Goal: Information Seeking & Learning: Check status

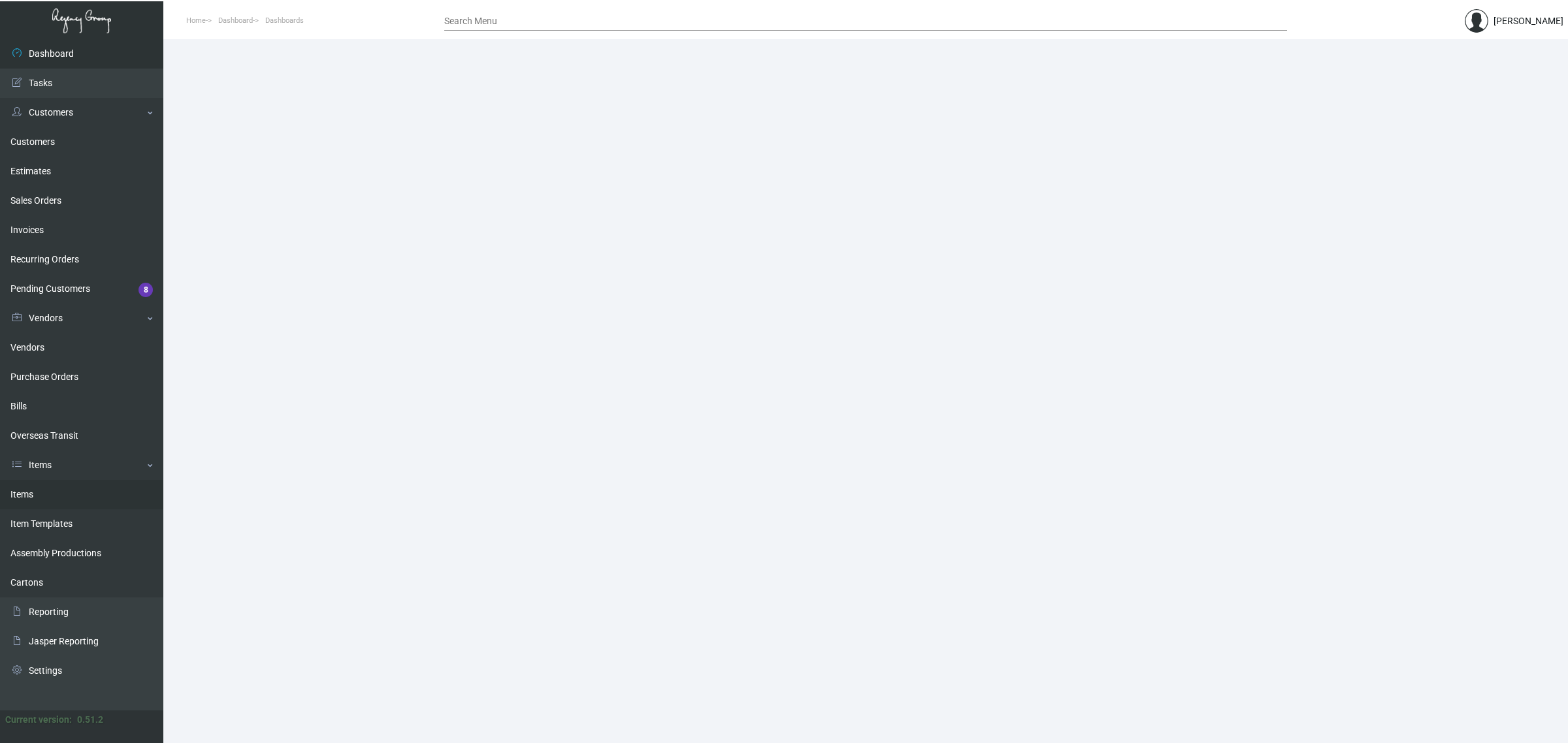
click at [90, 487] on link "Items" at bounding box center [81, 494] width 163 height 29
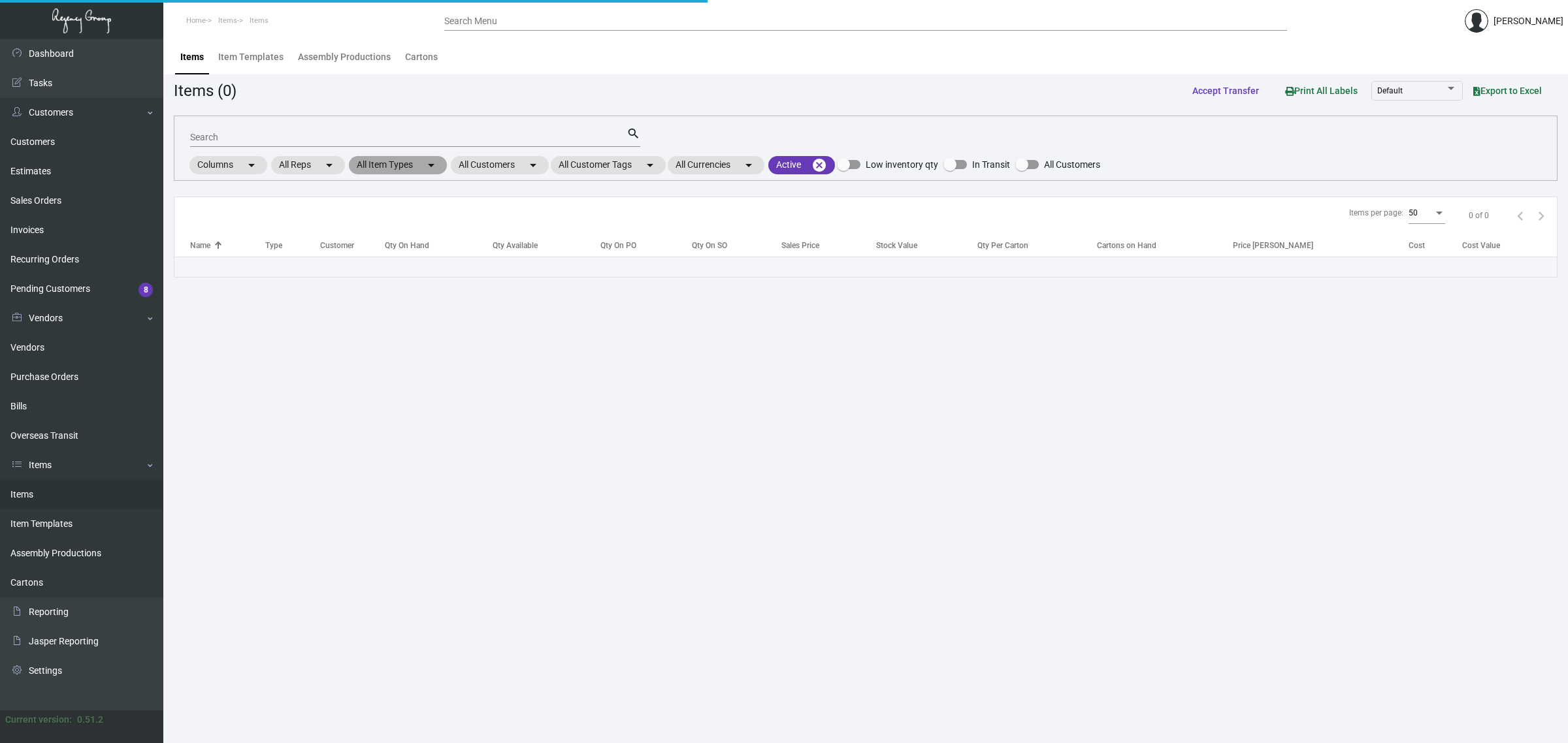
click at [413, 160] on mat-chip "All Item Types arrow_drop_down" at bounding box center [397, 165] width 98 height 19
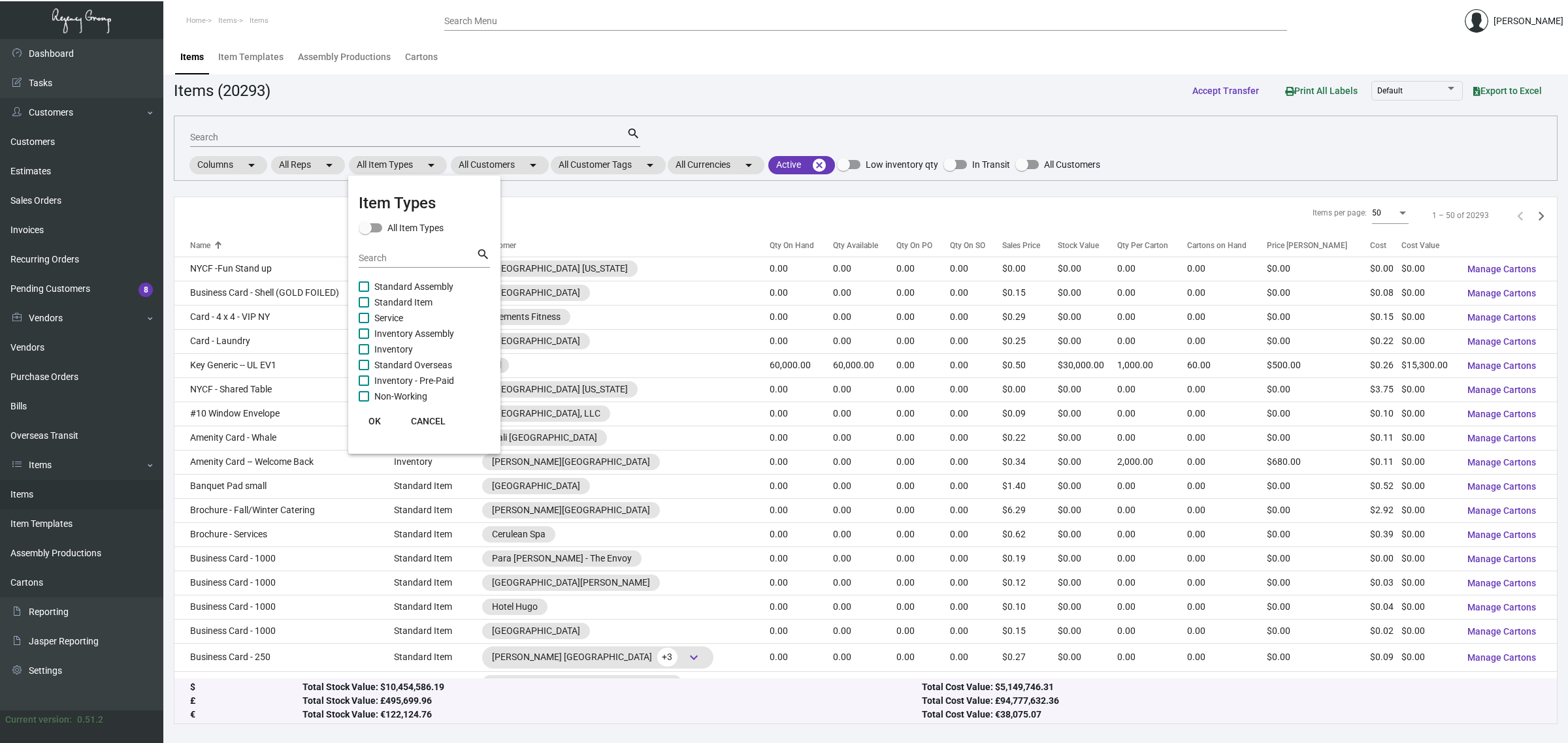
click at [377, 139] on div at bounding box center [784, 372] width 1568 height 743
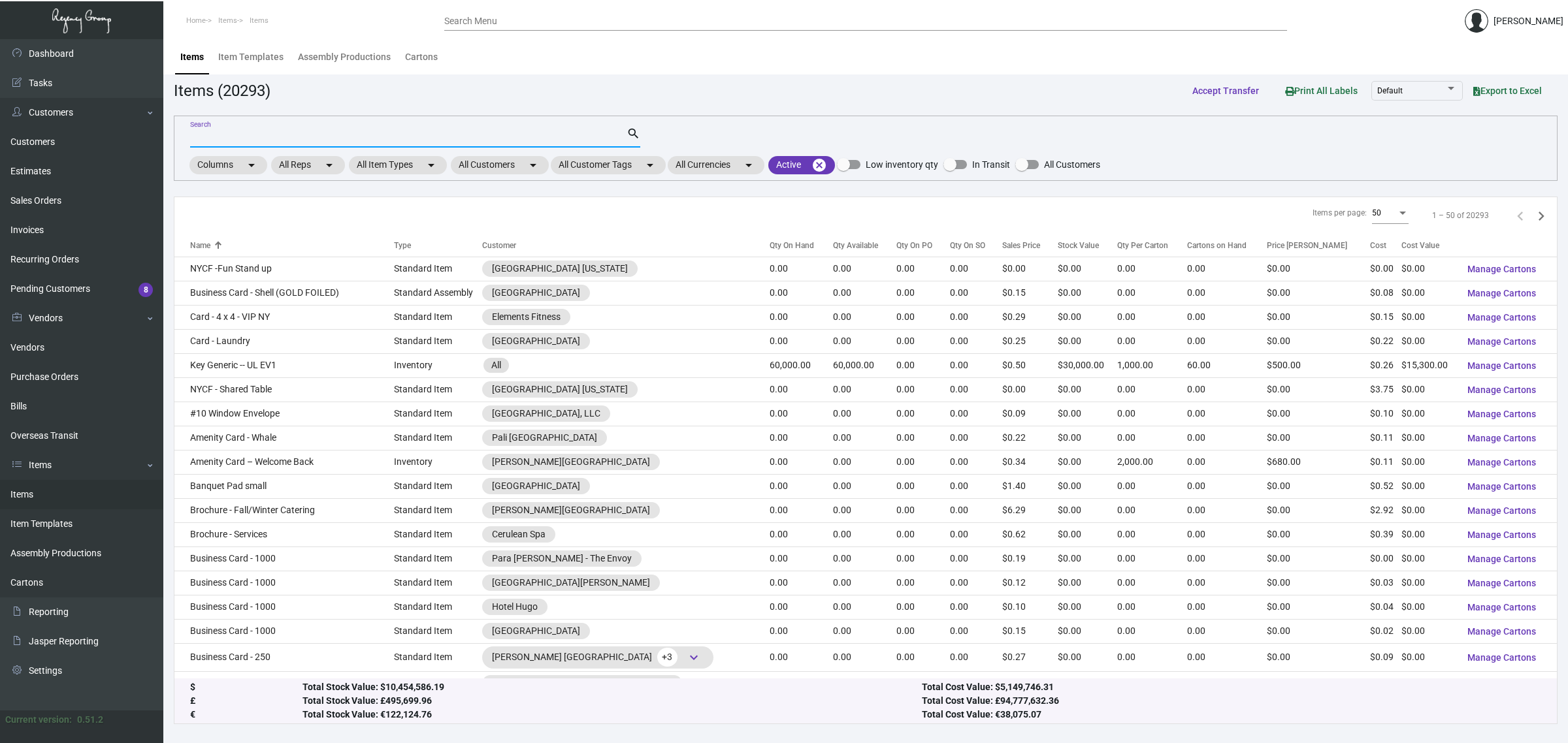
click at [377, 139] on input "Search" at bounding box center [408, 138] width 437 height 11
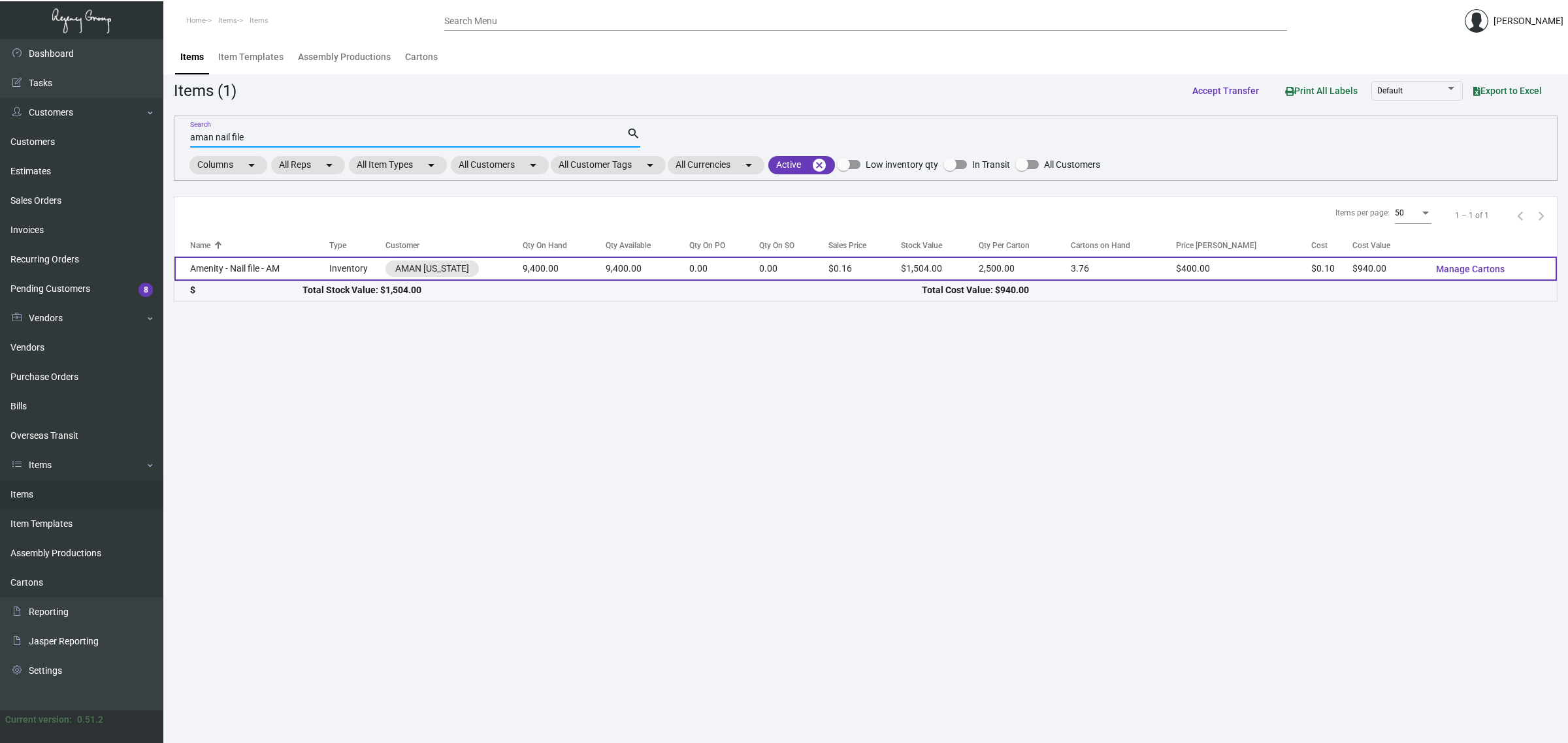
type input "aman nail file"
click at [301, 266] on td "Amenity - Nail file - AM" at bounding box center [252, 268] width 155 height 24
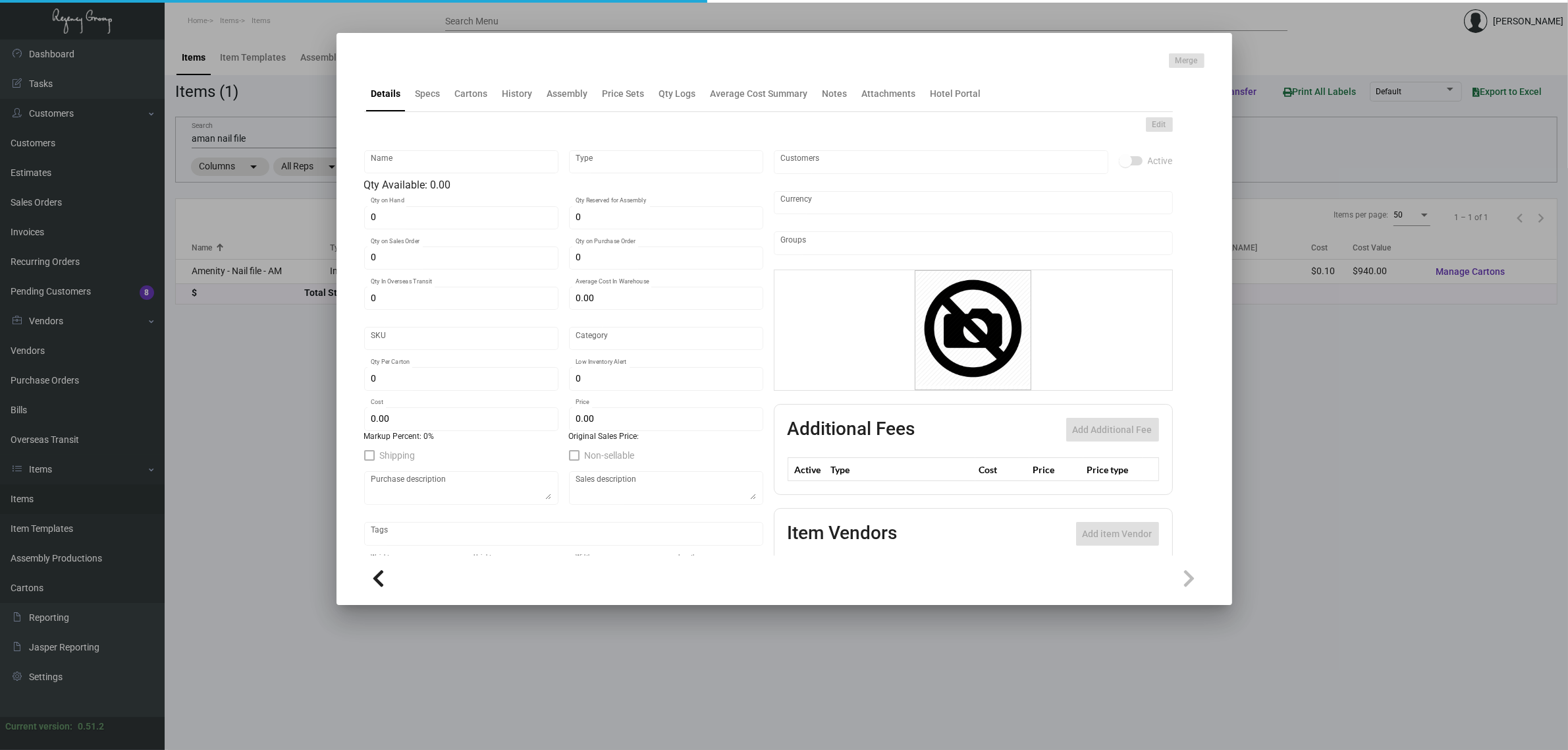
type input "Amenity - Nail file - AM"
type input "Inventory"
type input "9,400"
type input "5,000"
type input "$ 0.05"
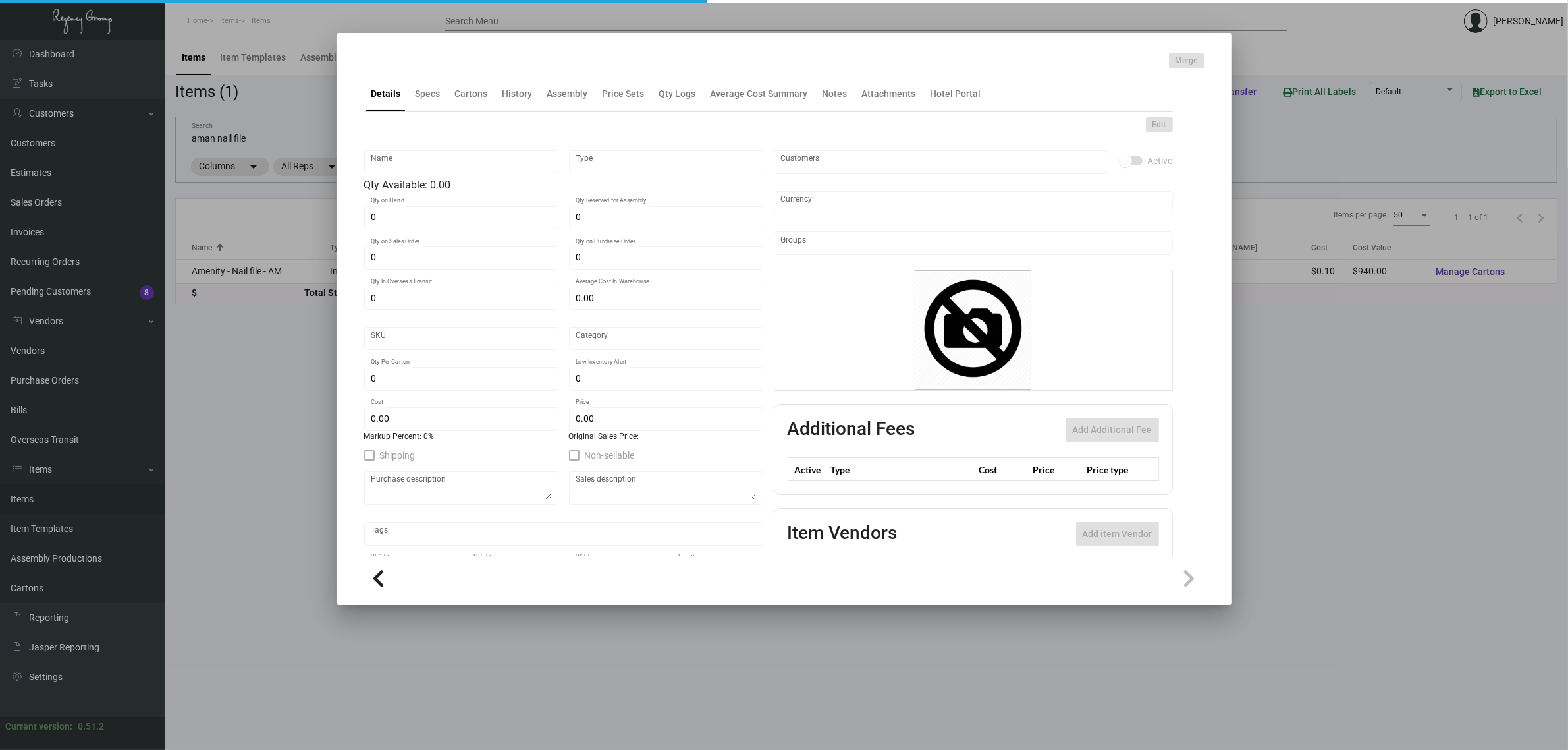
type input "AMNY124"
type input "Overseas"
type input "2,500"
type input "$ 0.10"
type input "$ 0.16"
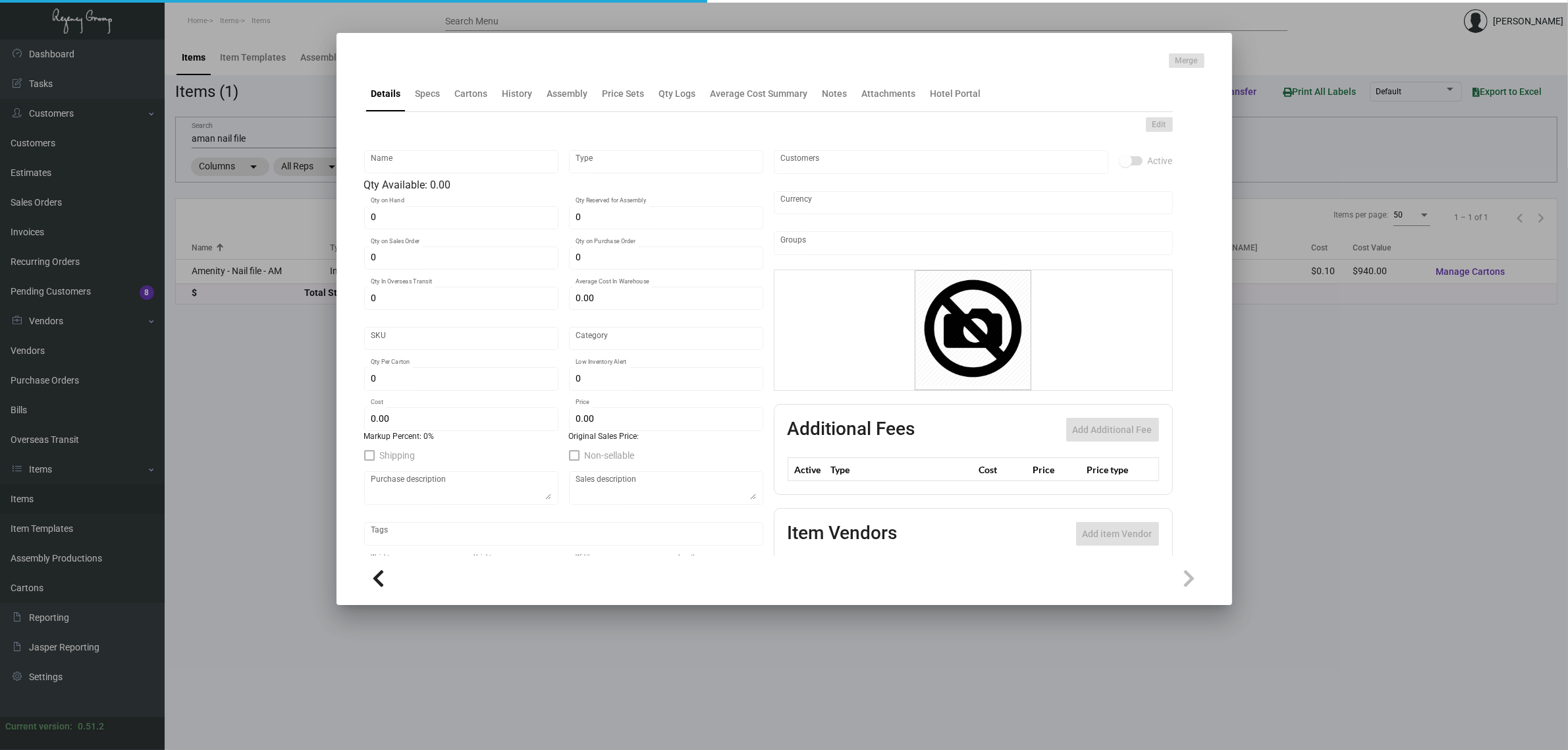
checkbox input "true"
type input "United States Dollar $"
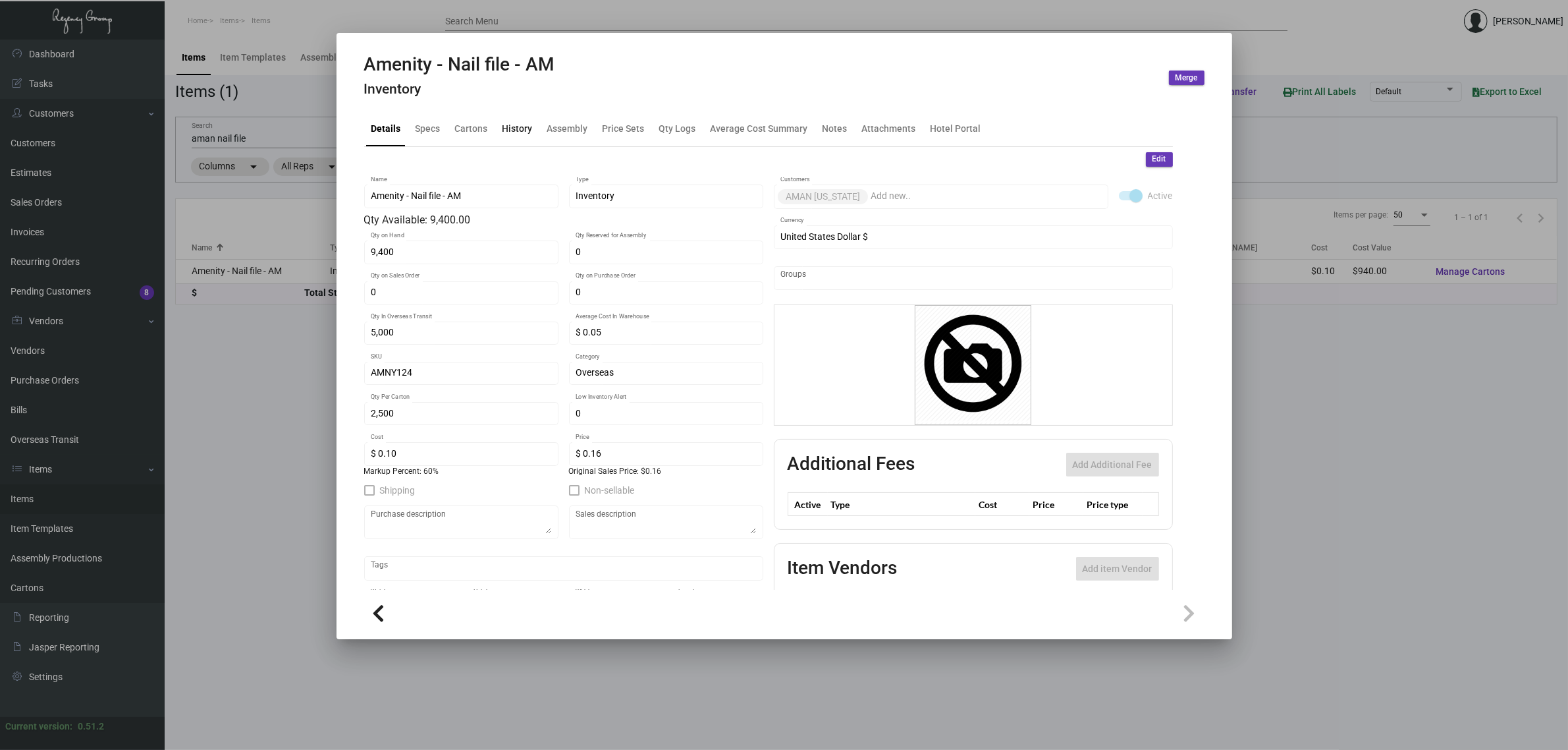
click at [522, 135] on div "History" at bounding box center [517, 129] width 30 height 14
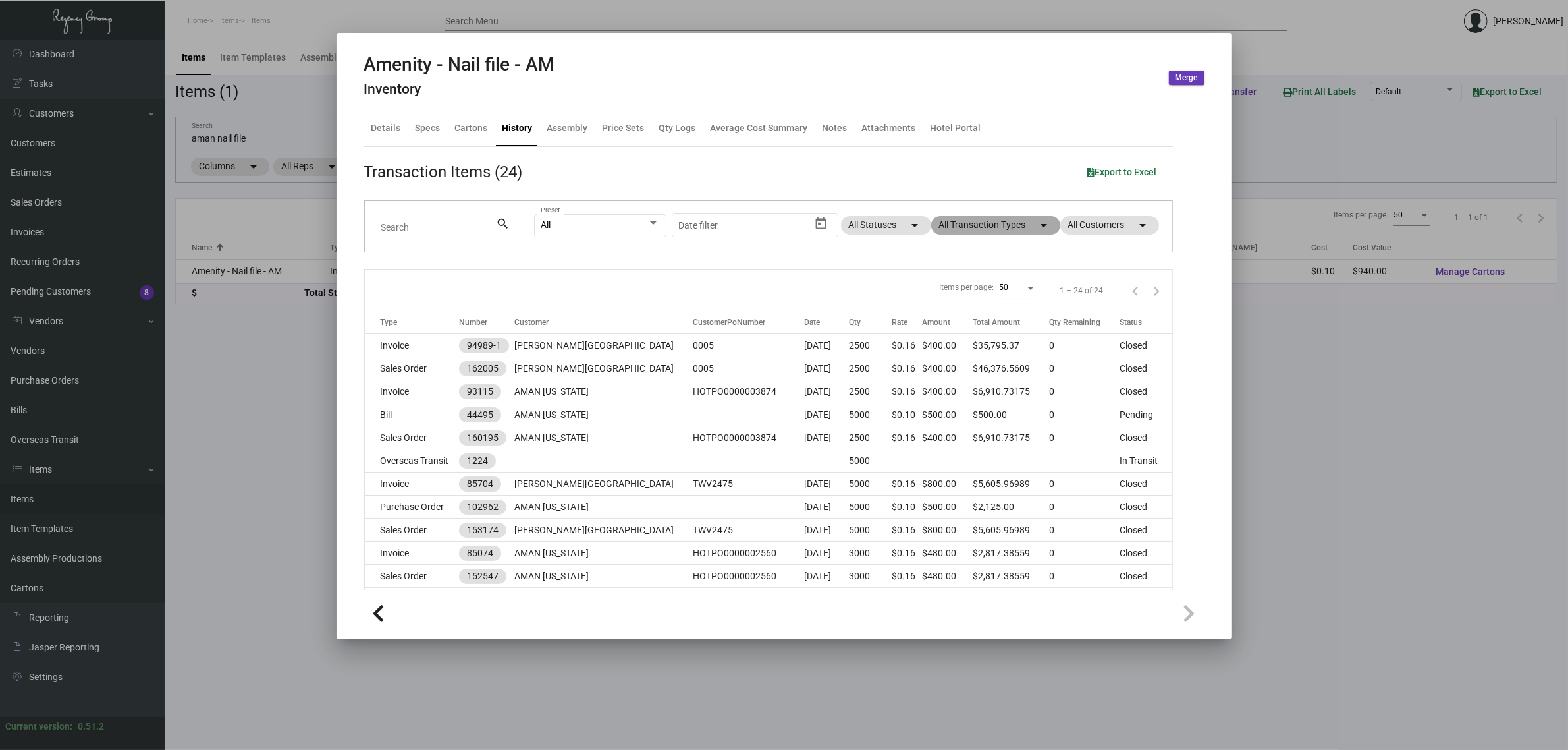
click at [959, 226] on mat-chip "All Transaction Types arrow_drop_down" at bounding box center [996, 225] width 129 height 19
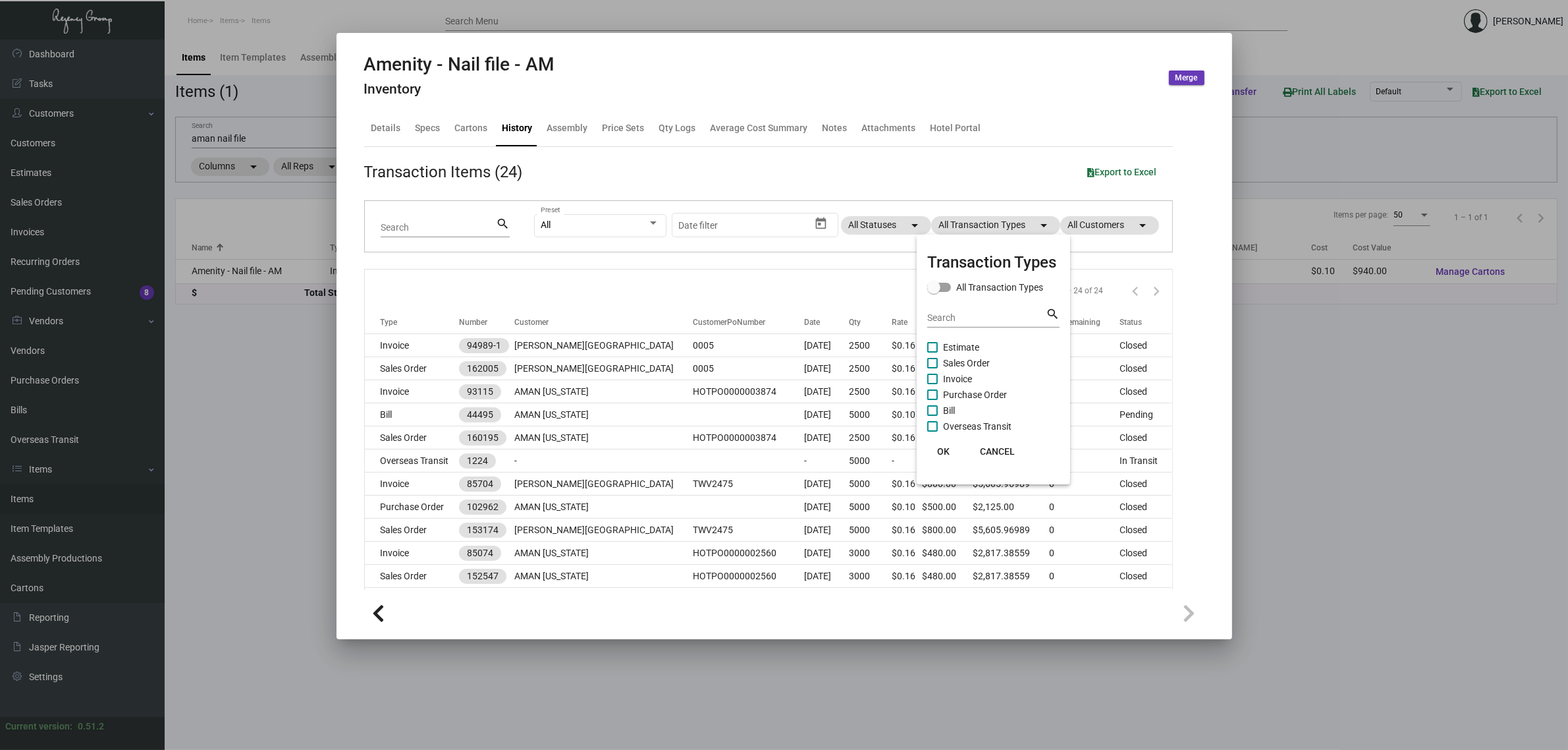
click at [948, 343] on span "Estimate" at bounding box center [961, 347] width 36 height 16
click at [933, 352] on input "Estimate" at bounding box center [932, 352] width 1 height 1
checkbox input "true"
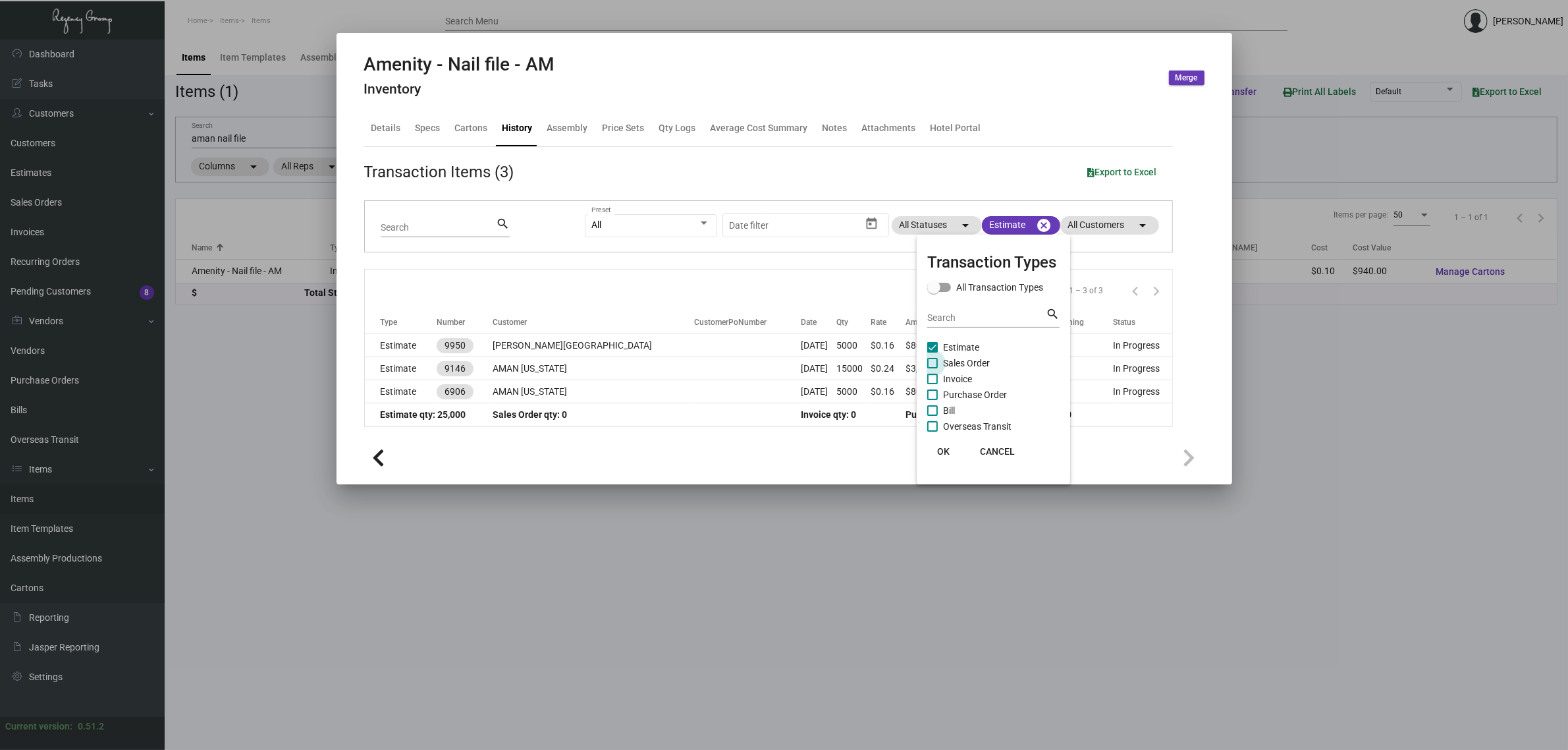
click at [964, 364] on span "Sales Order" at bounding box center [966, 363] width 47 height 16
click at [933, 368] on input "Sales Order" at bounding box center [932, 368] width 1 height 1
checkbox input "true"
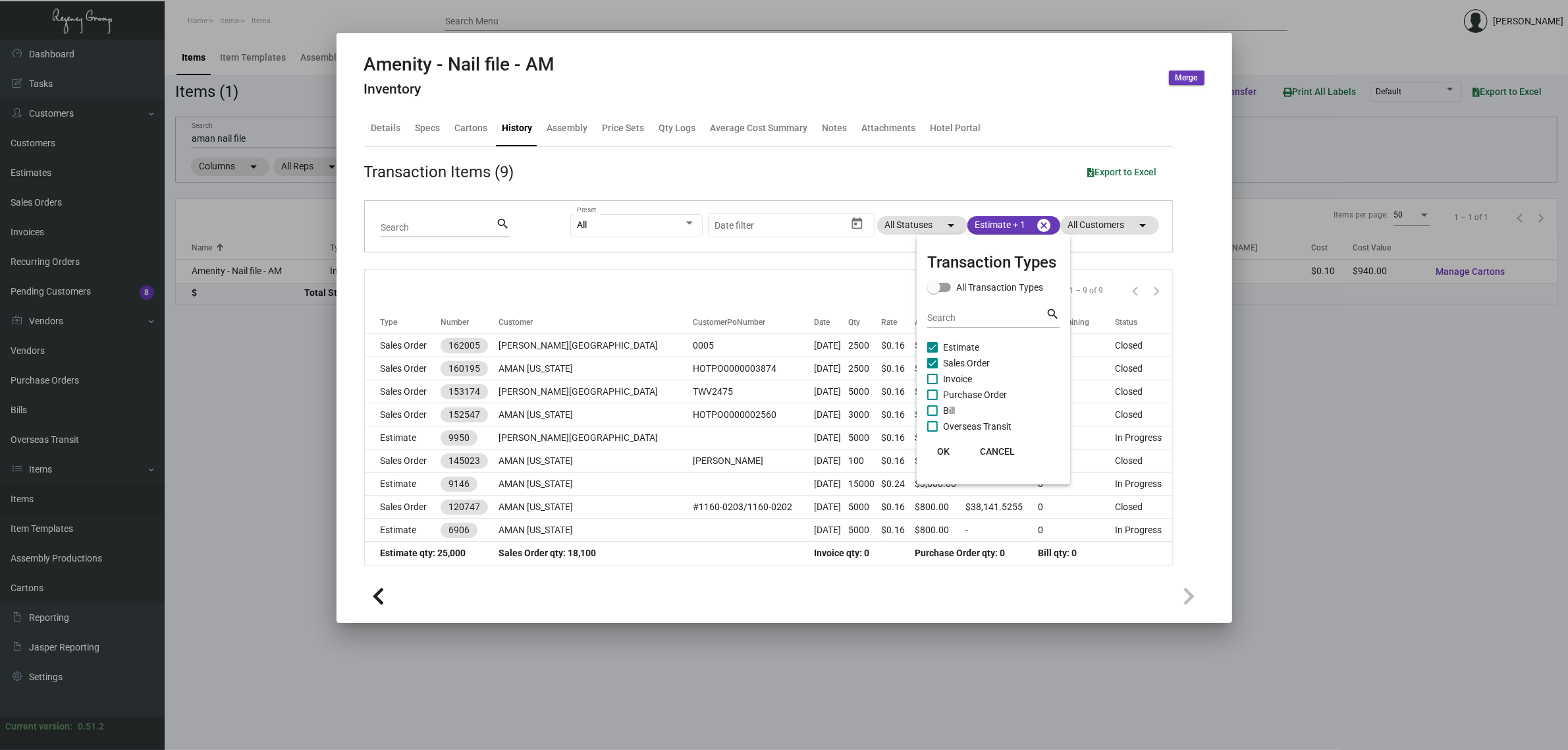
click at [693, 295] on div at bounding box center [784, 375] width 1568 height 750
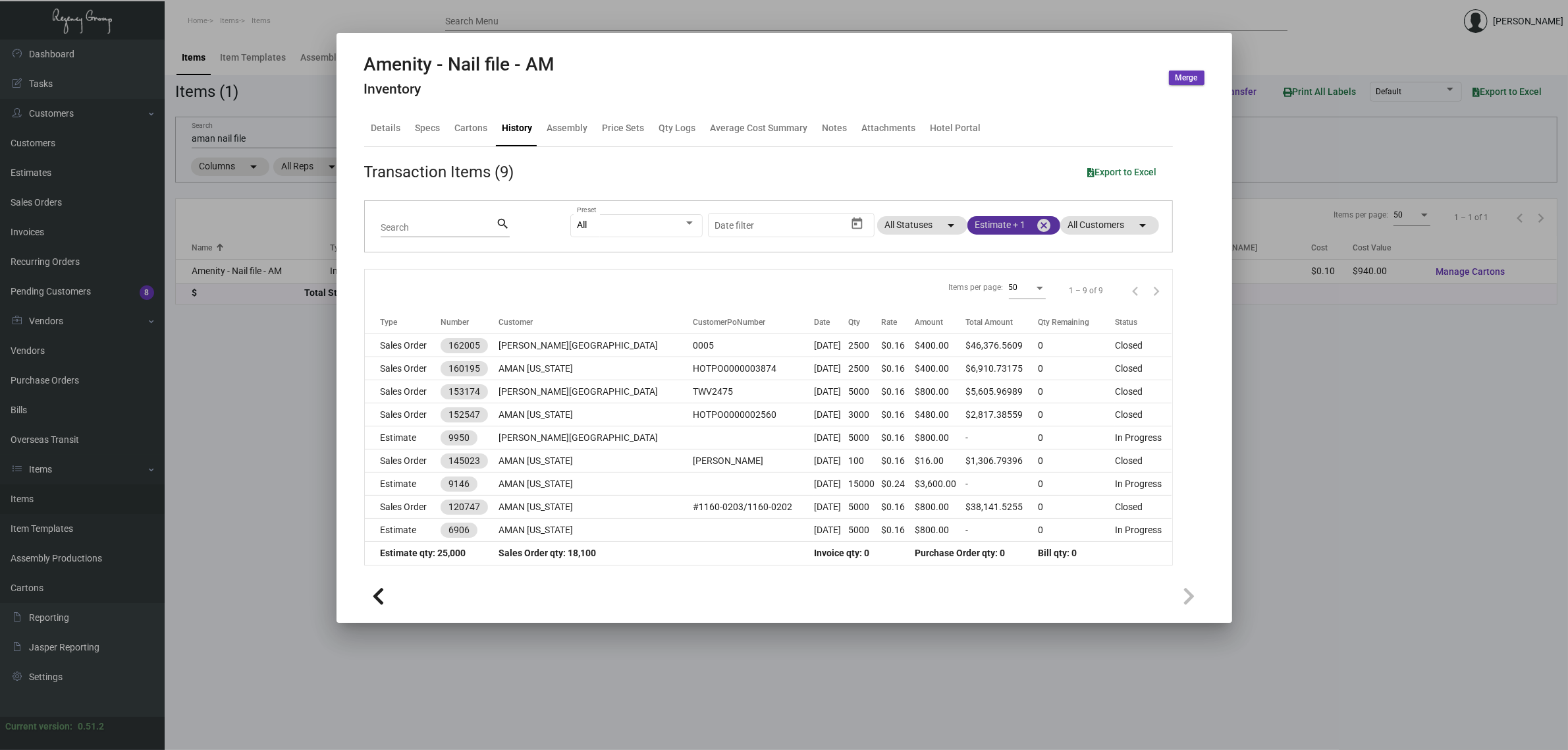
click at [1023, 231] on mat-chip "Estimate + 1 cancel" at bounding box center [1014, 225] width 93 height 19
click at [1002, 363] on span "Sales Order" at bounding box center [1015, 363] width 47 height 16
click at [981, 368] on input "Sales Order" at bounding box center [981, 368] width 1 height 1
checkbox input "false"
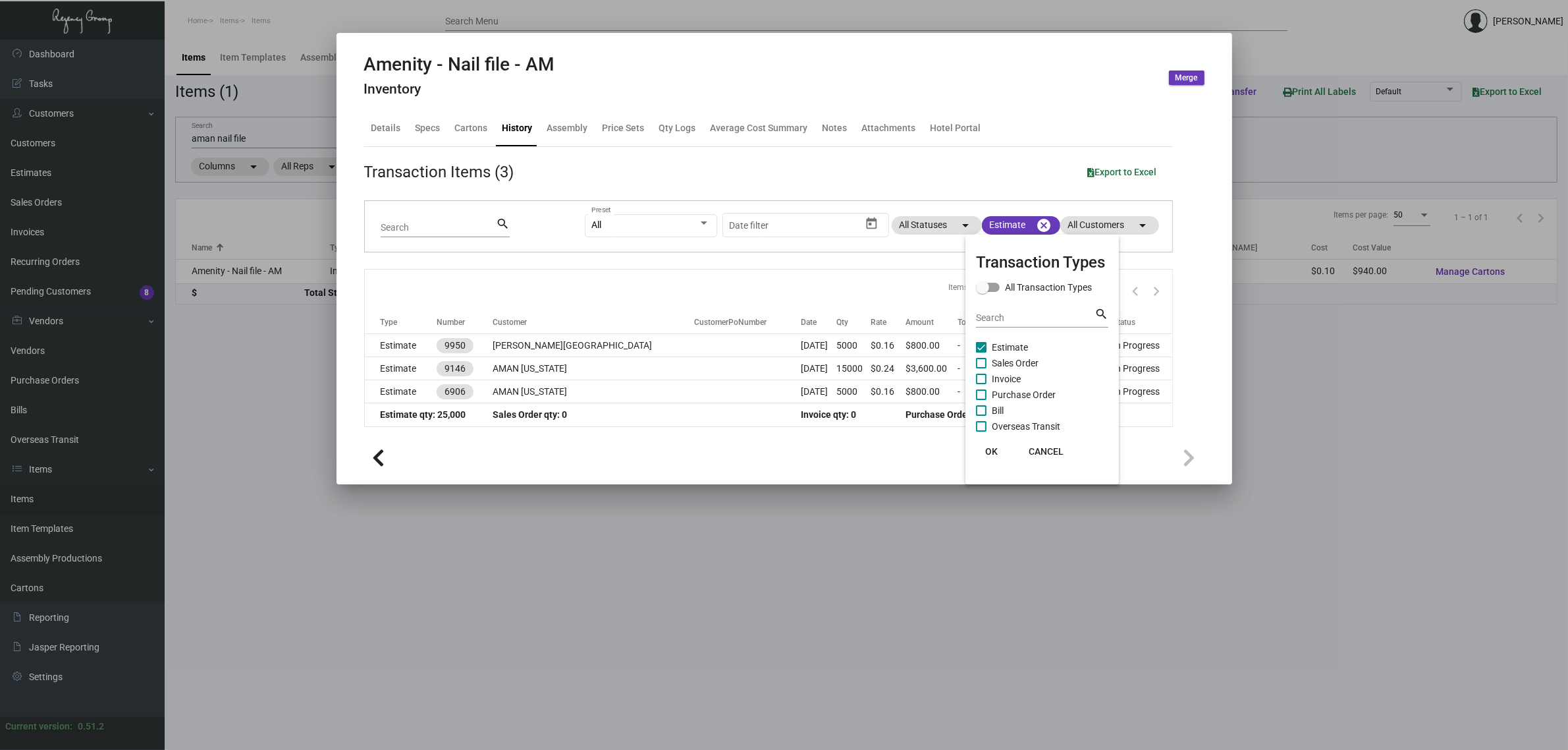
click at [1013, 390] on span "Purchase Order" at bounding box center [1024, 394] width 64 height 16
click at [981, 400] on input "Purchase Order" at bounding box center [981, 400] width 1 height 1
checkbox input "true"
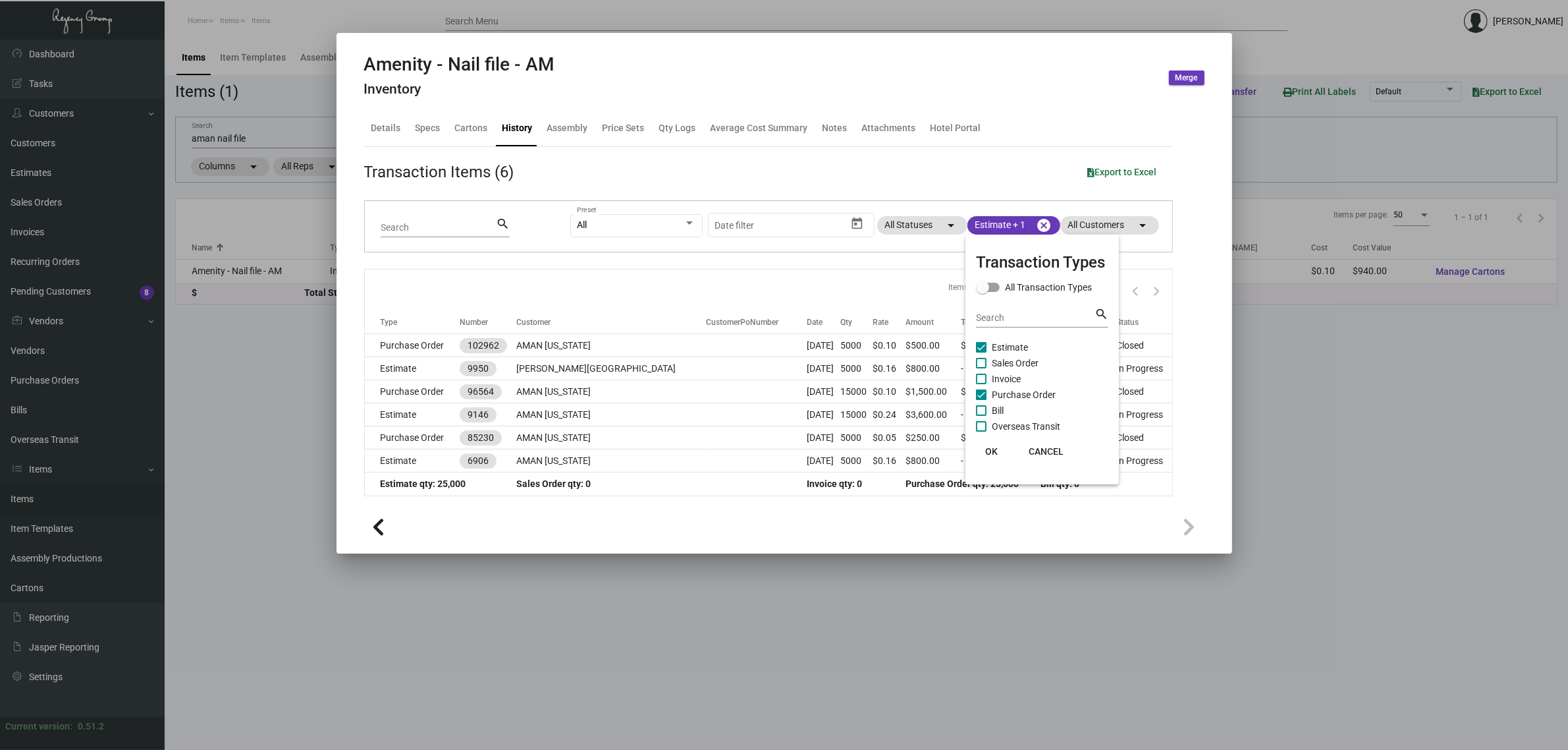
click at [772, 279] on div at bounding box center [784, 375] width 1568 height 750
click at [209, 145] on div at bounding box center [784, 375] width 1568 height 750
click at [209, 145] on div "aman nail file Search" at bounding box center [410, 138] width 436 height 20
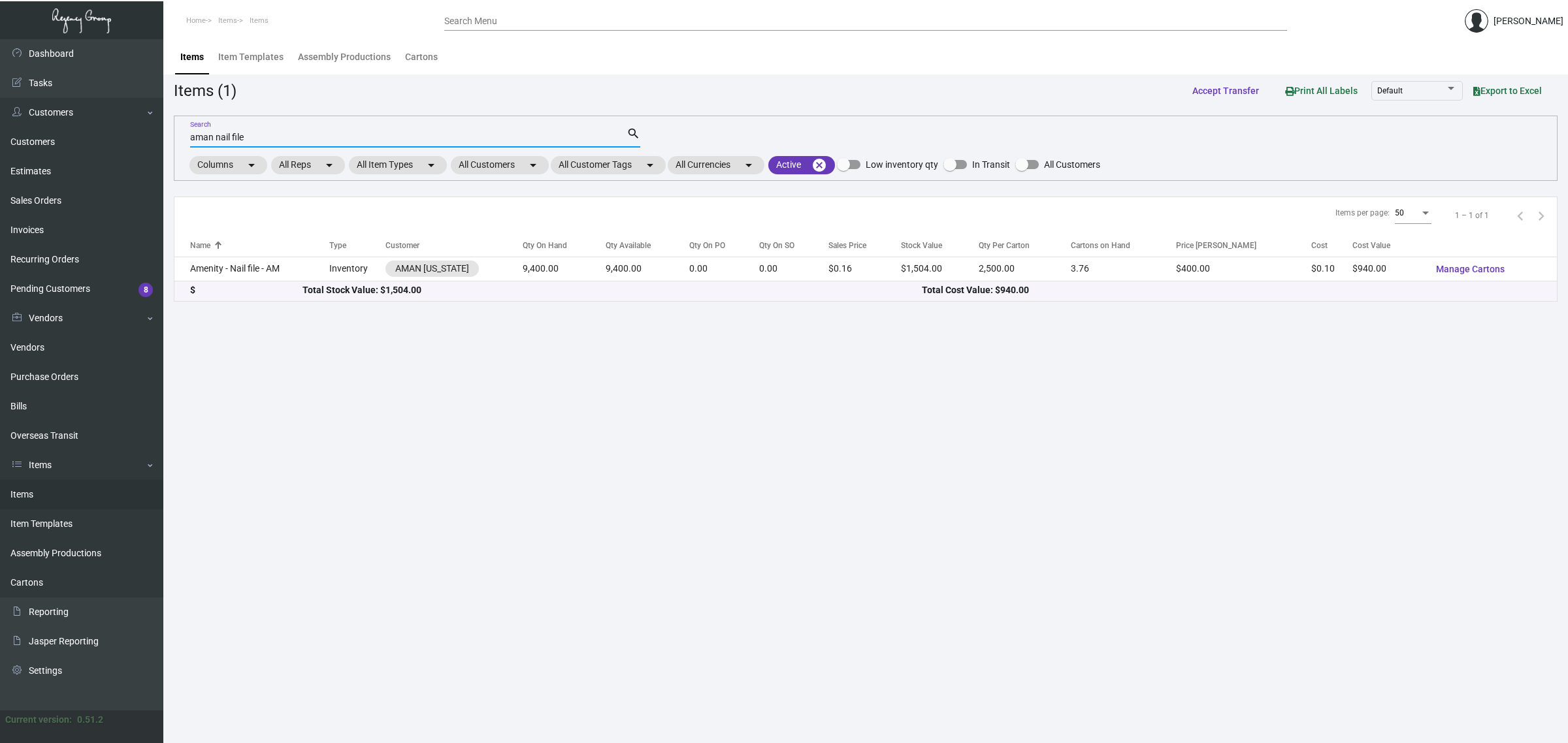
click at [207, 139] on input "aman nail file" at bounding box center [408, 138] width 437 height 11
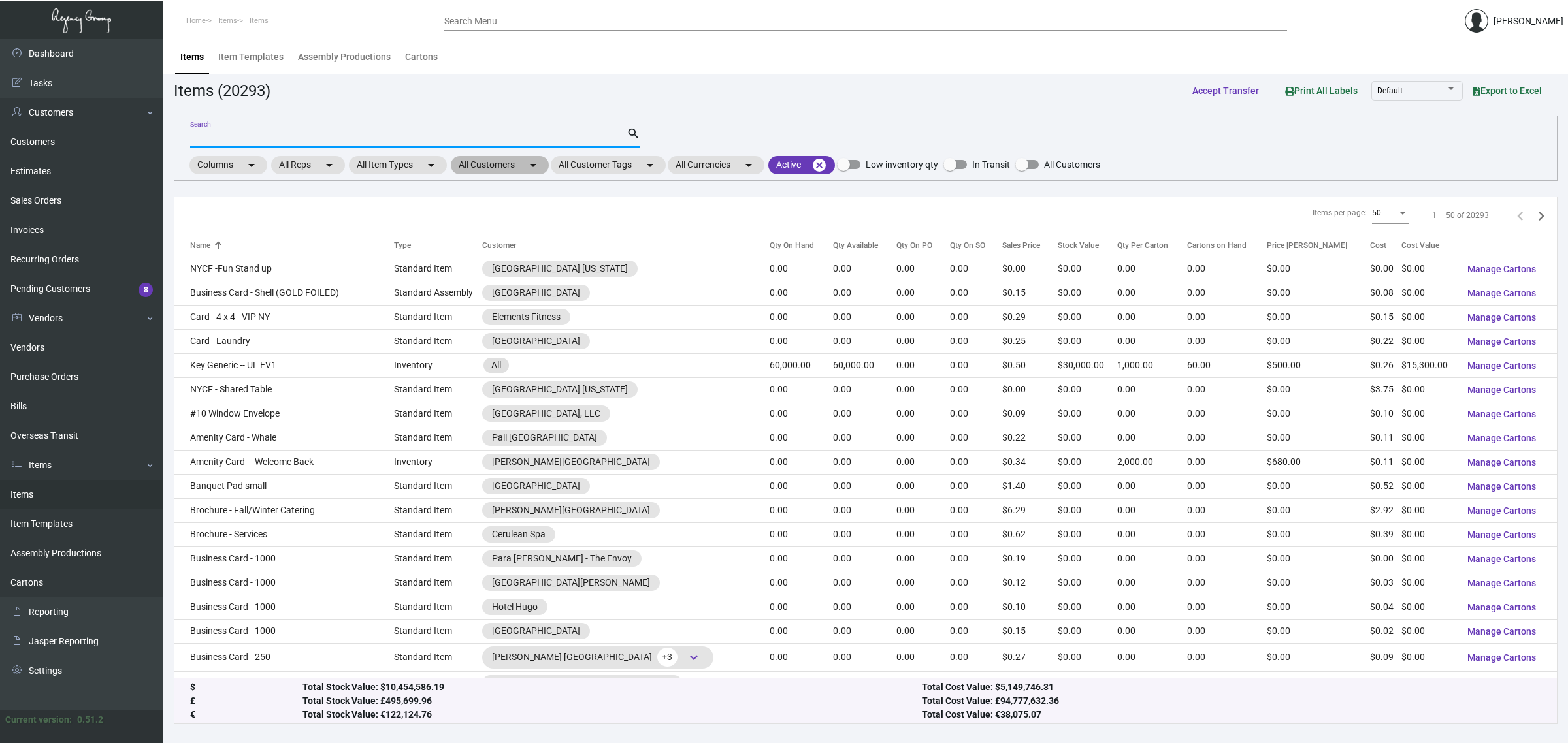
click at [500, 171] on mat-chip "All Customers arrow_drop_down" at bounding box center [499, 165] width 98 height 19
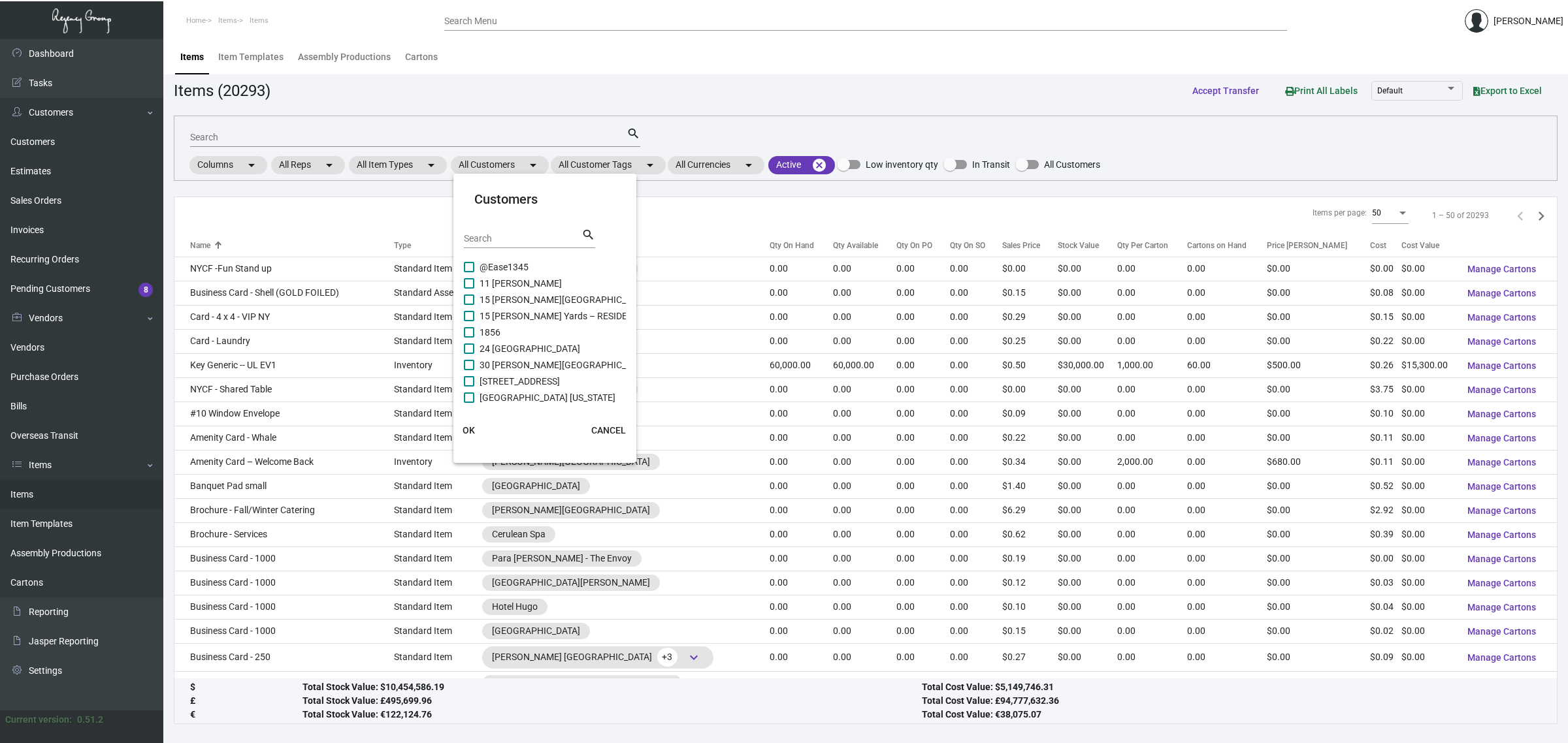
click at [504, 243] on input "Search" at bounding box center [522, 239] width 117 height 11
type input "[PERSON_NAME]"
click at [513, 264] on span "[PERSON_NAME] [GEOGRAPHIC_DATA]" at bounding box center [559, 267] width 160 height 15
click at [469, 272] on input "[PERSON_NAME] [GEOGRAPHIC_DATA]" at bounding box center [468, 272] width 1 height 1
checkbox input "true"
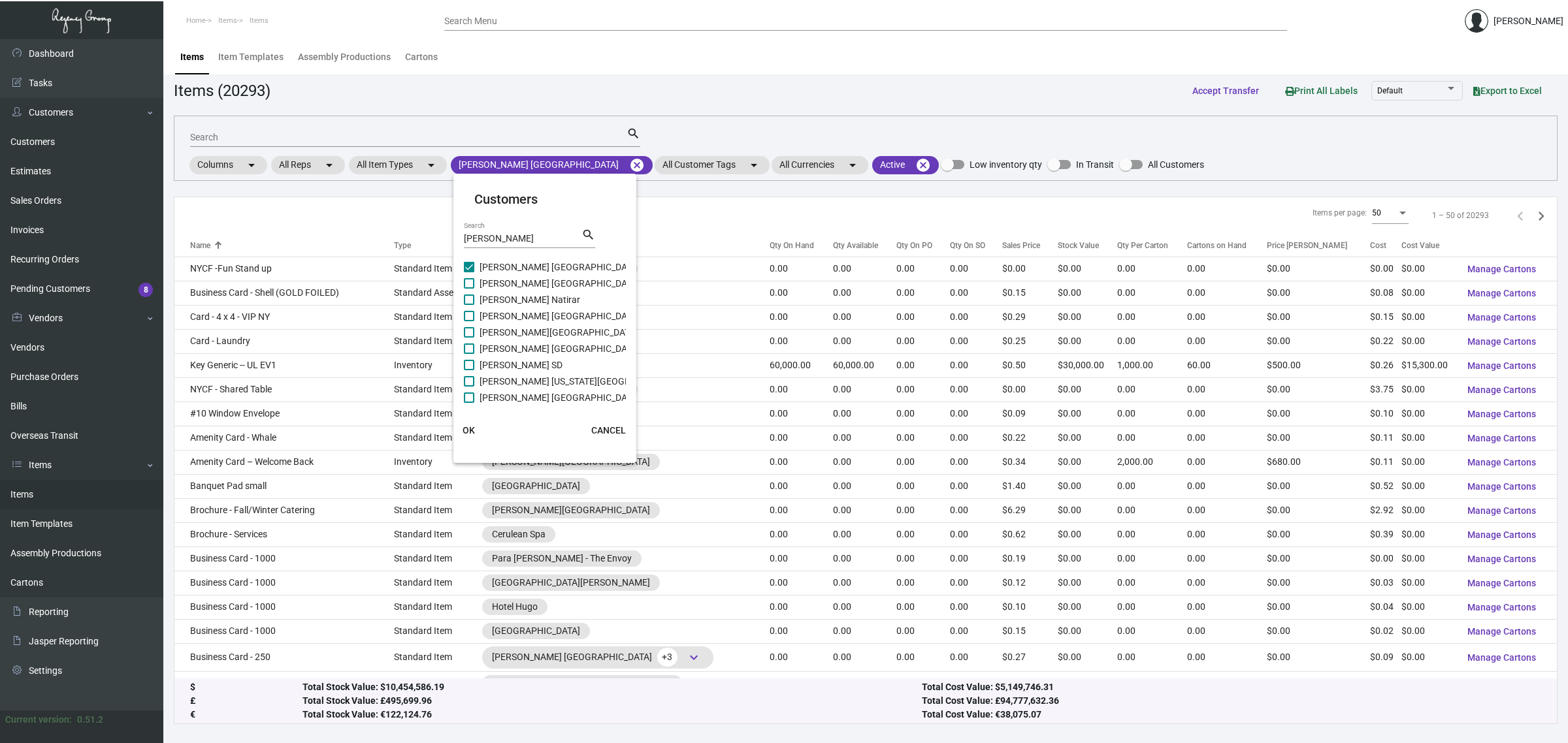
click at [526, 279] on span "[PERSON_NAME] [GEOGRAPHIC_DATA]" at bounding box center [559, 283] width 160 height 15
click at [469, 289] on input "[PERSON_NAME] [GEOGRAPHIC_DATA]" at bounding box center [468, 289] width 1 height 1
checkbox input "true"
click at [533, 297] on span "[PERSON_NAME] Natirar" at bounding box center [529, 300] width 100 height 15
click at [469, 305] on input "[PERSON_NAME] Natirar" at bounding box center [468, 305] width 1 height 1
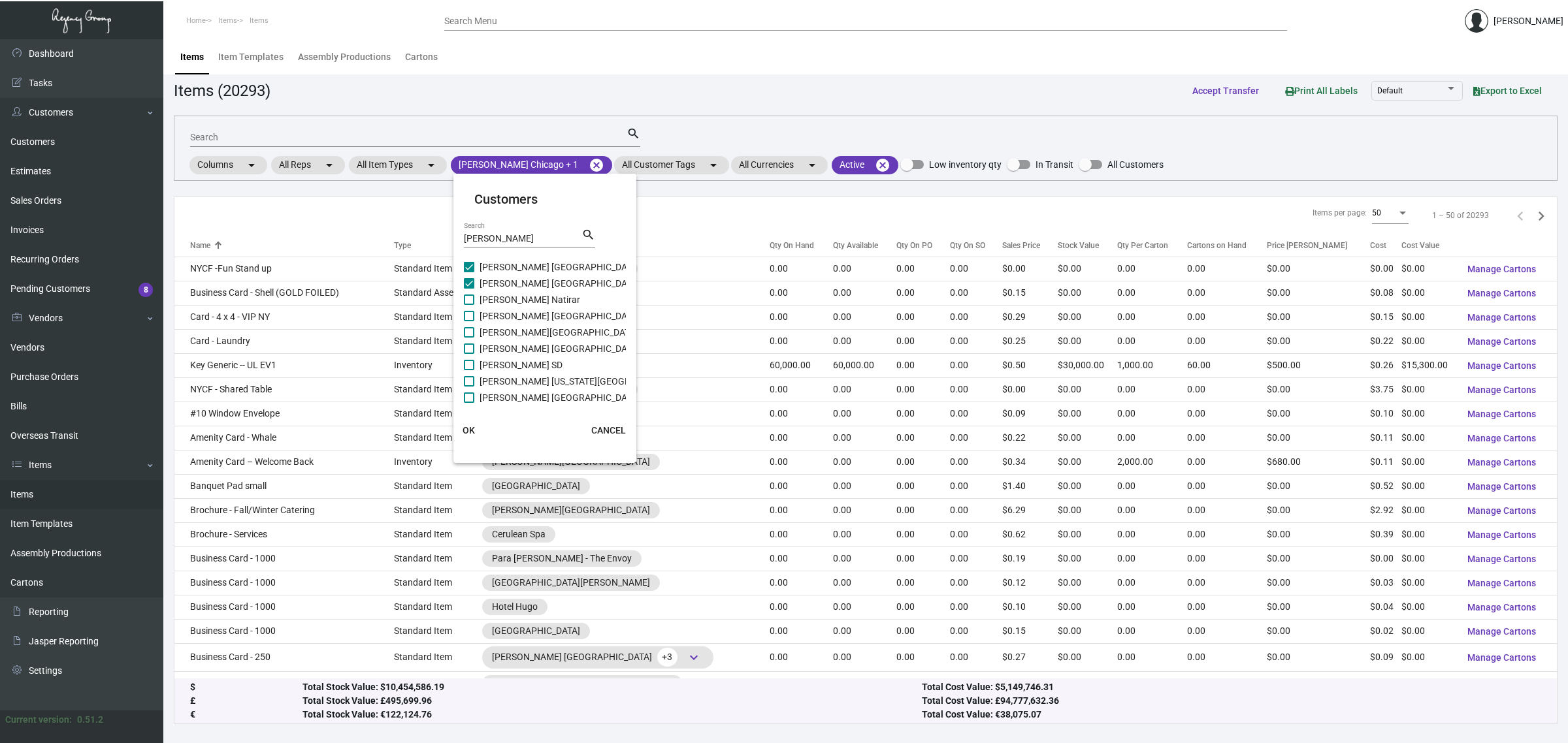
checkbox input "true"
click at [541, 314] on span "[PERSON_NAME] [GEOGRAPHIC_DATA]" at bounding box center [559, 316] width 160 height 15
click at [469, 321] on input "[PERSON_NAME] [GEOGRAPHIC_DATA]" at bounding box center [468, 321] width 1 height 1
checkbox input "true"
click at [537, 331] on span "[PERSON_NAME][GEOGRAPHIC_DATA]" at bounding box center [558, 332] width 158 height 15
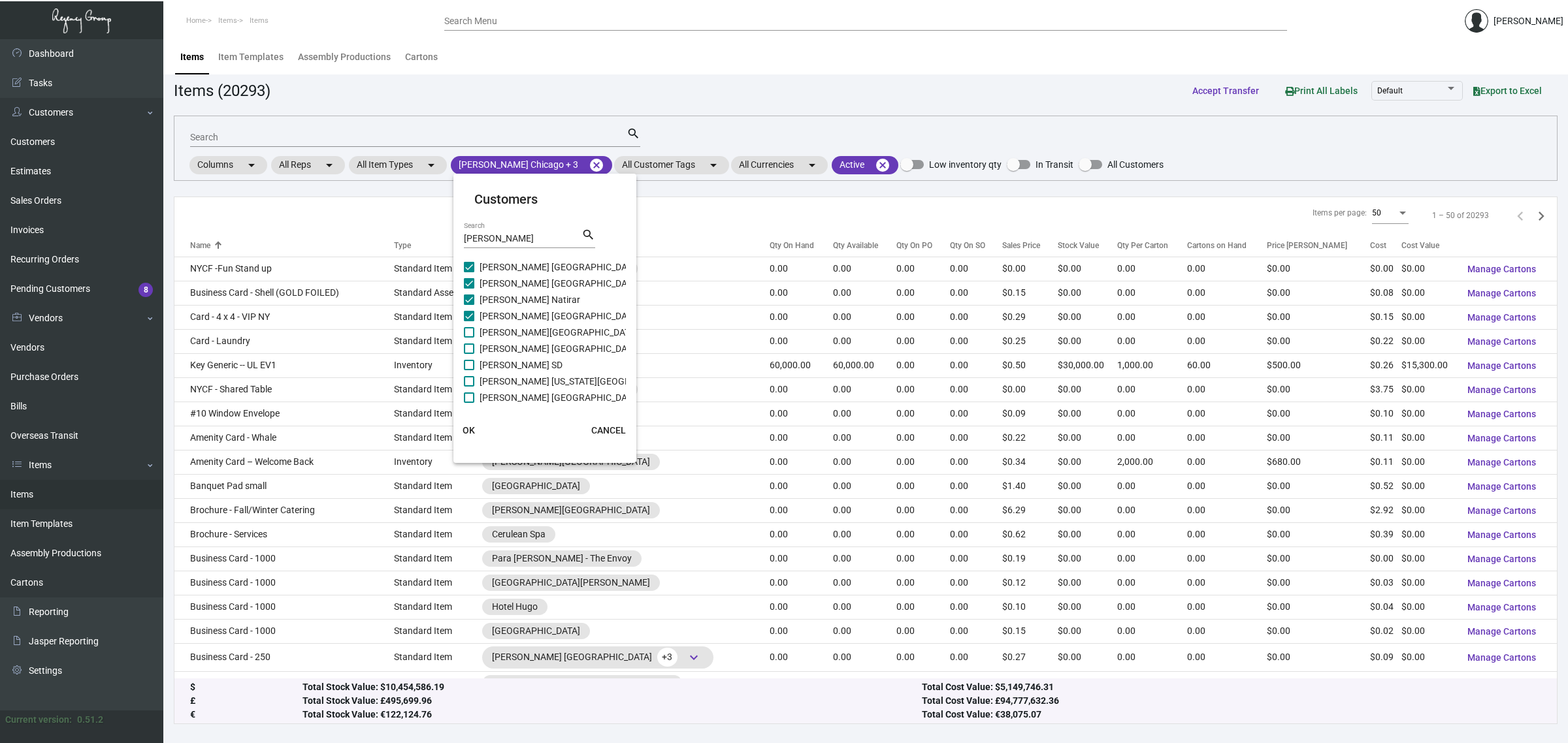
click at [469, 338] on input "[PERSON_NAME][GEOGRAPHIC_DATA]" at bounding box center [468, 338] width 1 height 1
checkbox input "true"
click at [536, 347] on span "[PERSON_NAME] [GEOGRAPHIC_DATA]" at bounding box center [559, 348] width 160 height 15
click at [469, 354] on input "[PERSON_NAME] [GEOGRAPHIC_DATA]" at bounding box center [468, 354] width 1 height 1
checkbox input "true"
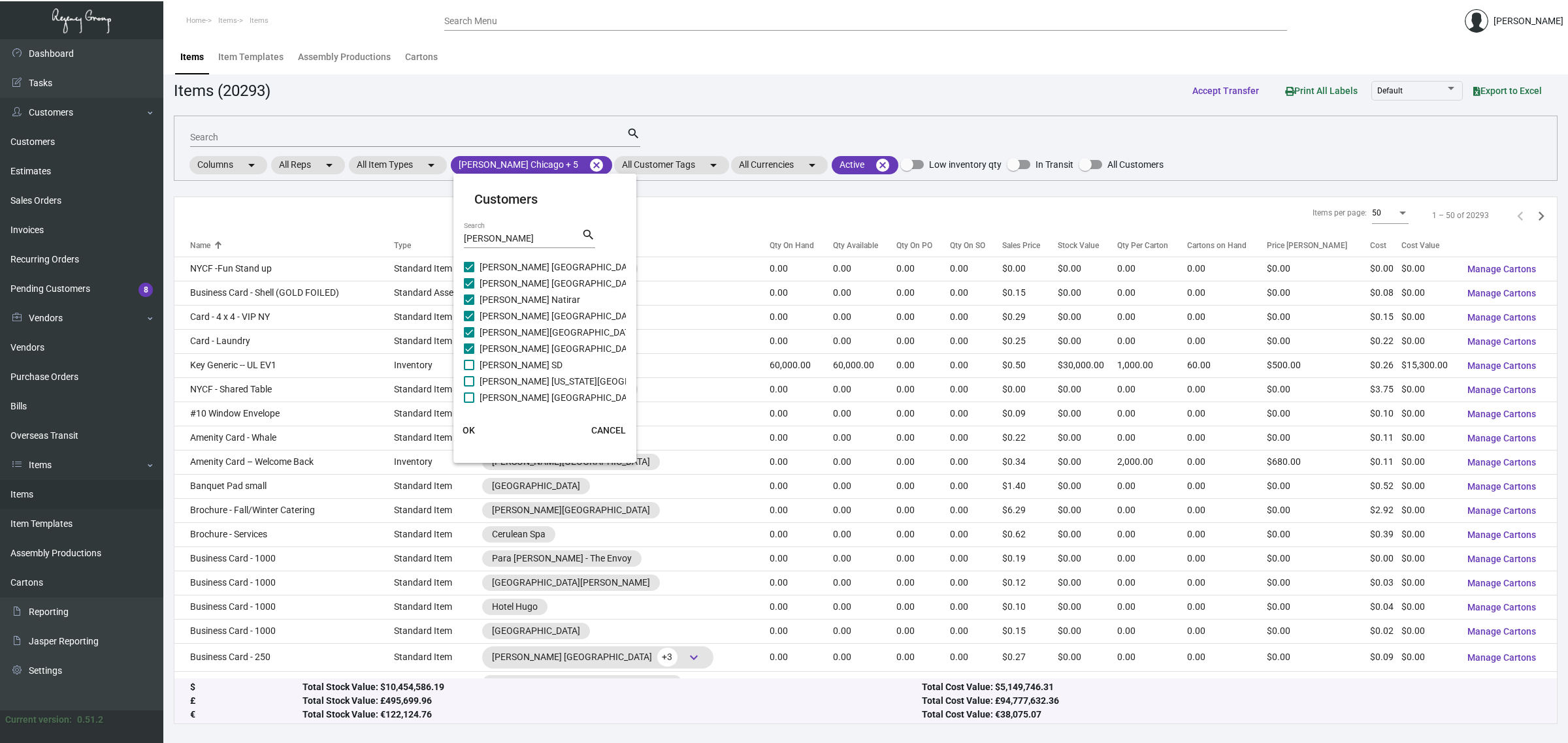
click at [508, 361] on span "[PERSON_NAME] SD" at bounding box center [520, 365] width 83 height 15
click at [469, 370] on input "[PERSON_NAME] SD" at bounding box center [468, 370] width 1 height 1
checkbox input "true"
click at [525, 376] on span "[PERSON_NAME] [US_STATE][GEOGRAPHIC_DATA]" at bounding box center [582, 381] width 206 height 15
click at [469, 386] on input "[PERSON_NAME] [US_STATE][GEOGRAPHIC_DATA]" at bounding box center [468, 386] width 1 height 1
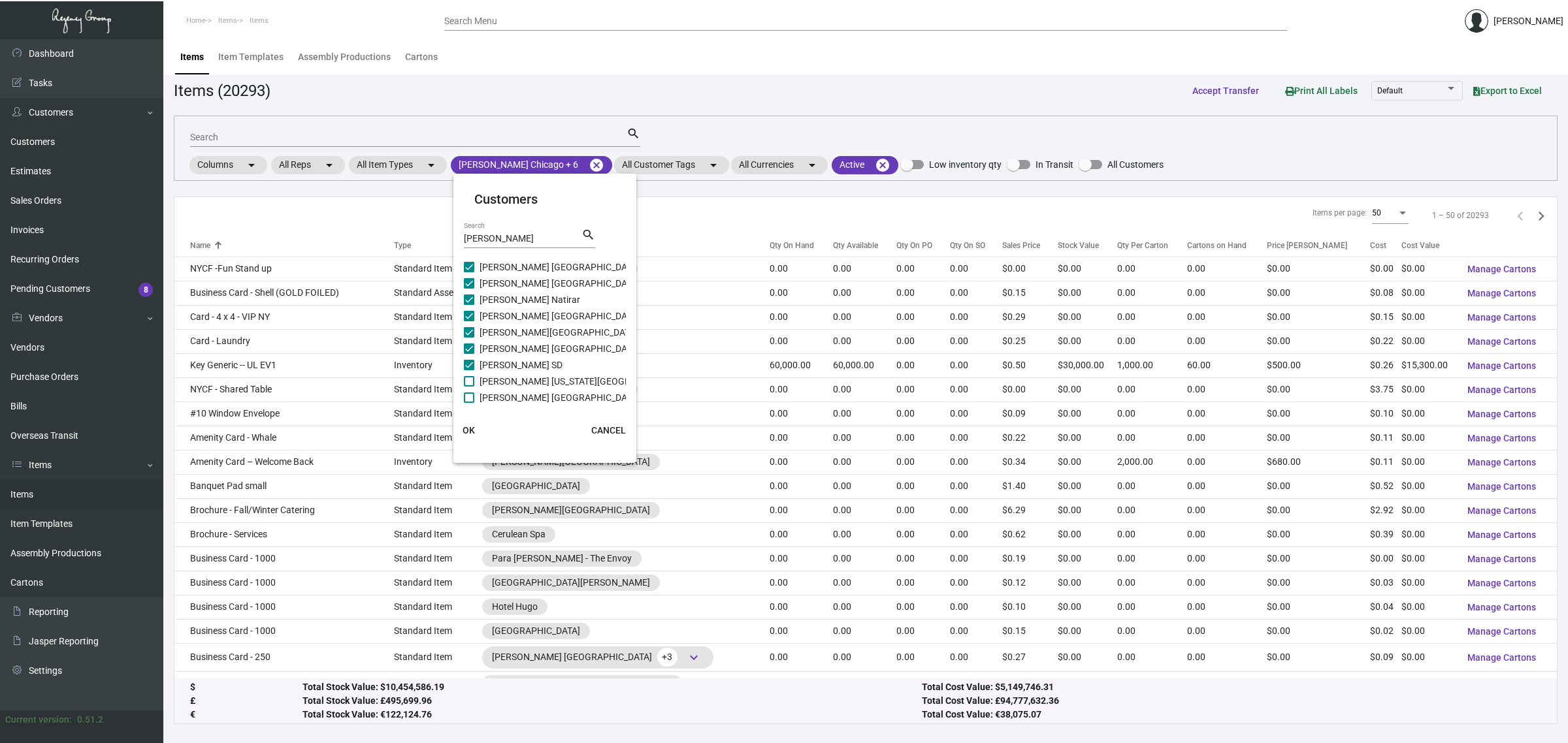
checkbox input "true"
click at [533, 393] on span "[PERSON_NAME] [GEOGRAPHIC_DATA]" at bounding box center [559, 398] width 160 height 15
click at [469, 403] on input "[PERSON_NAME] [GEOGRAPHIC_DATA]" at bounding box center [468, 403] width 1 height 1
checkbox input "true"
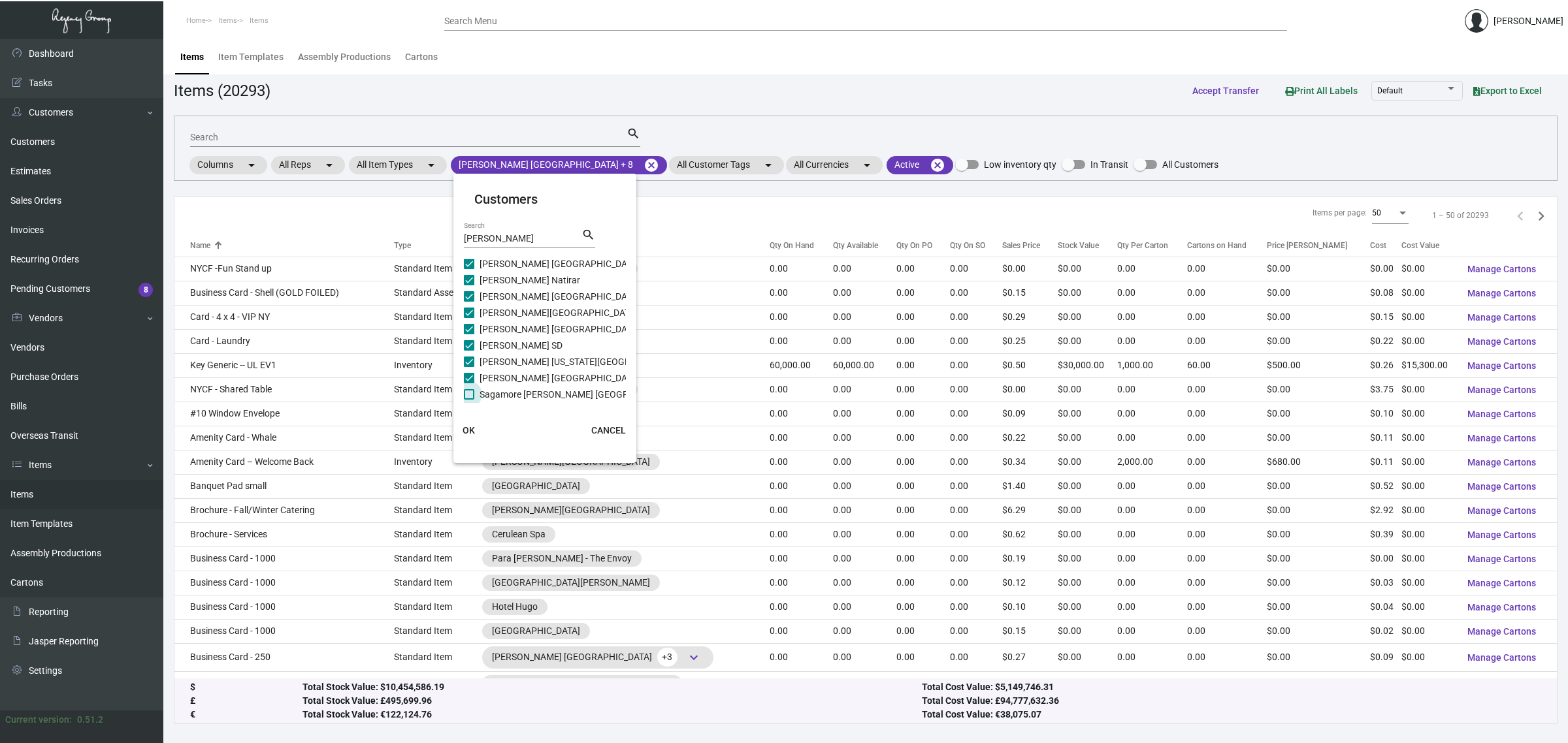
click at [533, 393] on span "Sagamore [PERSON_NAME] [GEOGRAPHIC_DATA]" at bounding box center [581, 394] width 204 height 15
click at [469, 399] on input "Sagamore [PERSON_NAME] [GEOGRAPHIC_DATA]" at bounding box center [468, 399] width 1 height 1
checkbox input "true"
click at [469, 426] on span "OK" at bounding box center [468, 430] width 12 height 11
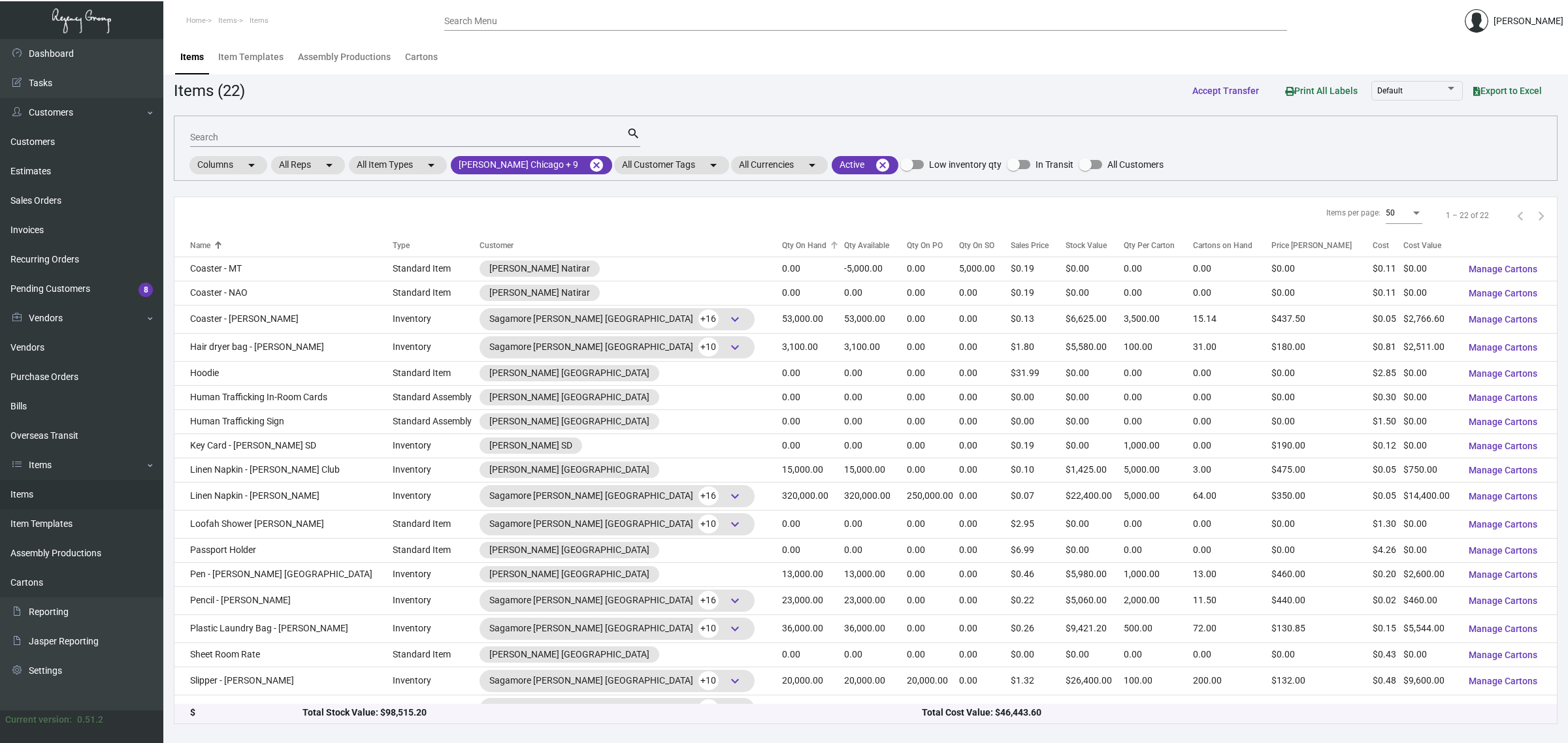
click at [782, 246] on div "Qty On Hand" at bounding box center [804, 245] width 44 height 12
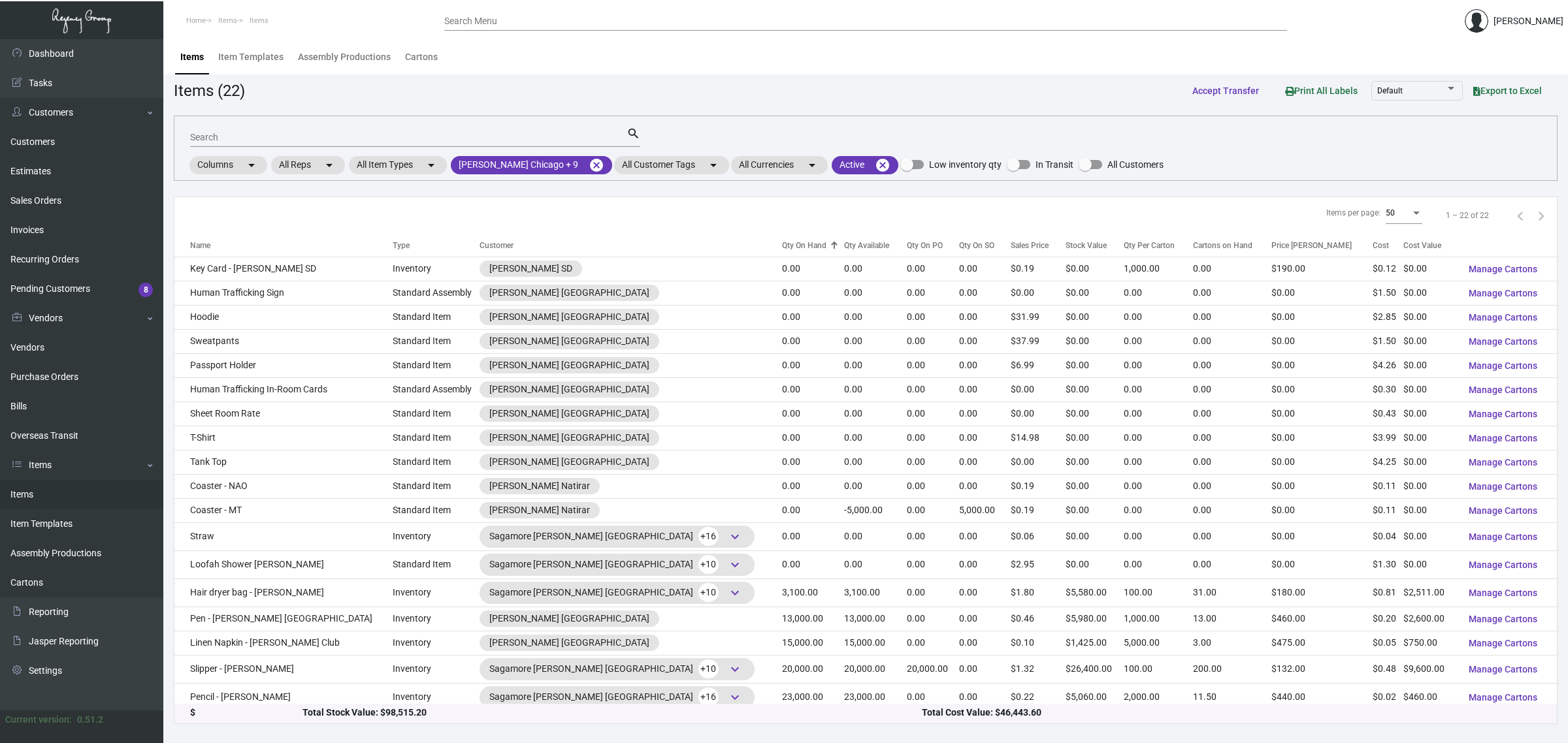
click at [782, 246] on div "Qty On Hand" at bounding box center [804, 245] width 44 height 12
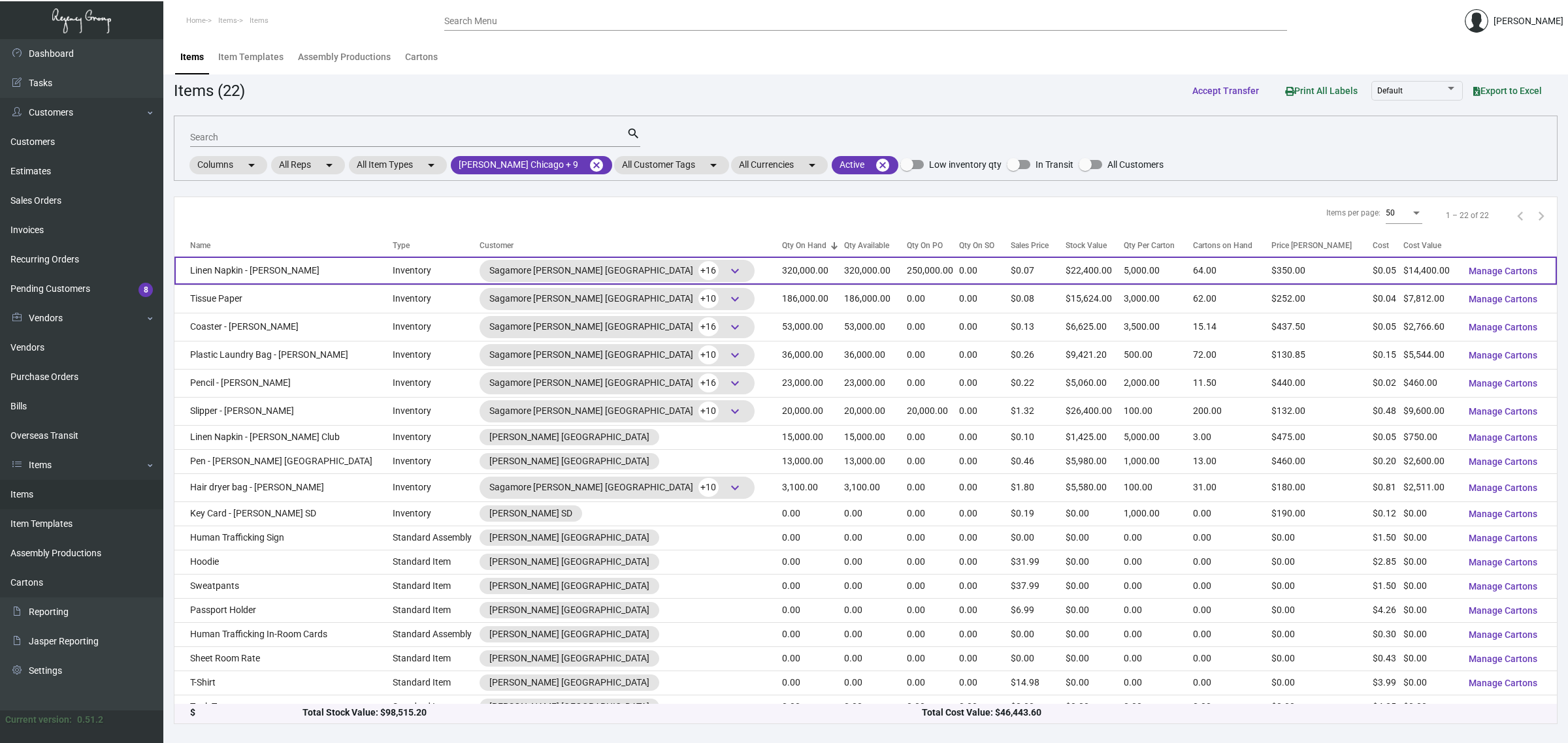
click at [727, 266] on span "keyboard_arrow_down" at bounding box center [735, 271] width 15 height 15
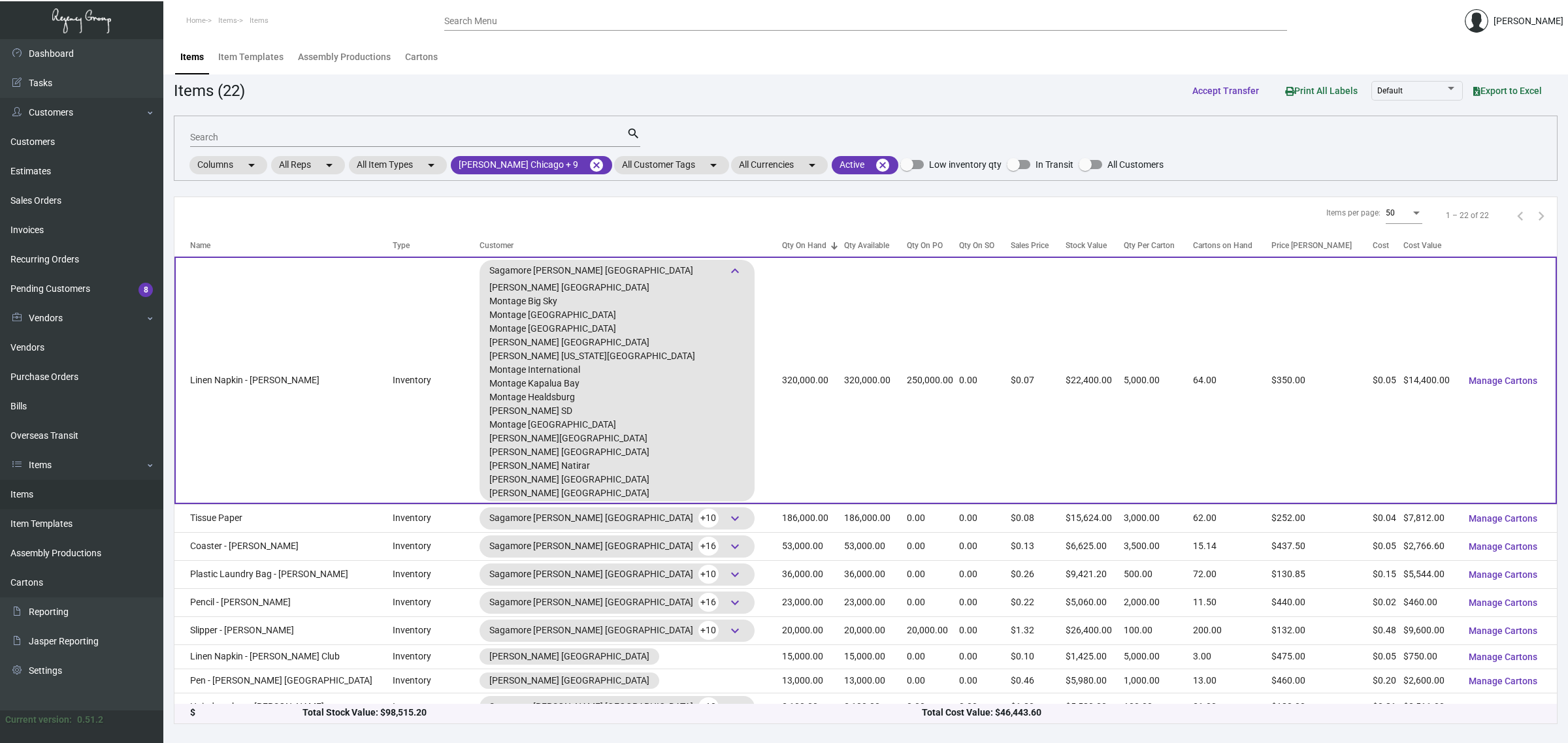
click at [727, 266] on span "keyboard_arrow_down" at bounding box center [735, 271] width 15 height 15
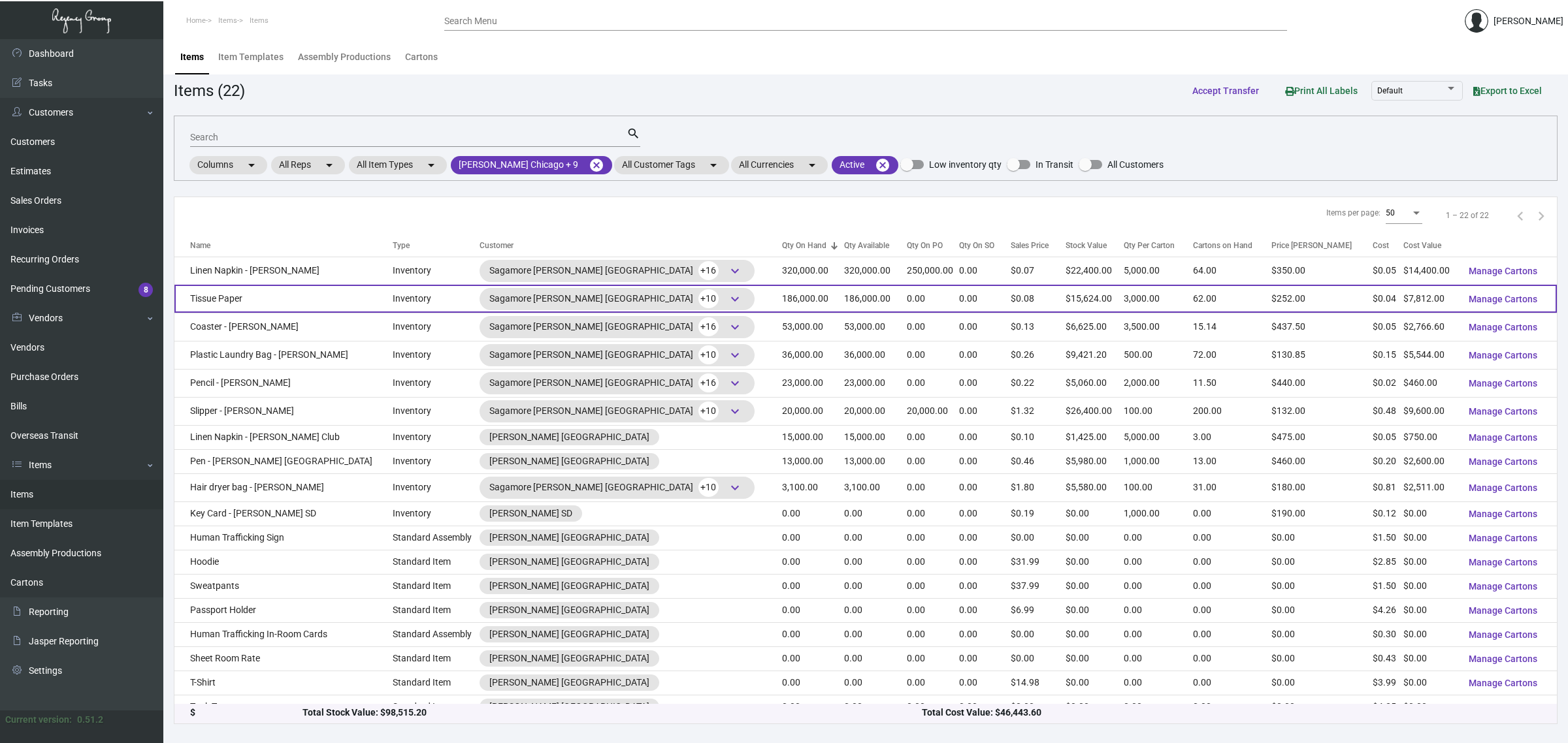
click at [727, 304] on span "keyboard_arrow_down" at bounding box center [735, 299] width 15 height 15
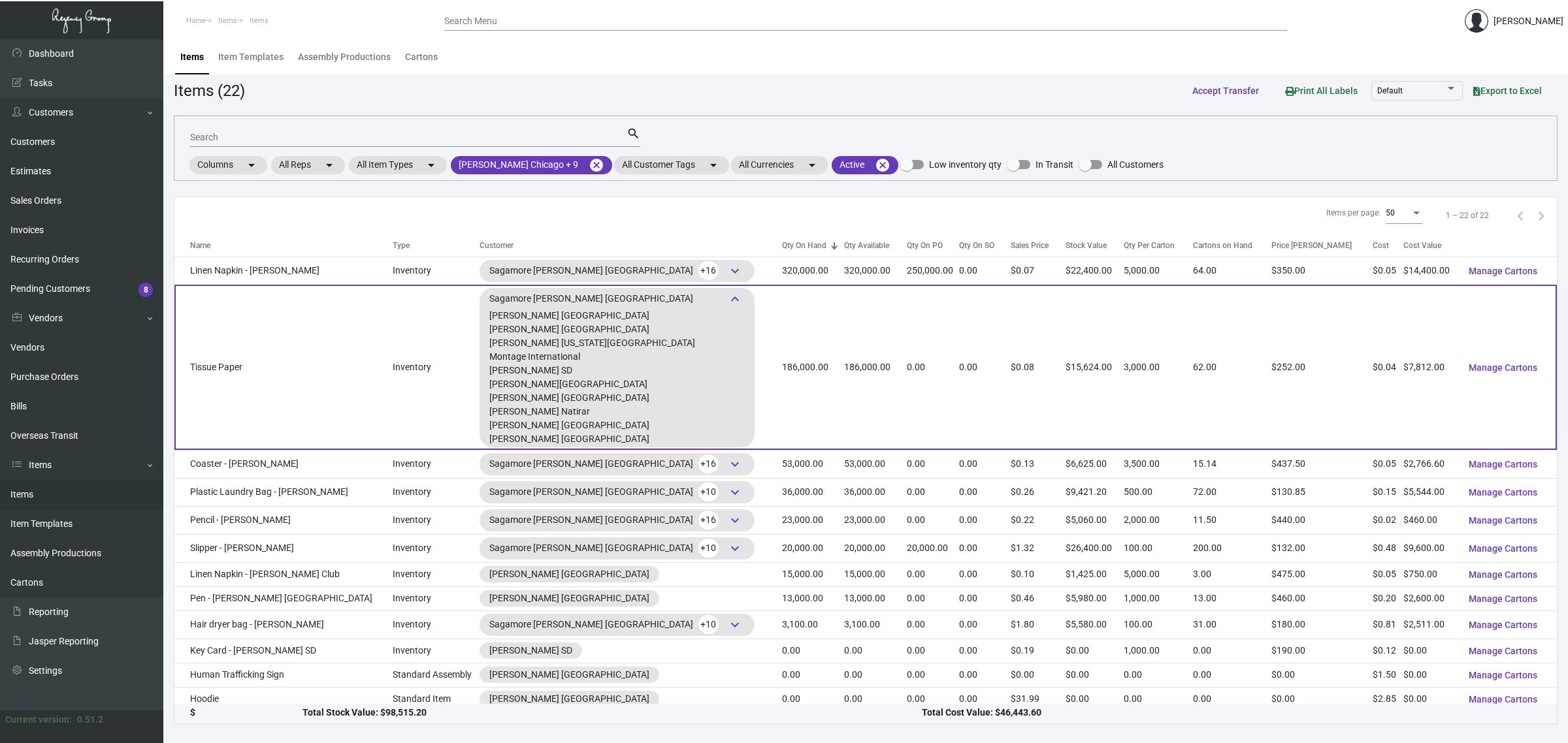
click at [727, 304] on span "keyboard_arrow_down" at bounding box center [735, 299] width 15 height 15
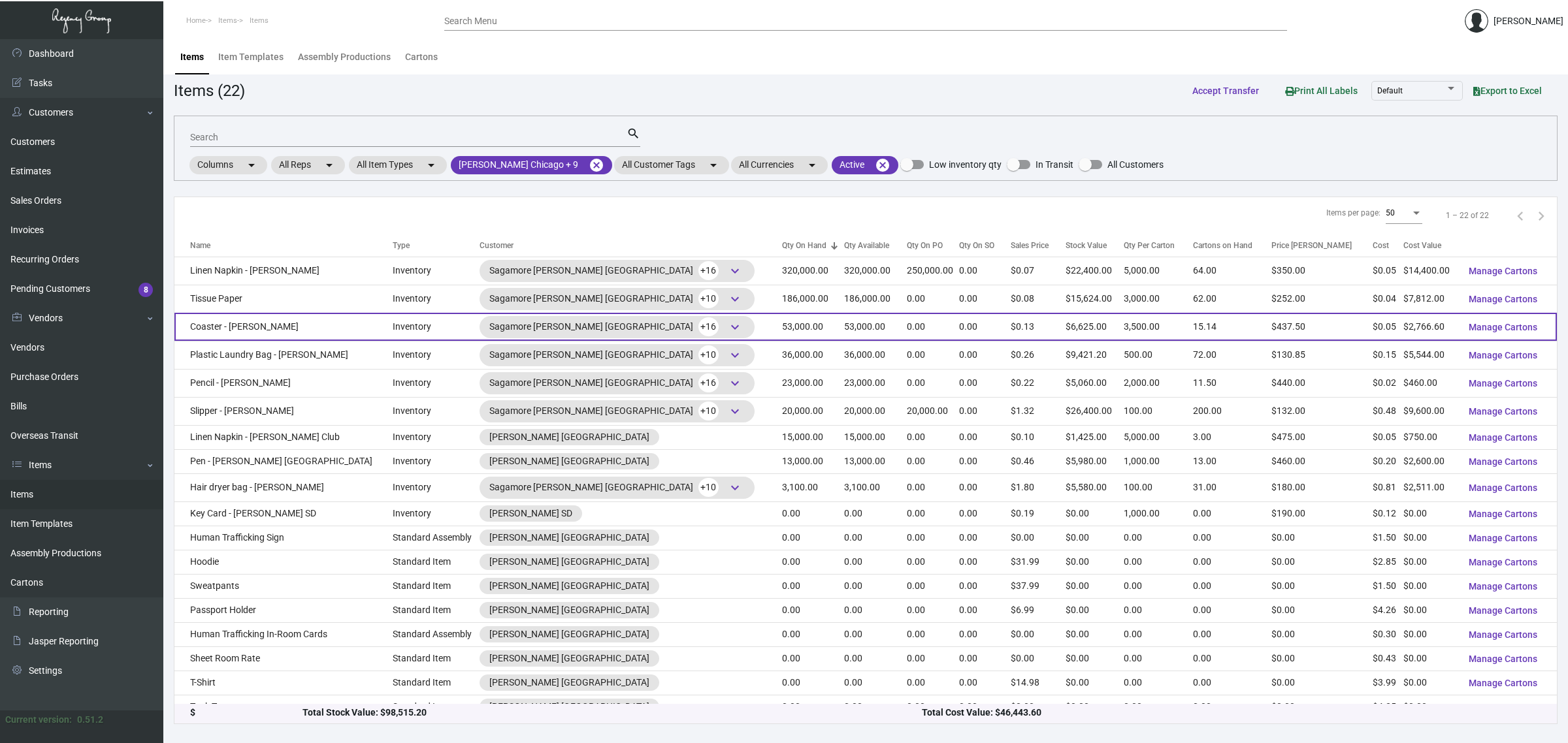
click at [727, 334] on span "keyboard_arrow_down" at bounding box center [735, 327] width 15 height 15
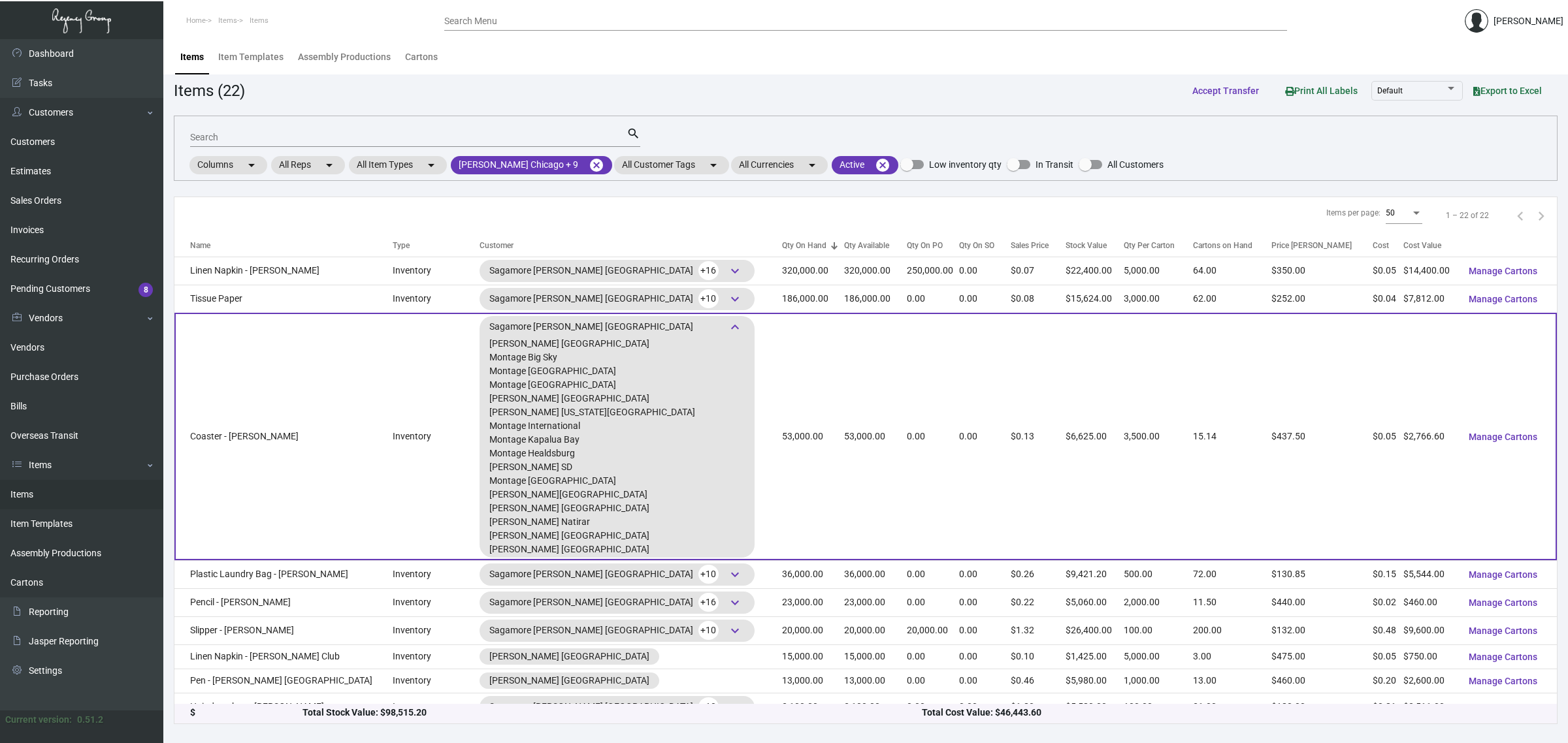
click at [727, 334] on span "keyboard_arrow_down" at bounding box center [735, 327] width 15 height 15
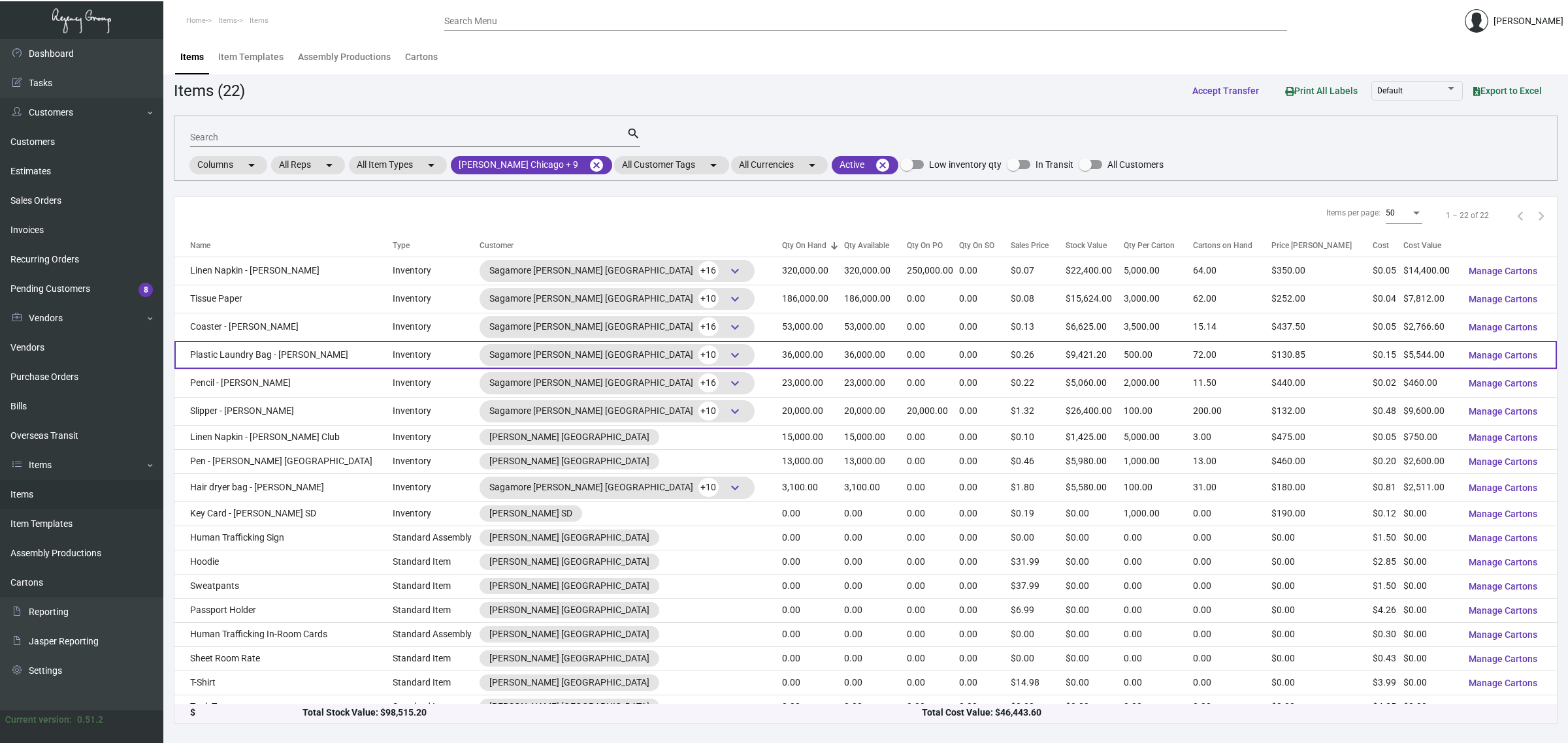
click at [727, 359] on span "keyboard_arrow_down" at bounding box center [735, 355] width 15 height 15
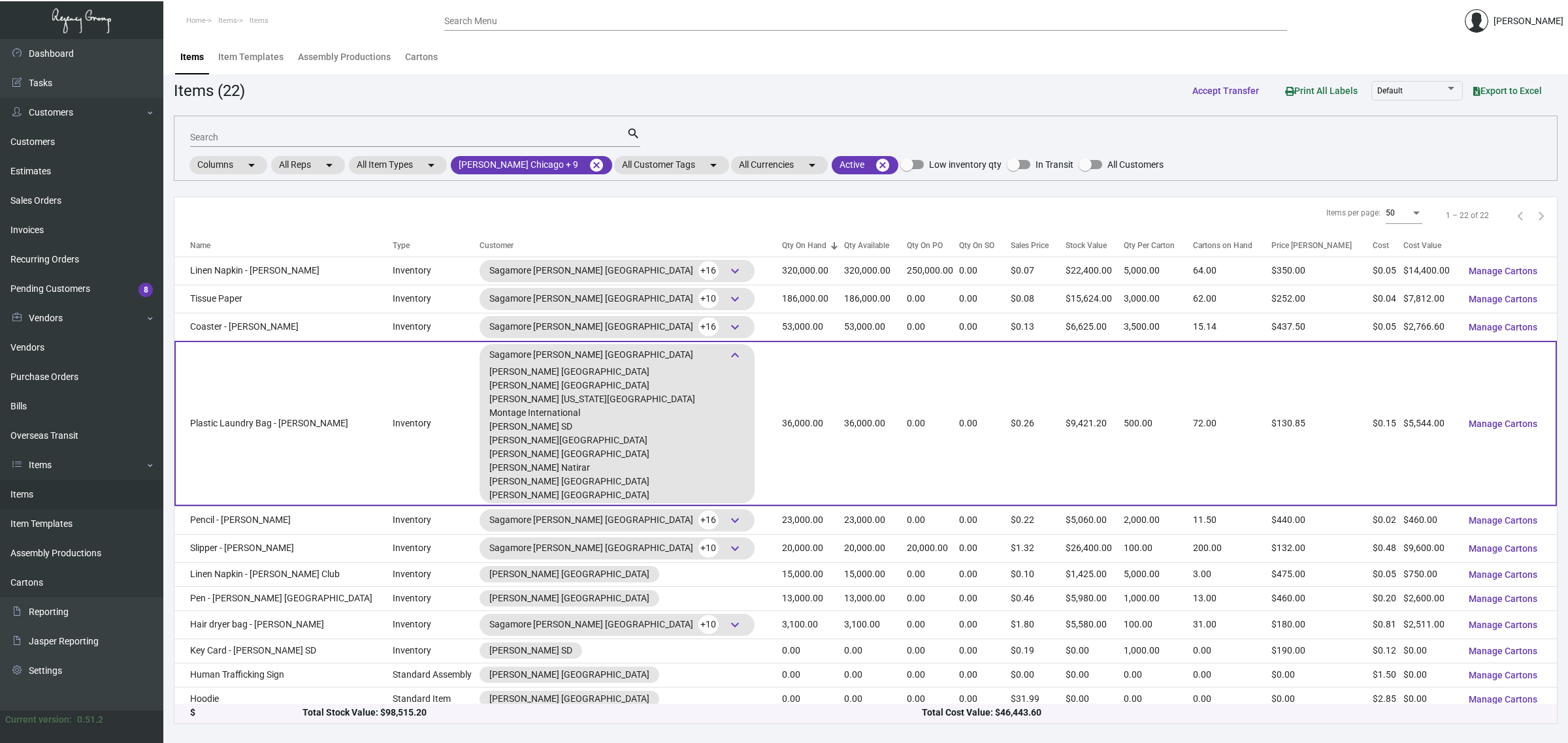
click at [727, 359] on span "keyboard_arrow_down" at bounding box center [735, 355] width 15 height 15
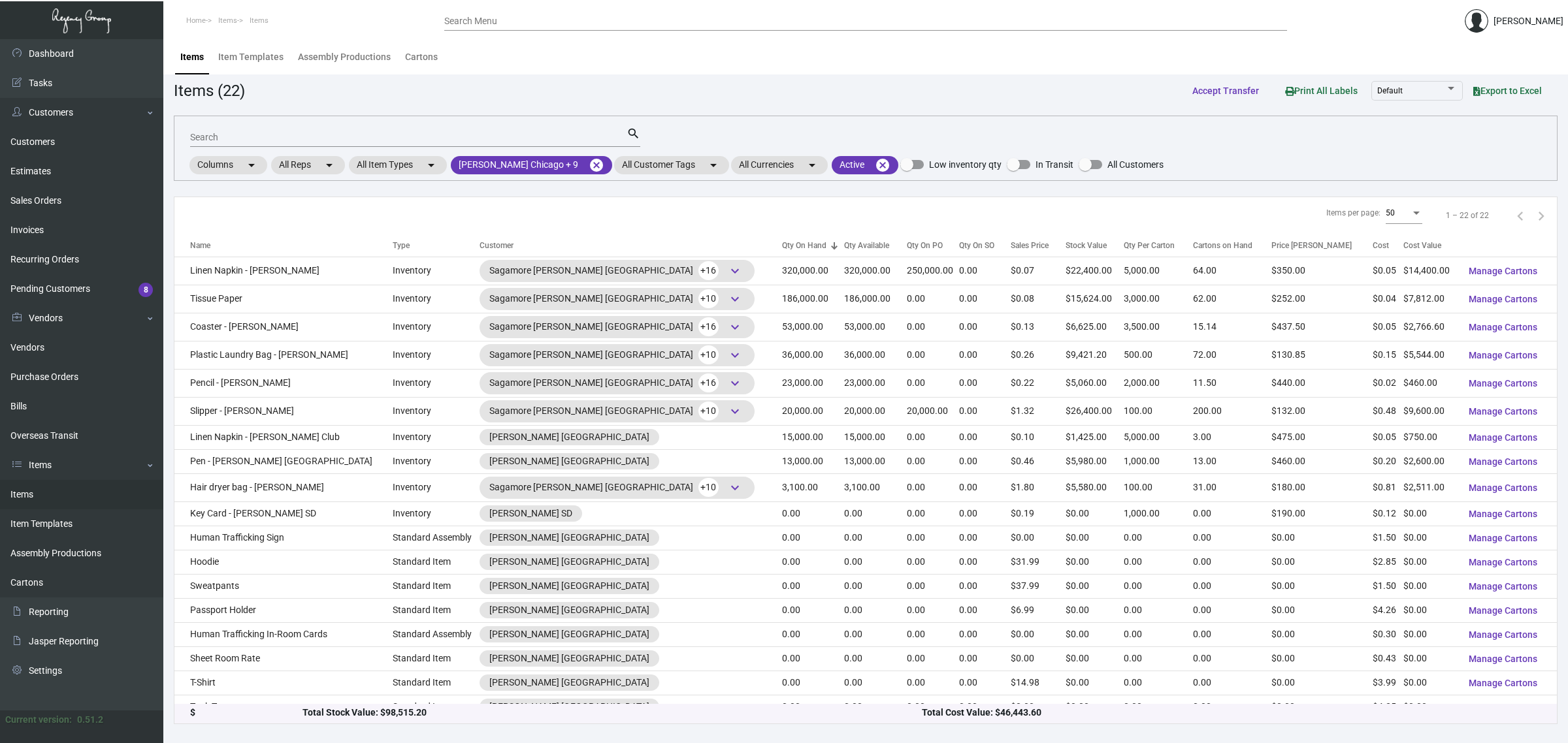
click at [350, 128] on div "Search" at bounding box center [408, 137] width 437 height 20
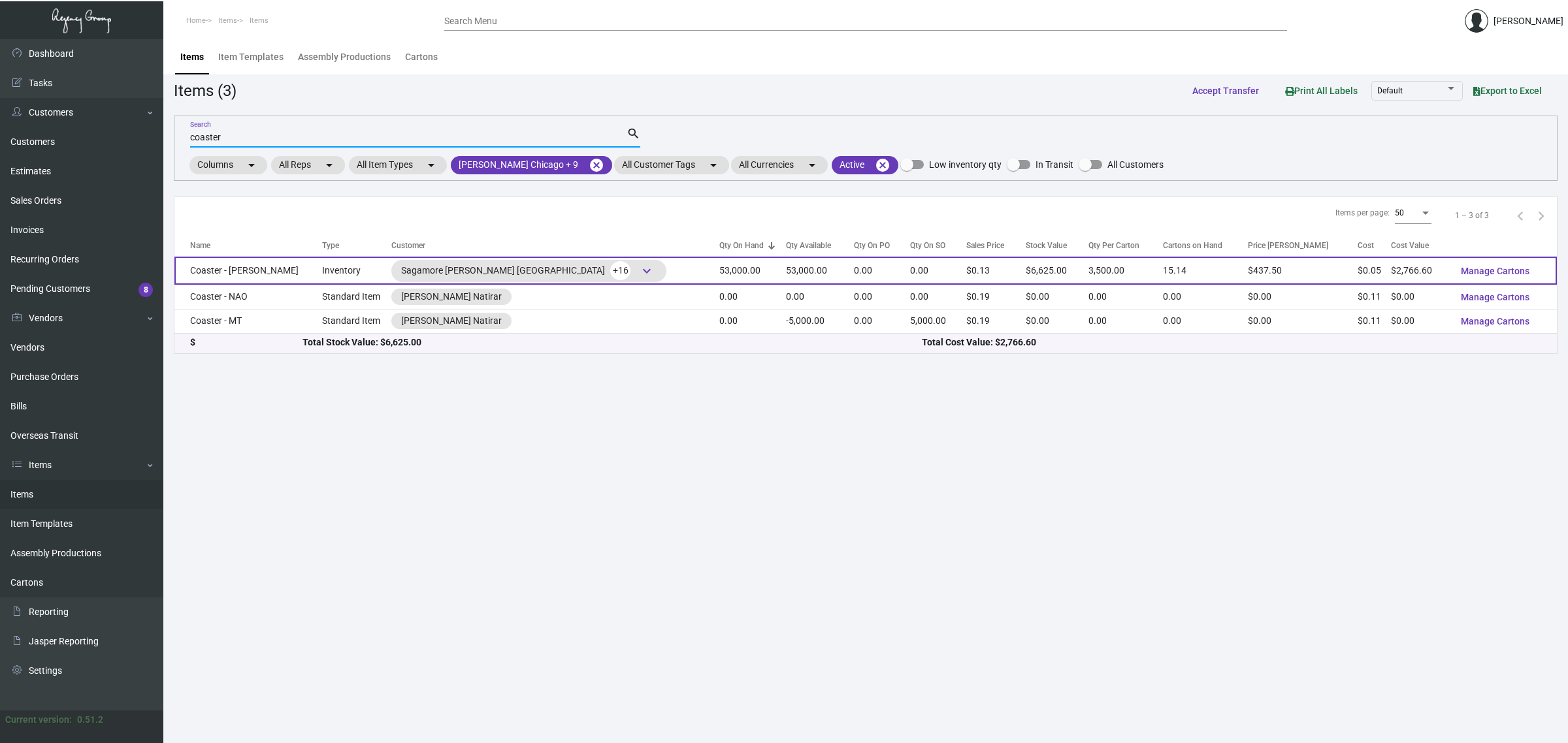
type input "coaster"
click at [786, 272] on td "53,000.00" at bounding box center [820, 270] width 68 height 28
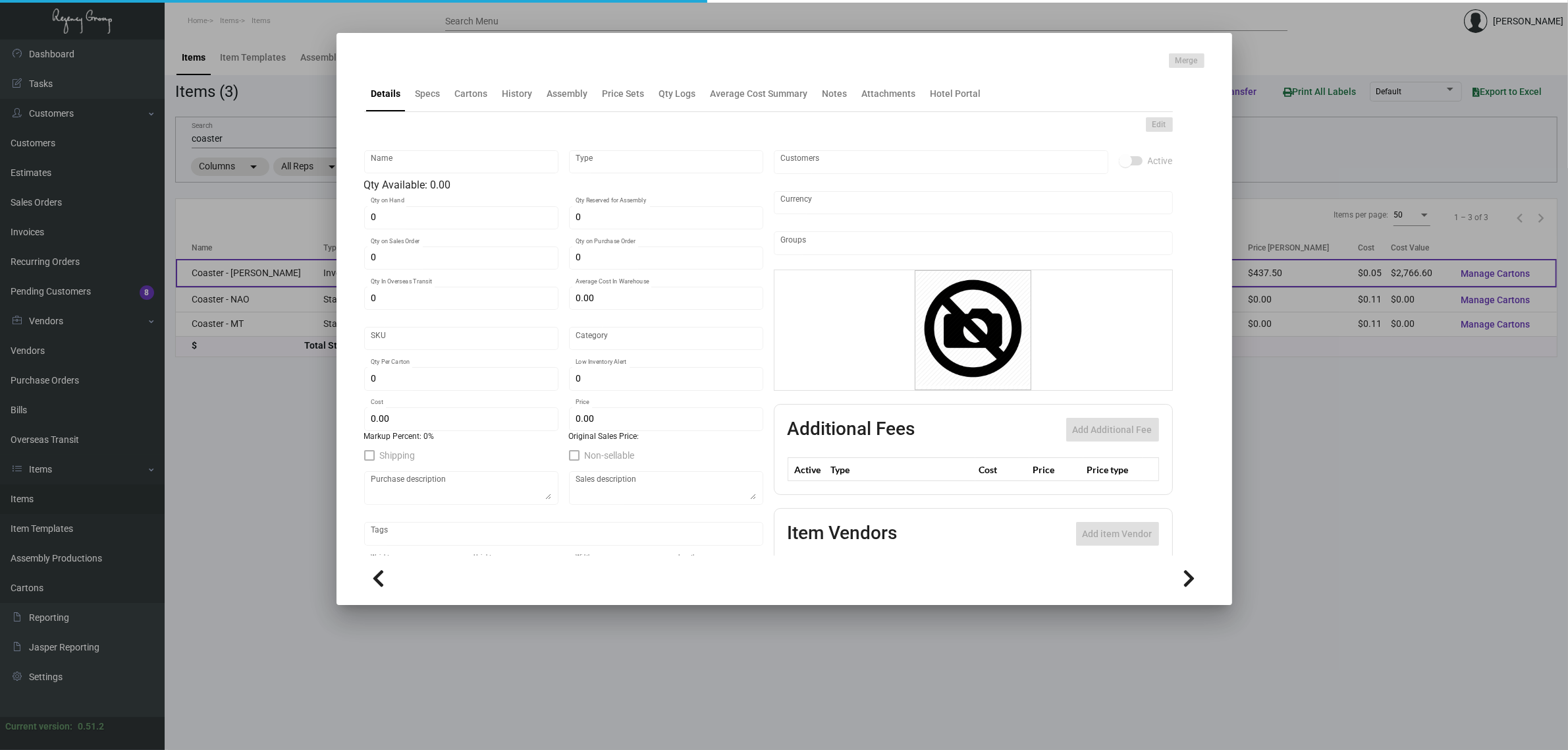
type input "Coaster - [PERSON_NAME]"
type input "Inventory"
type input "53,000"
type input "$ 0.09077"
type input "Standard"
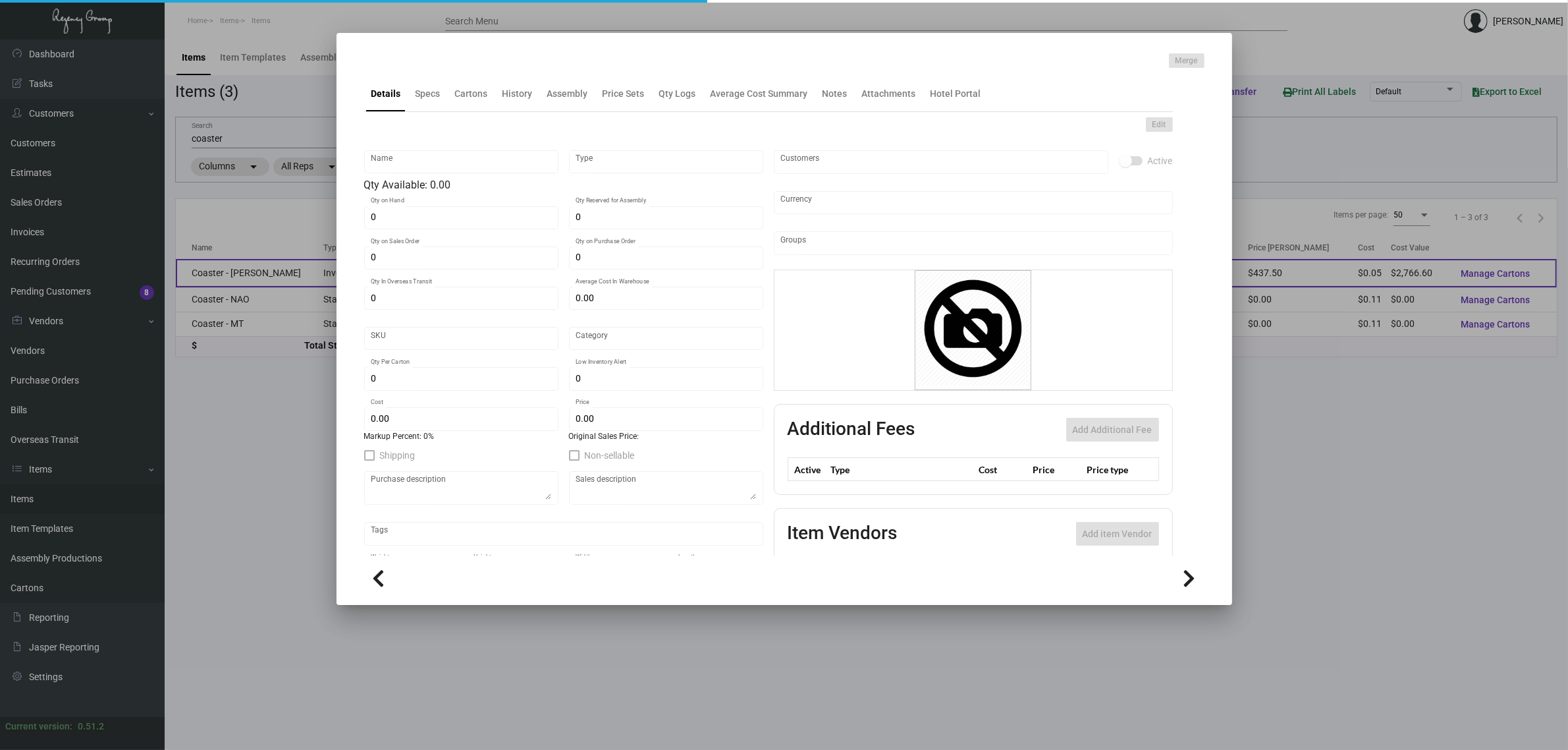
type input "3,500"
type input "$ 0.0522"
type input "$ 0.125"
checkbox input "true"
type input "United States Dollar $"
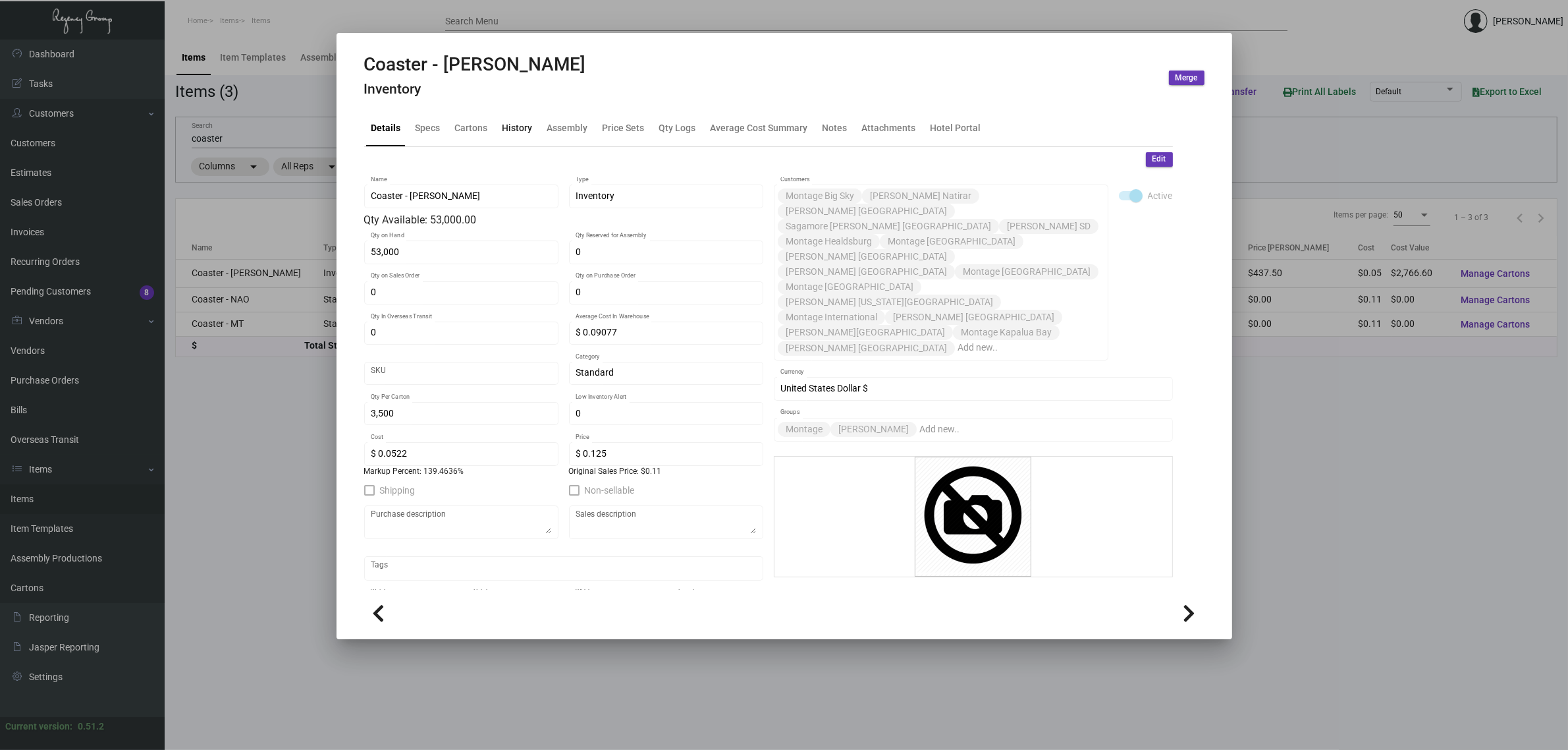
click at [527, 137] on div "History" at bounding box center [517, 129] width 41 height 32
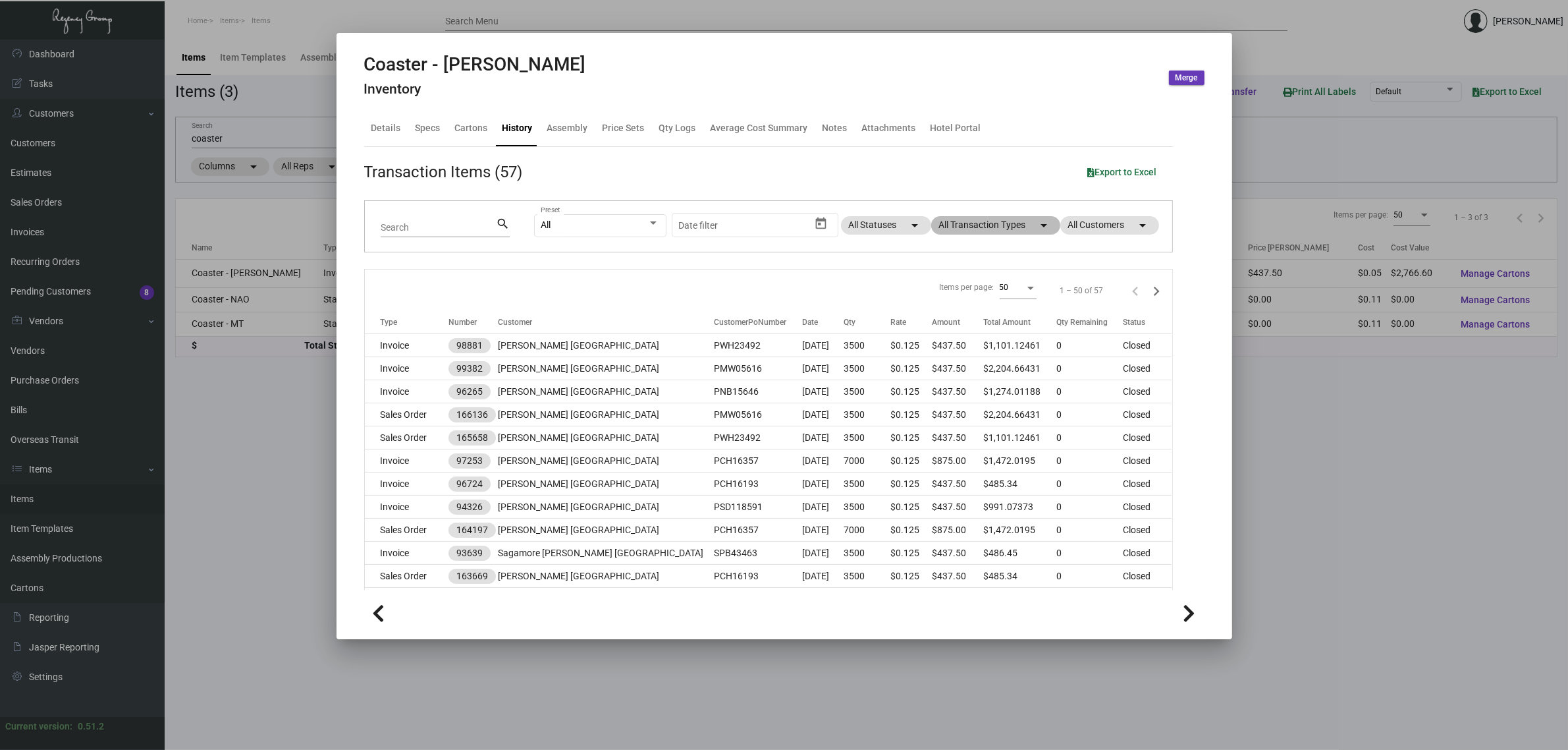
click at [966, 226] on mat-chip "All Transaction Types arrow_drop_down" at bounding box center [996, 225] width 129 height 19
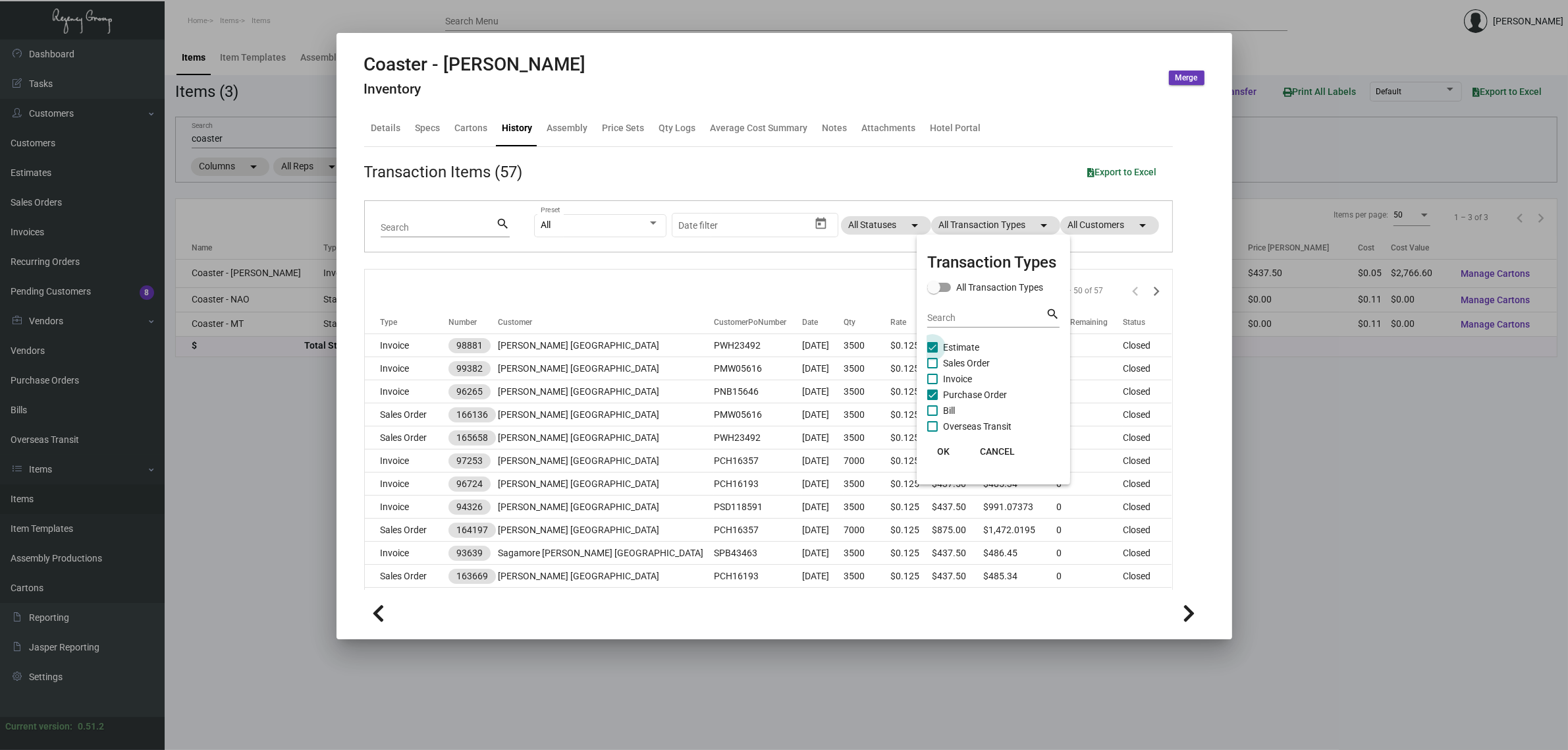
click at [959, 347] on span "Estimate" at bounding box center [961, 347] width 36 height 16
click at [933, 352] on input "Estimate" at bounding box center [932, 352] width 1 height 1
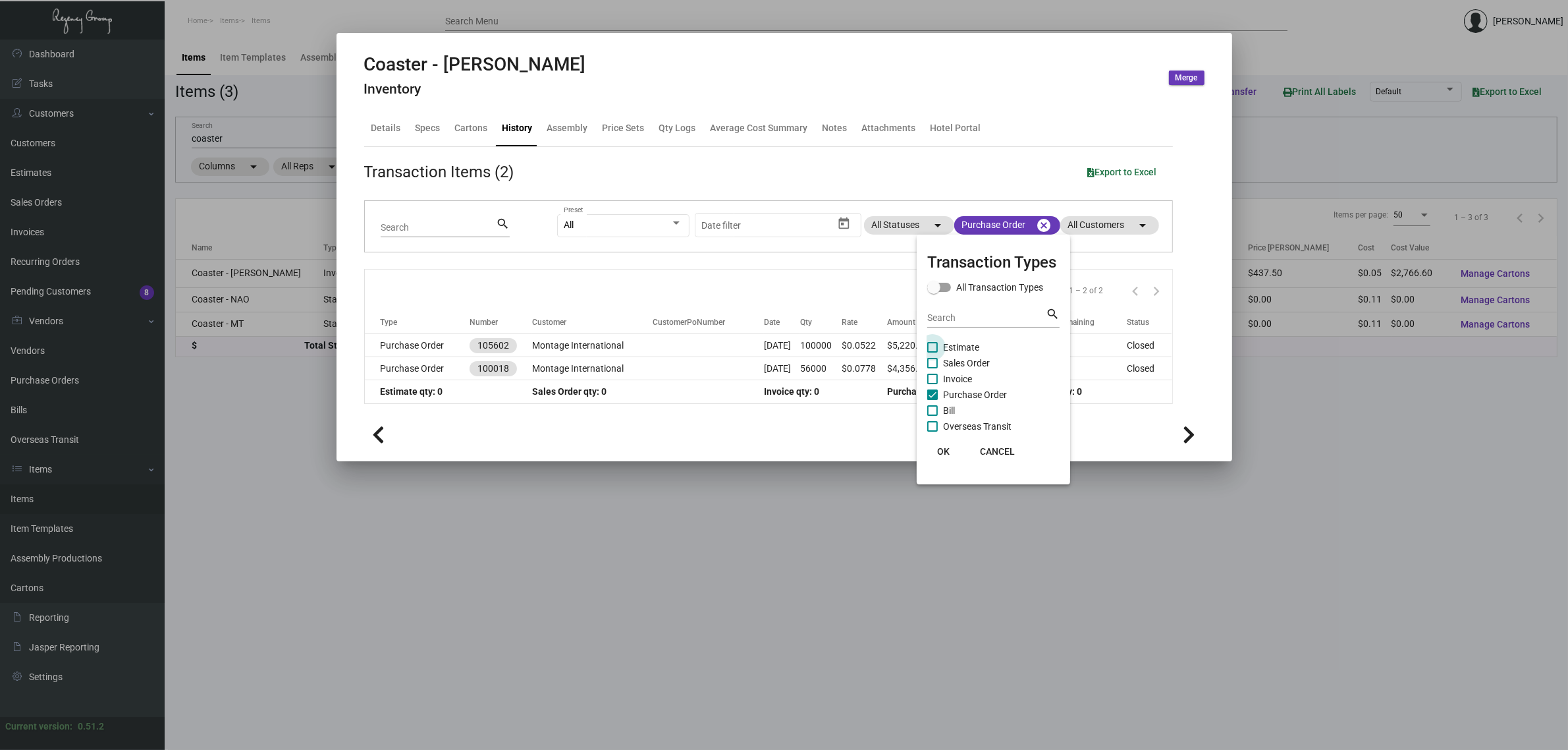
click at [959, 347] on span "Estimate" at bounding box center [961, 347] width 36 height 16
click at [933, 352] on input "Estimate" at bounding box center [932, 352] width 1 height 1
checkbox input "true"
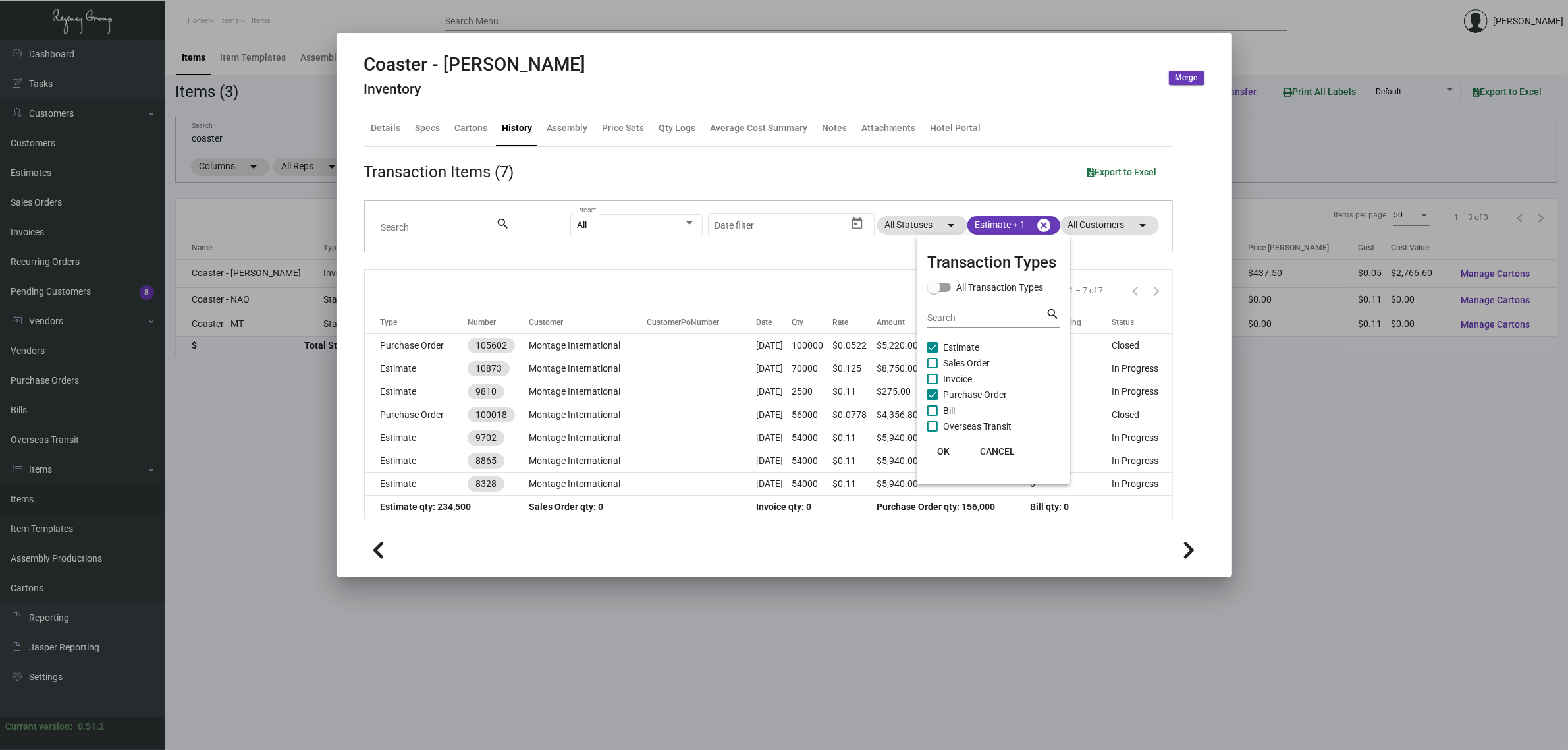
click at [776, 298] on div at bounding box center [784, 375] width 1568 height 750
click at [245, 136] on div at bounding box center [784, 375] width 1568 height 750
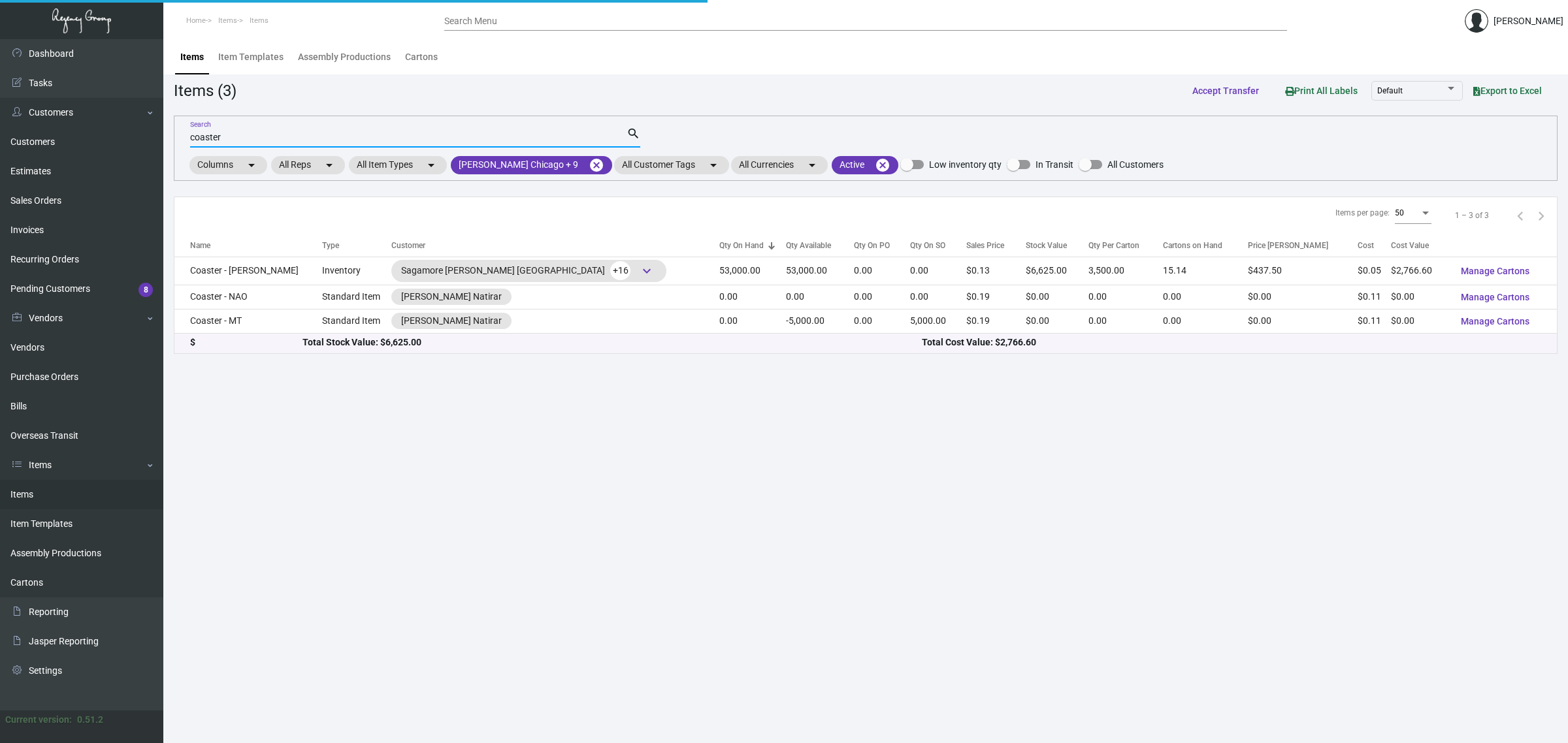
click at [243, 134] on input "coaster" at bounding box center [408, 138] width 437 height 11
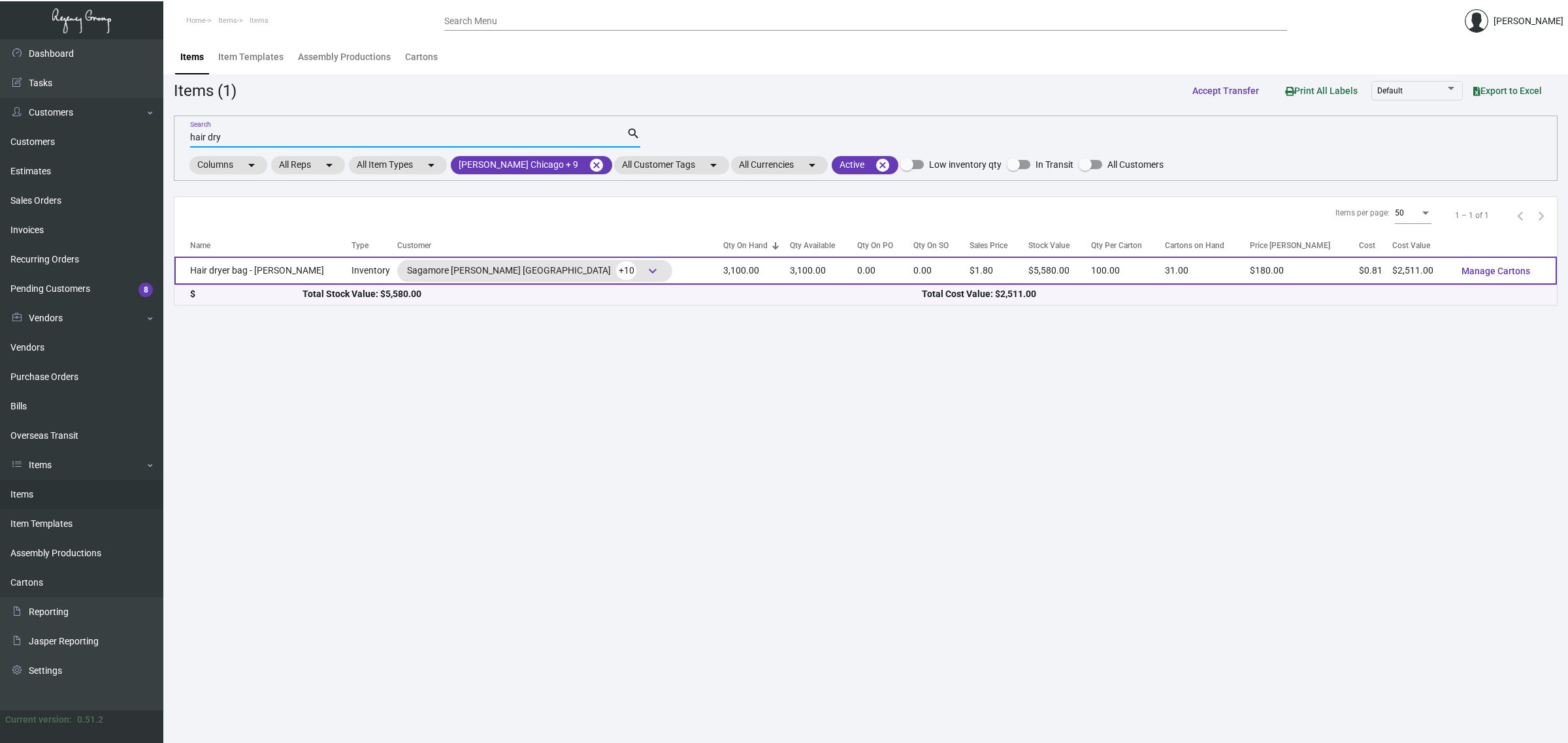
type input "hair dry"
click at [645, 269] on span "keyboard_arrow_down" at bounding box center [652, 271] width 15 height 15
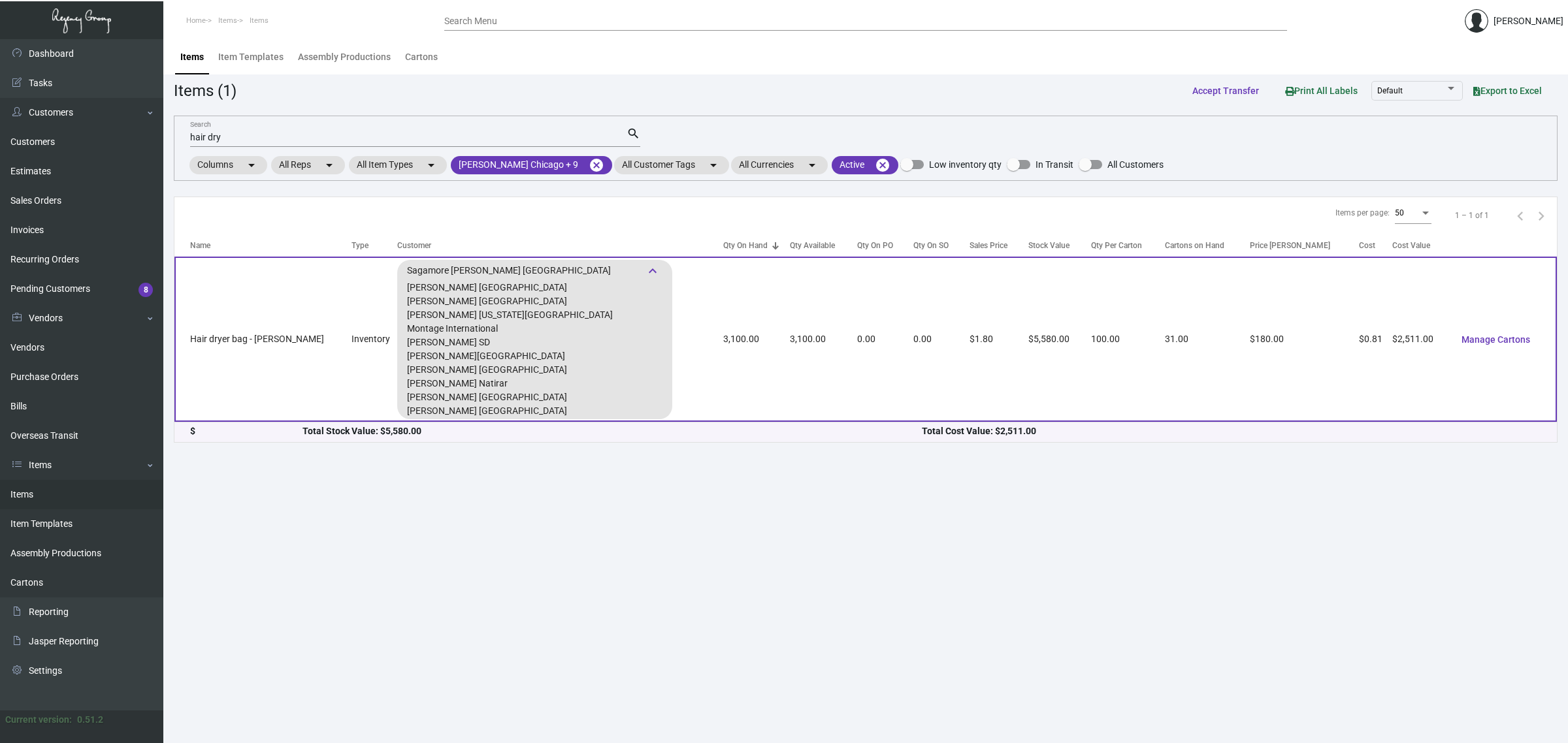
click at [645, 269] on span "keyboard_arrow_down" at bounding box center [652, 271] width 15 height 15
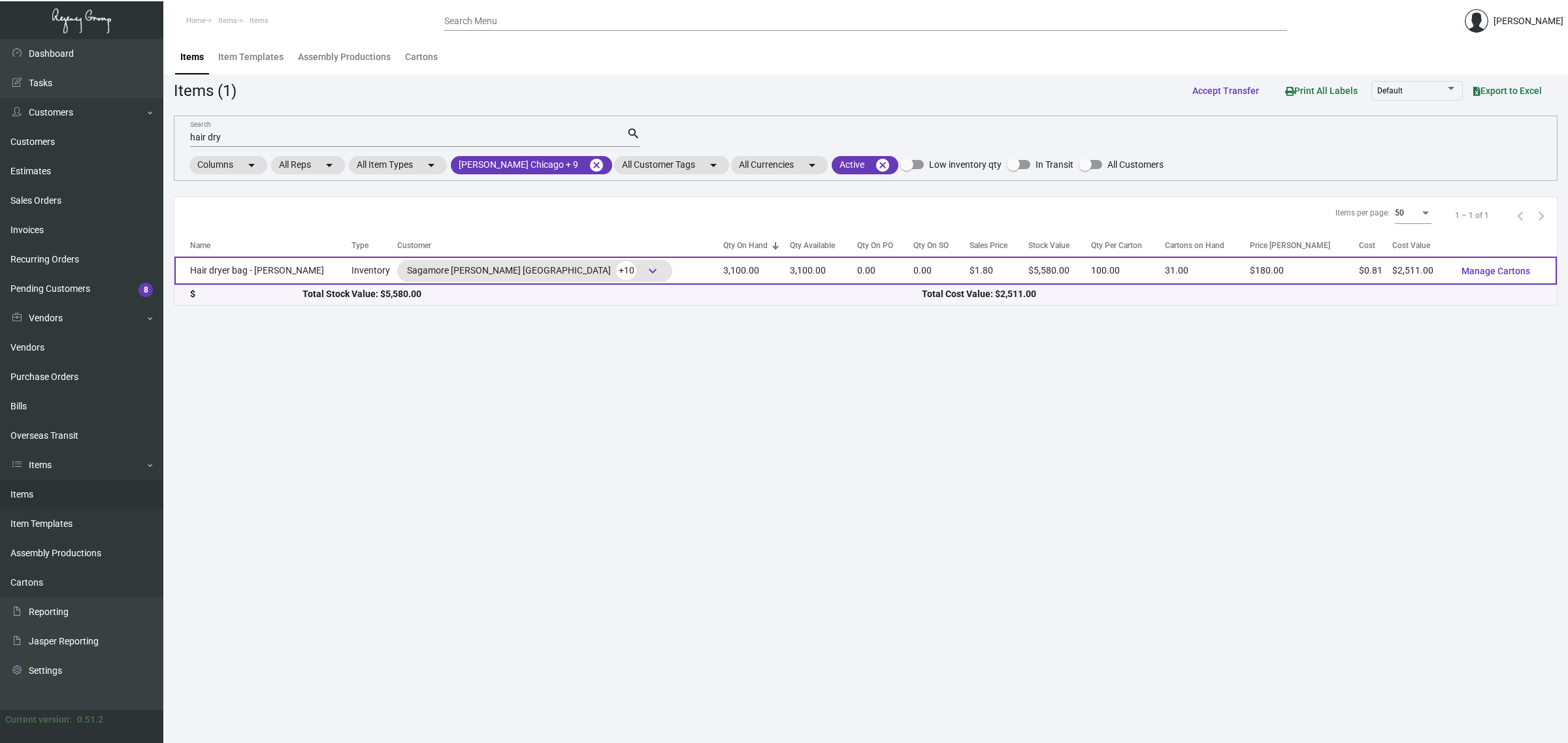
click at [723, 275] on td "3,100.00" at bounding box center [757, 270] width 66 height 28
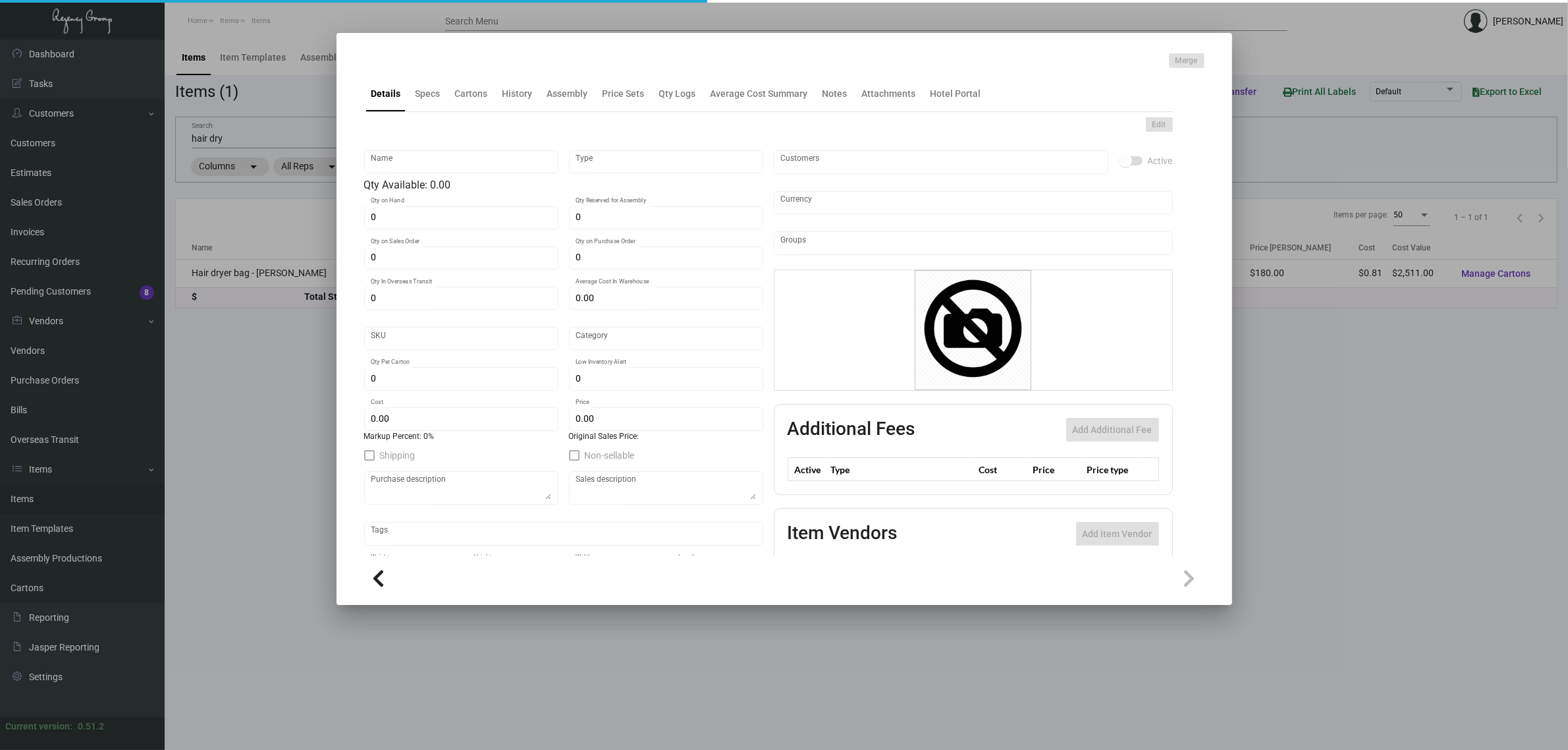
type input "Hair dryer bag - [PERSON_NAME]"
type input "Inventory"
type input "3,100"
type input "$ 0.36"
type input "Overseas"
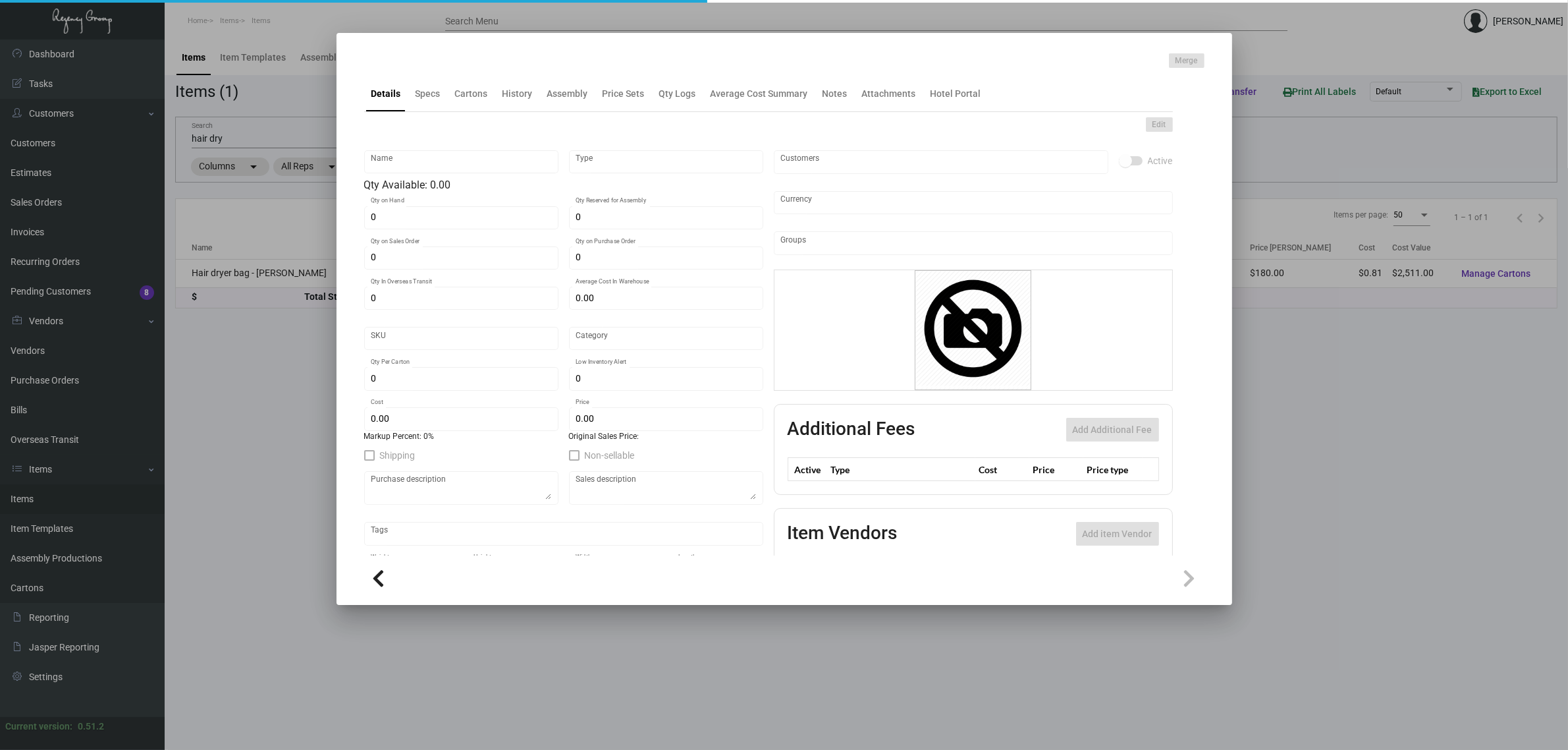
type input "100"
type input "$ 0.81"
type input "$ 1.80"
checkbox input "true"
type input "United States Dollar $"
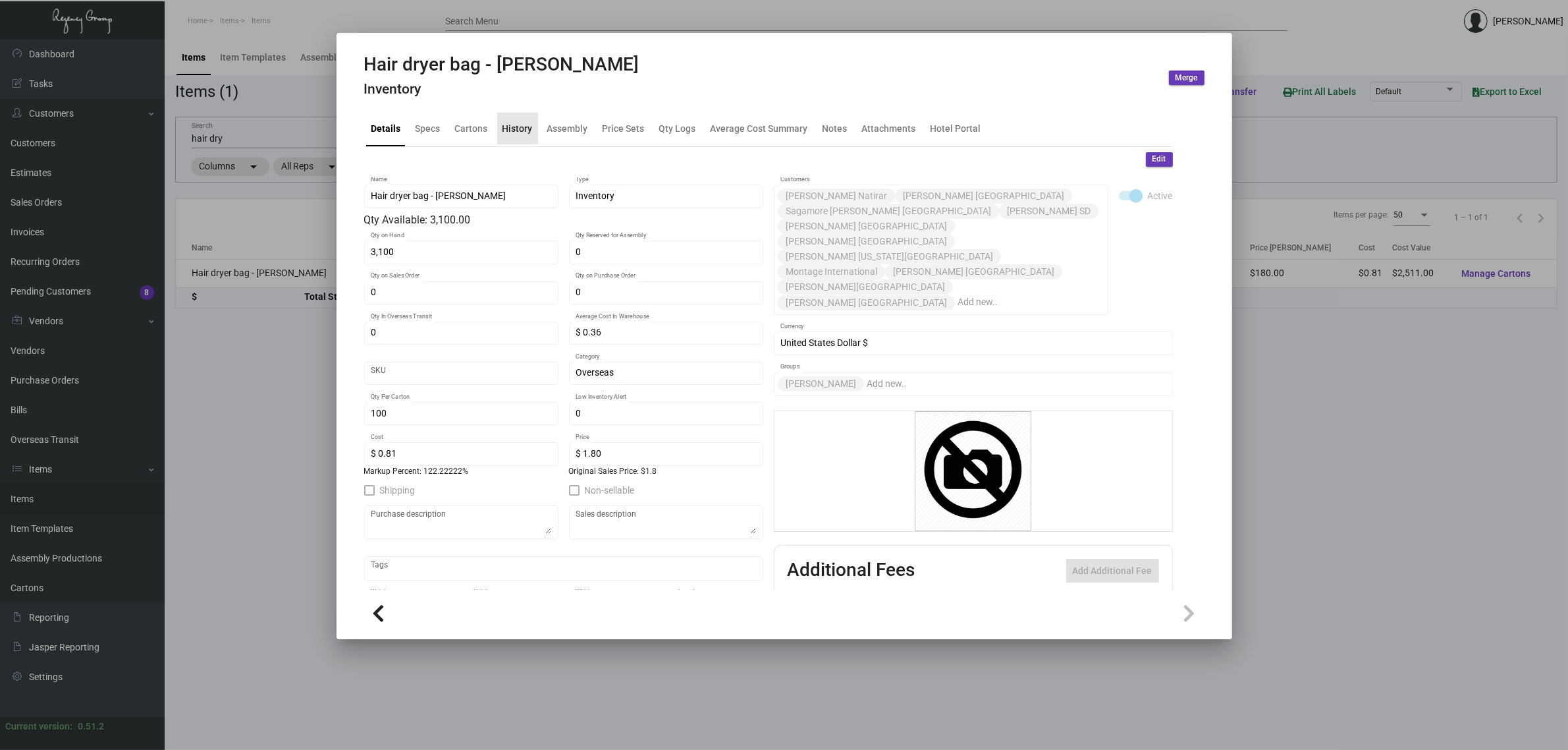
click at [514, 113] on div "History" at bounding box center [517, 129] width 41 height 32
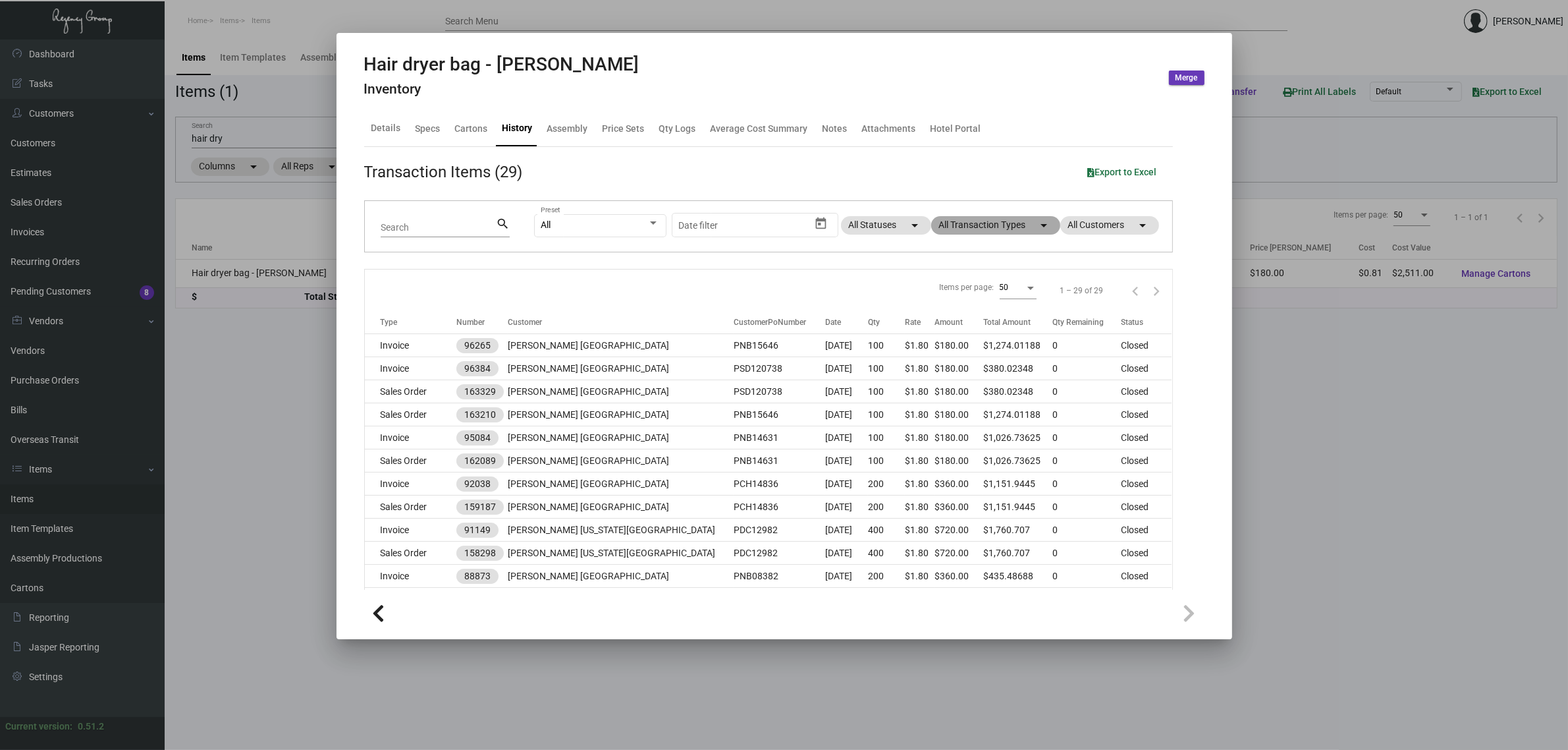
click at [954, 219] on mat-chip "All Transaction Types arrow_drop_down" at bounding box center [996, 225] width 129 height 19
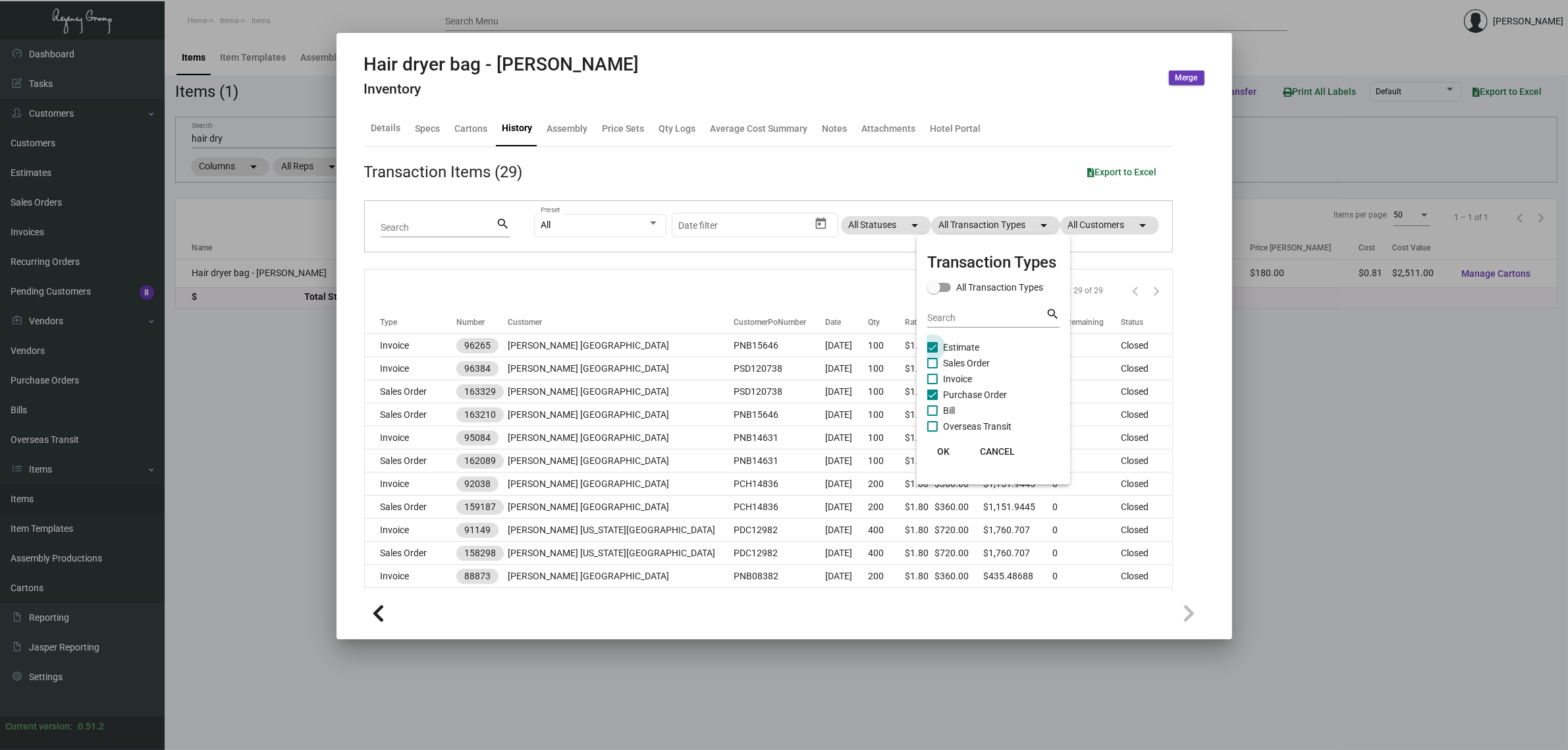
click at [959, 345] on span "Estimate" at bounding box center [961, 347] width 36 height 16
click at [933, 352] on input "Estimate" at bounding box center [932, 352] width 1 height 1
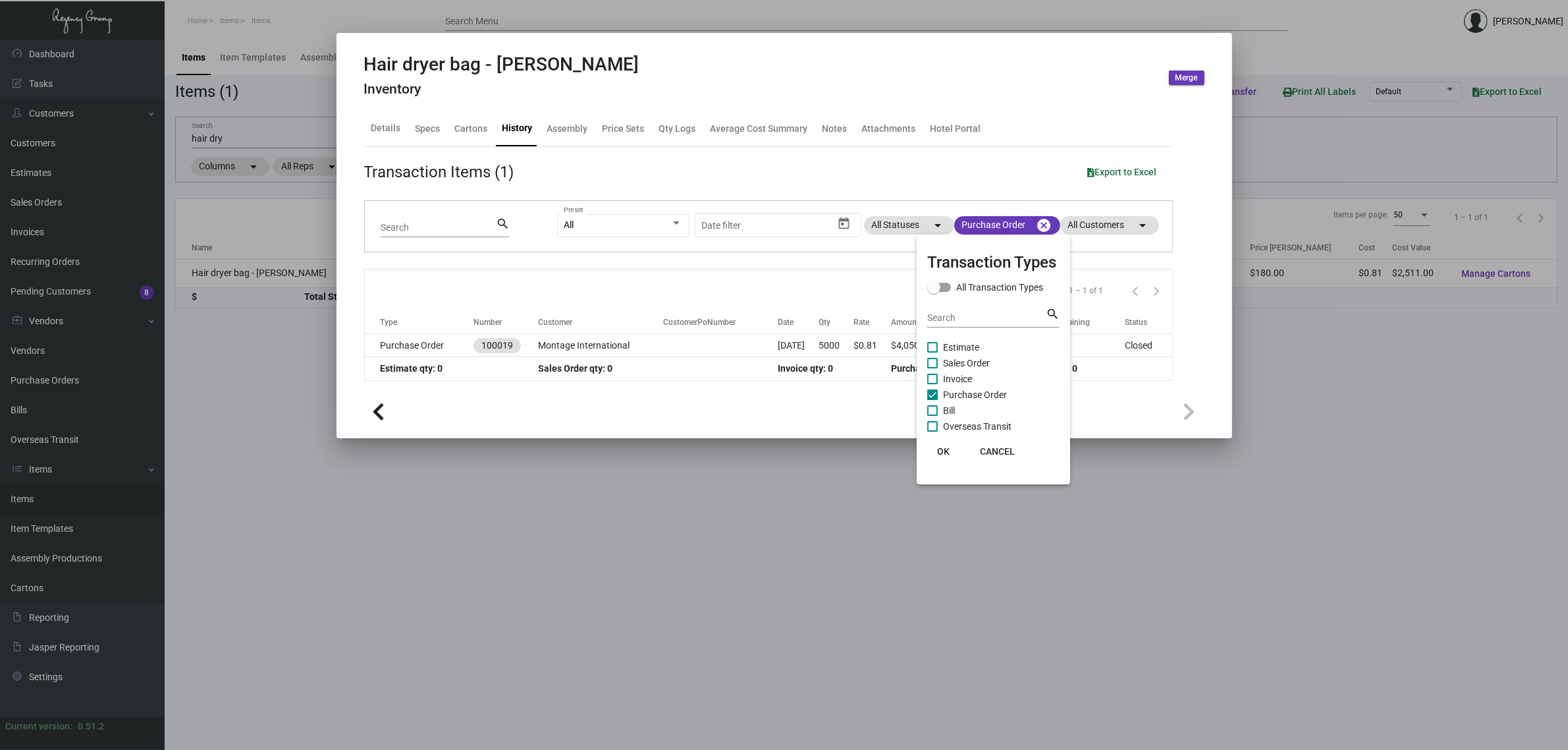
click at [959, 345] on span "Estimate" at bounding box center [961, 347] width 36 height 16
click at [933, 352] on input "Estimate" at bounding box center [932, 352] width 1 height 1
checkbox input "true"
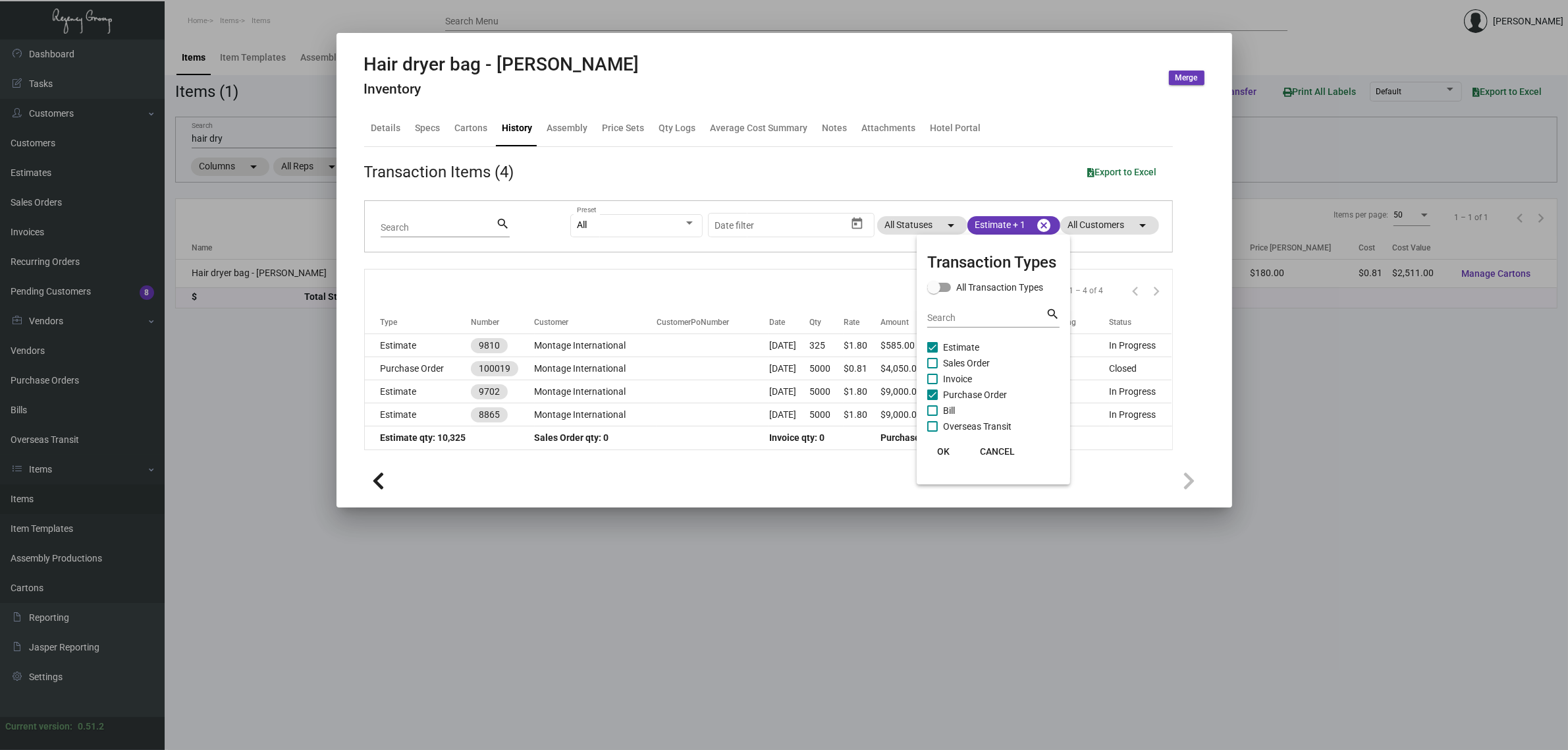
click at [707, 281] on div at bounding box center [784, 375] width 1568 height 750
click at [245, 137] on div at bounding box center [784, 375] width 1568 height 750
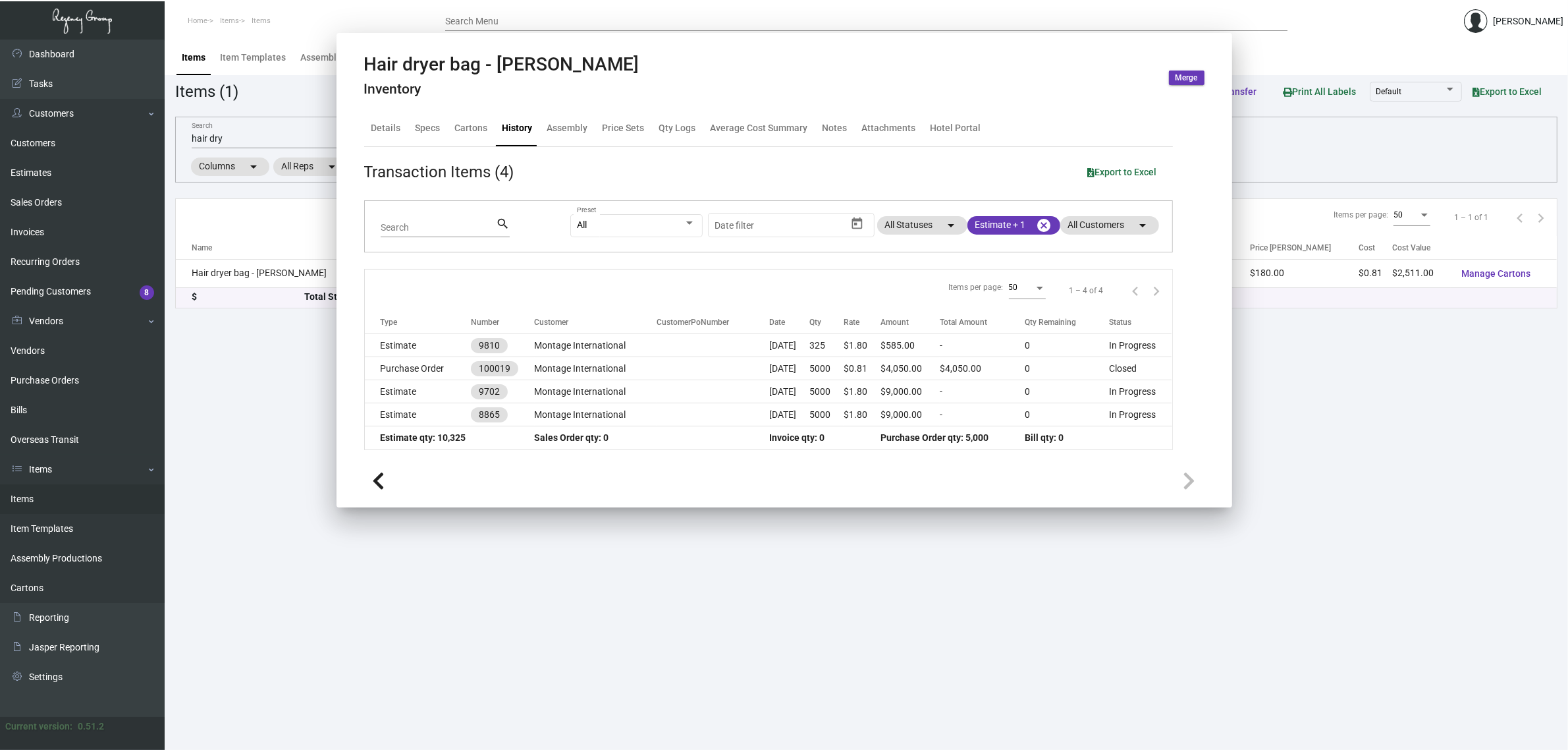
click at [245, 137] on input "hair dry" at bounding box center [410, 140] width 436 height 11
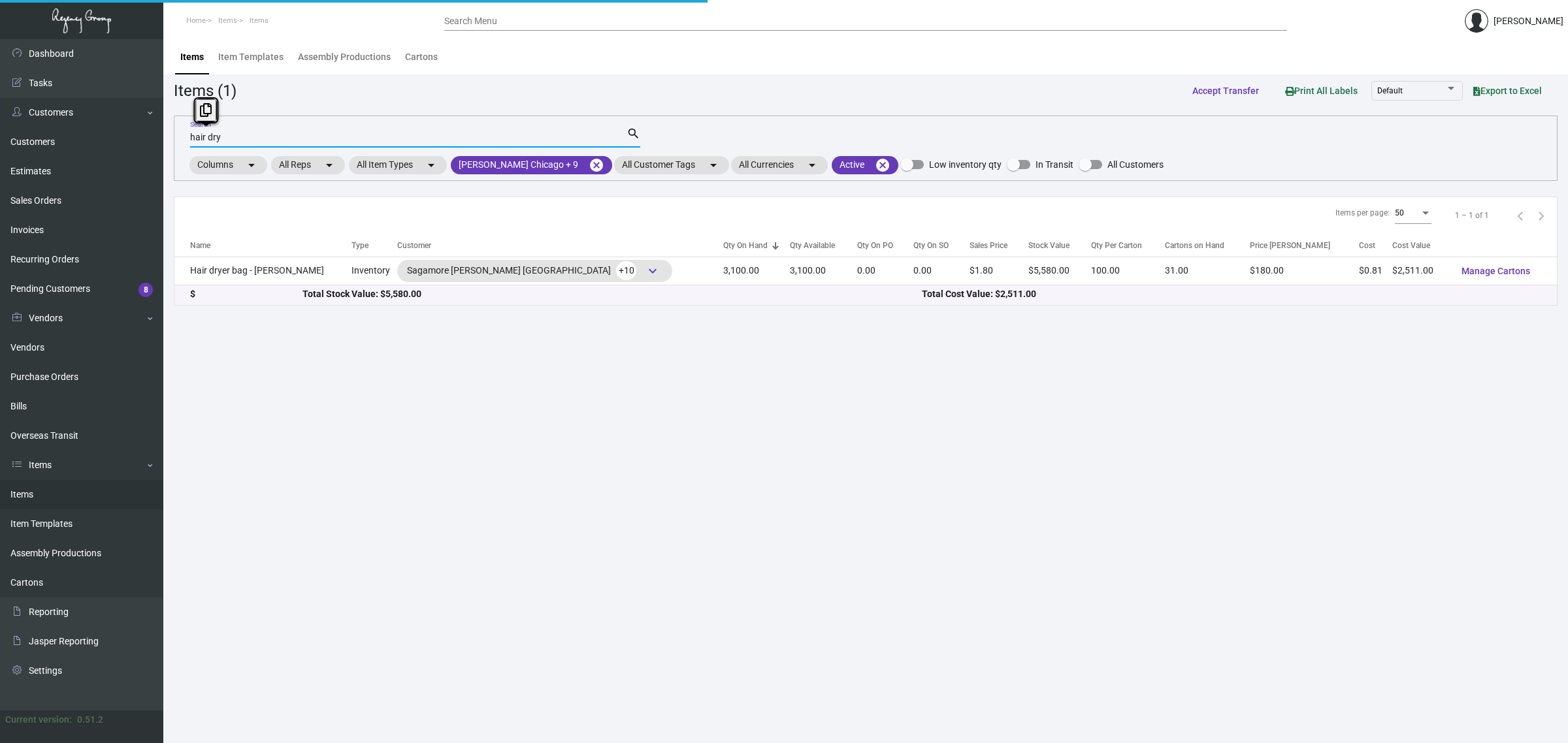
click at [243, 136] on input "hair dry" at bounding box center [408, 138] width 437 height 11
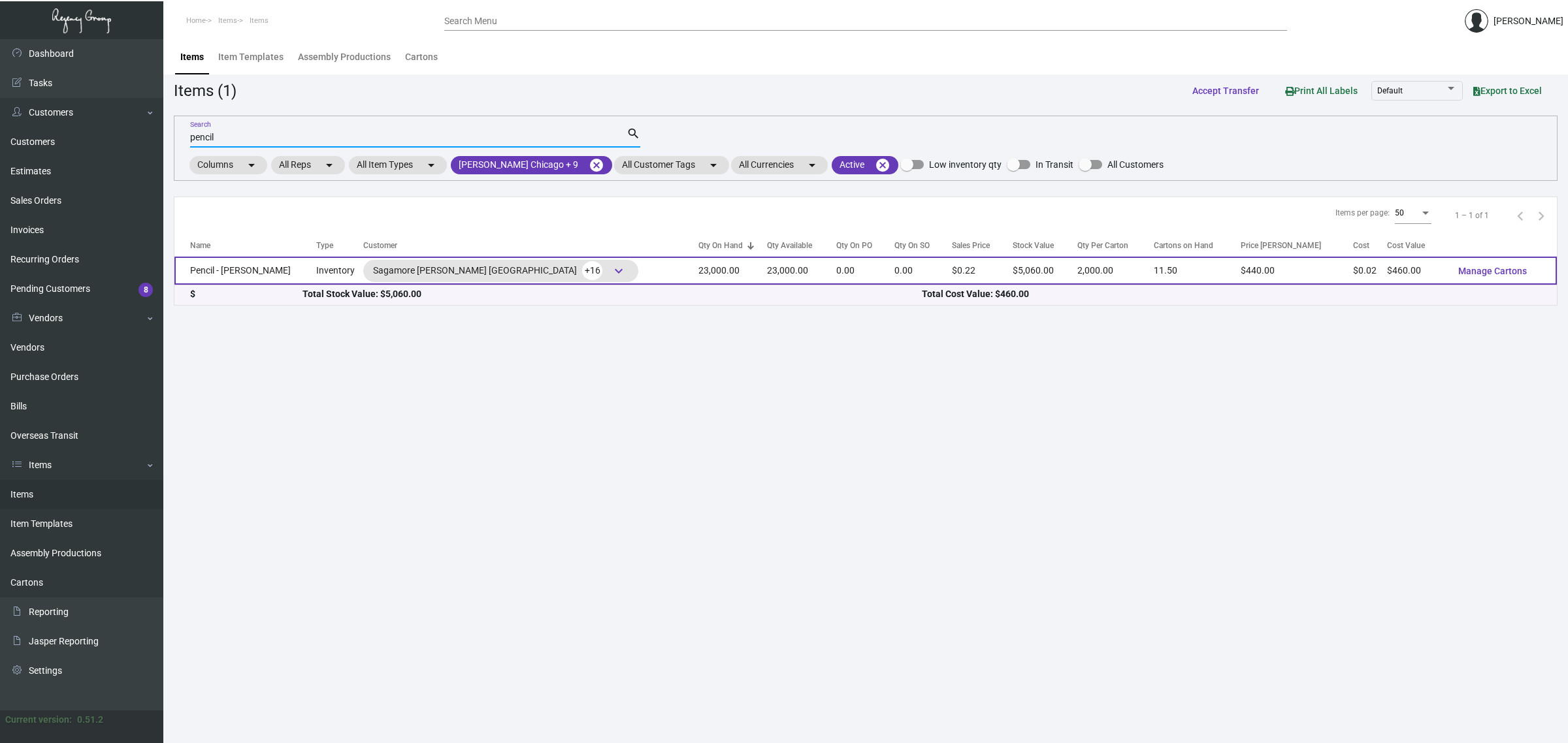
type input "pencil"
click at [699, 273] on td "23,000.00" at bounding box center [733, 270] width 69 height 28
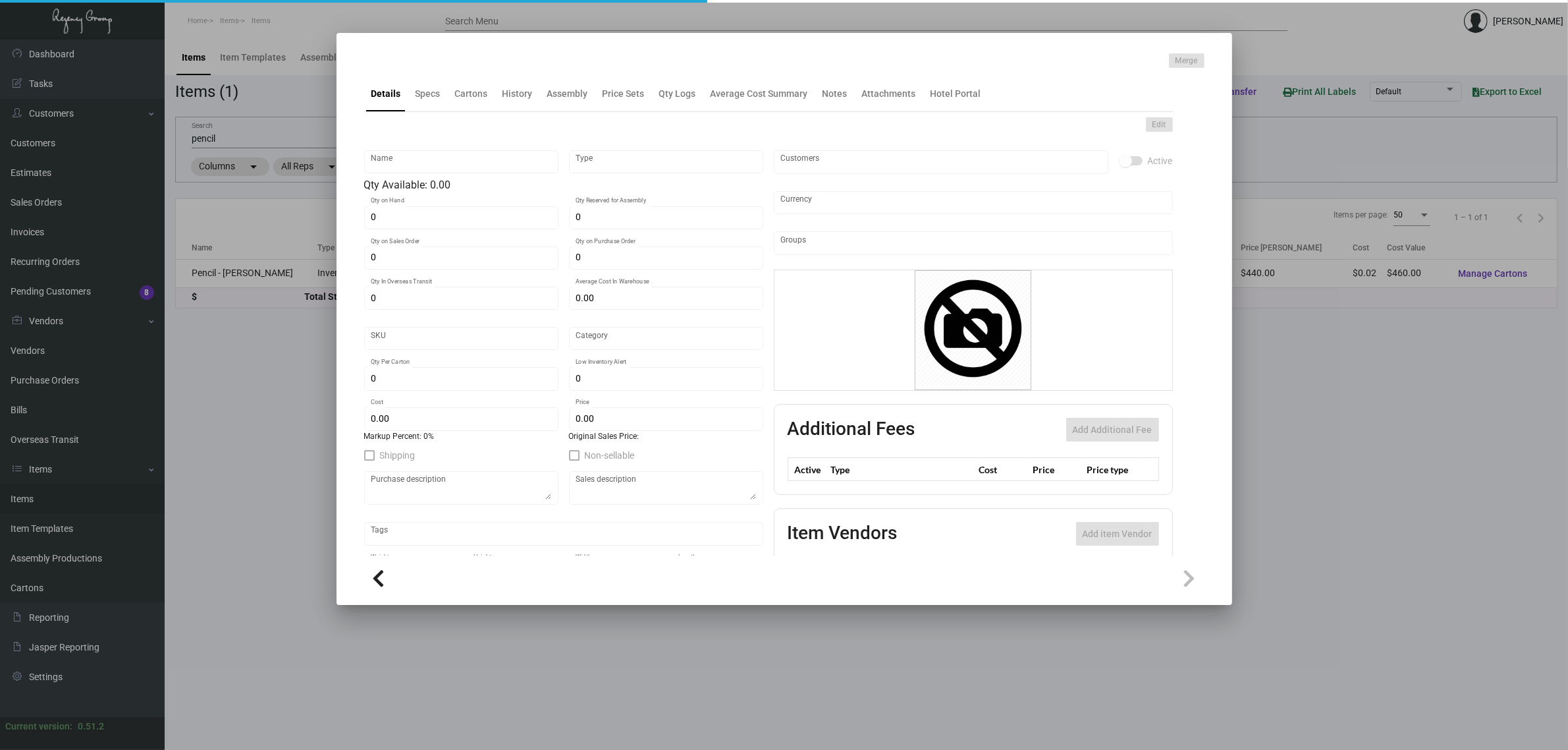
type input "Pencil - [PERSON_NAME]"
type input "Inventory"
type input "23,000"
type input "$ 0.09077"
type input "Overseas"
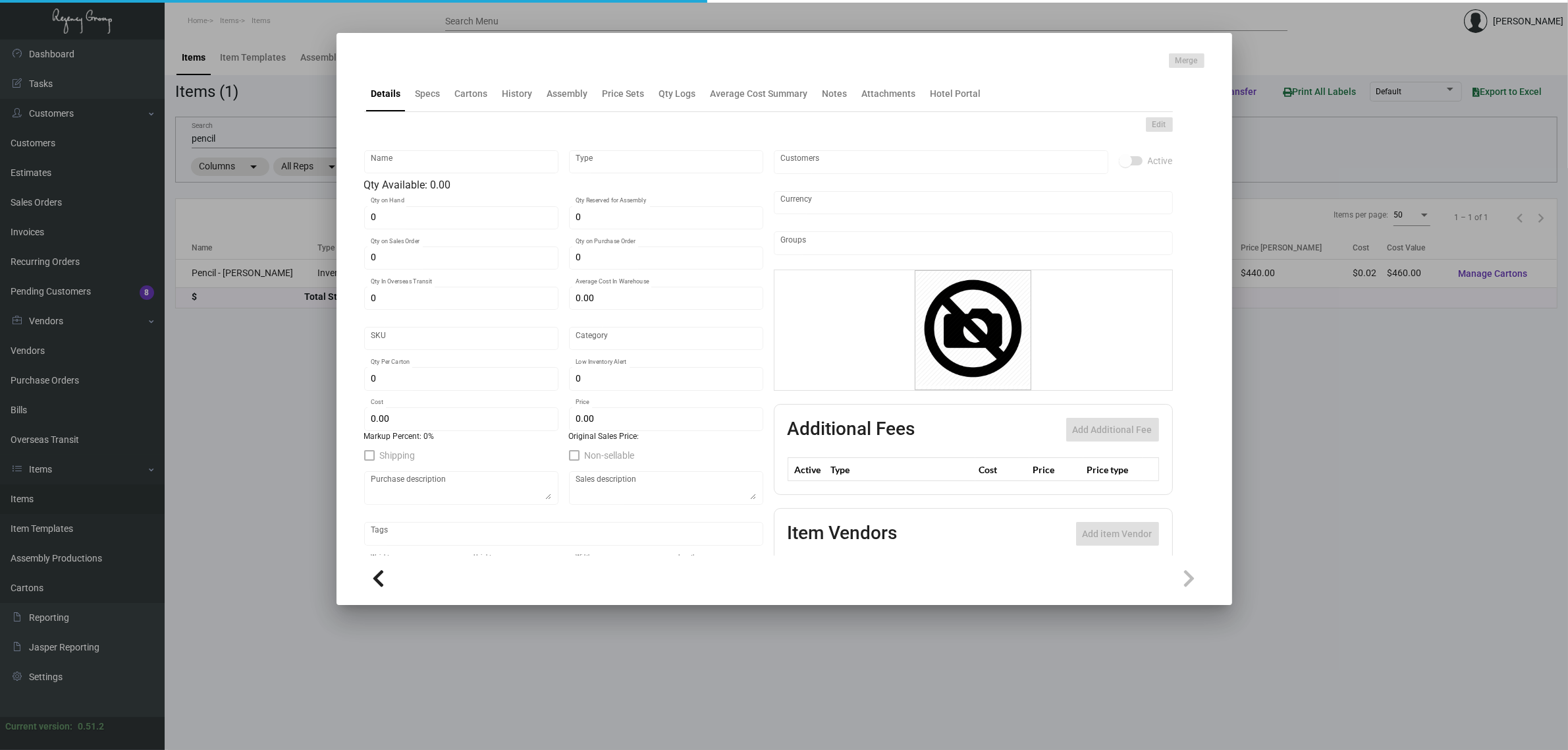
type input "2,000"
type input "$ 0.02"
type input "$ 0.22"
checkbox input "true"
type input "United States Dollar $"
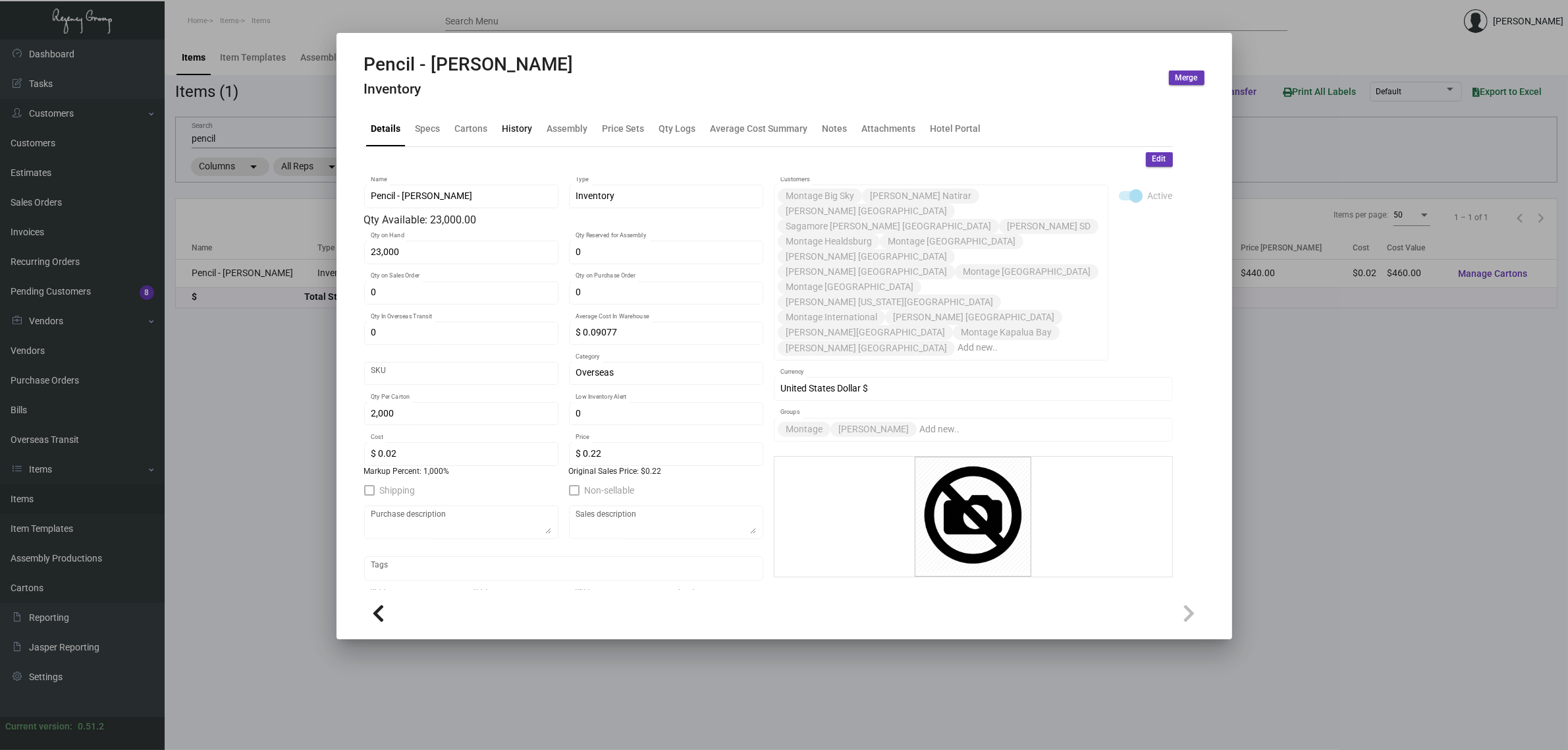
click at [515, 127] on div "History" at bounding box center [517, 129] width 30 height 14
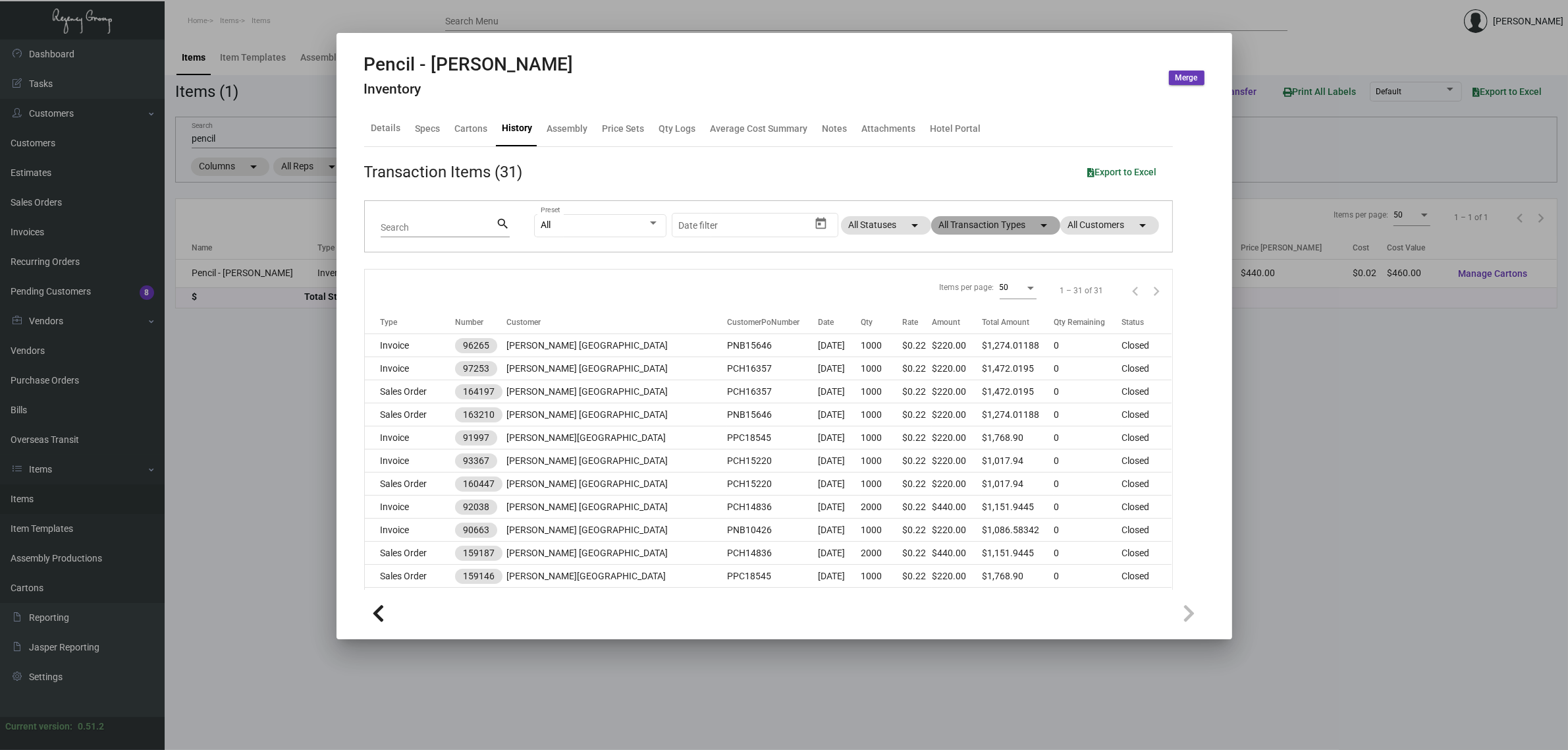
click at [990, 228] on mat-chip "All Transaction Types arrow_drop_down" at bounding box center [996, 225] width 129 height 19
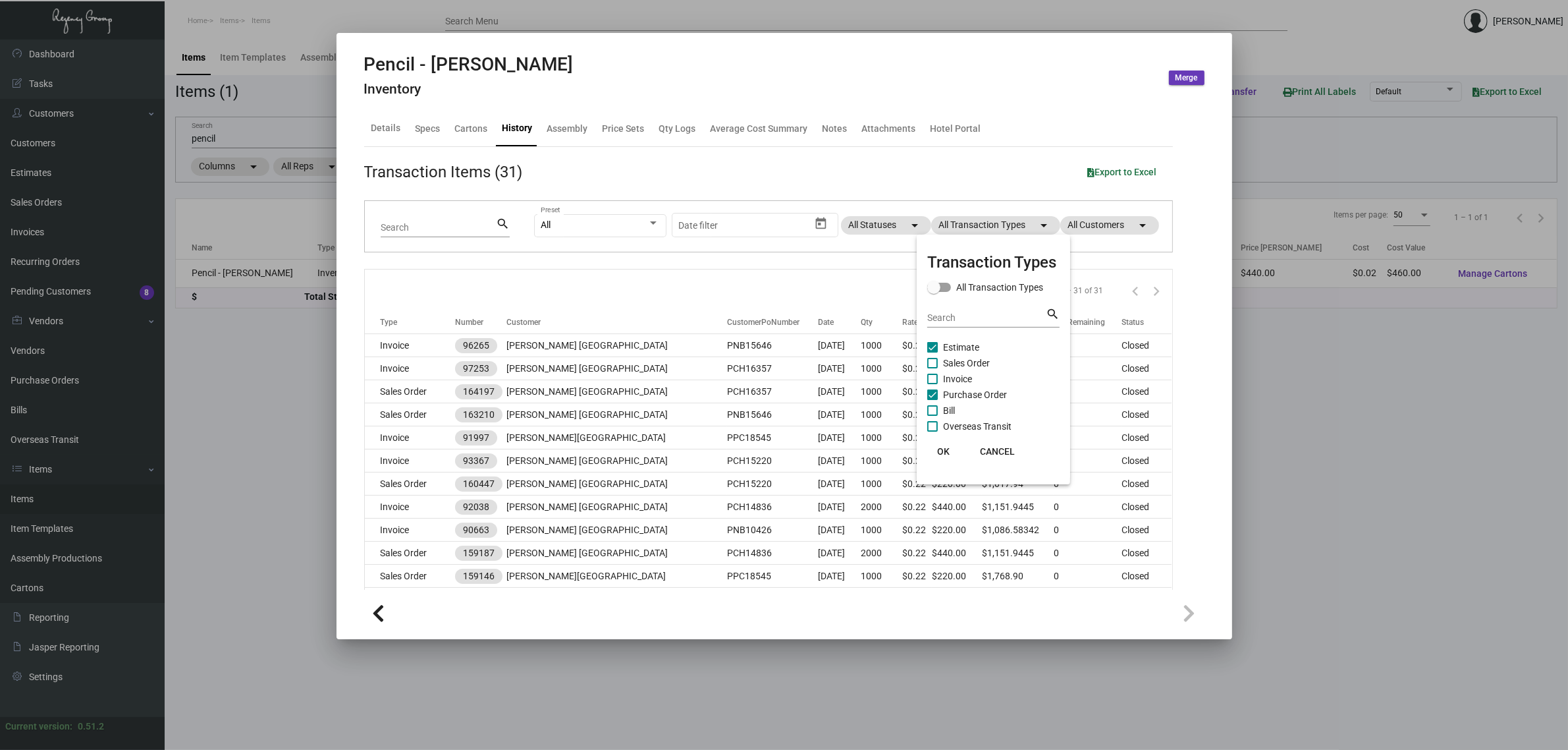
click at [968, 364] on span "Sales Order" at bounding box center [966, 363] width 47 height 16
click at [933, 368] on input "Sales Order" at bounding box center [932, 368] width 1 height 1
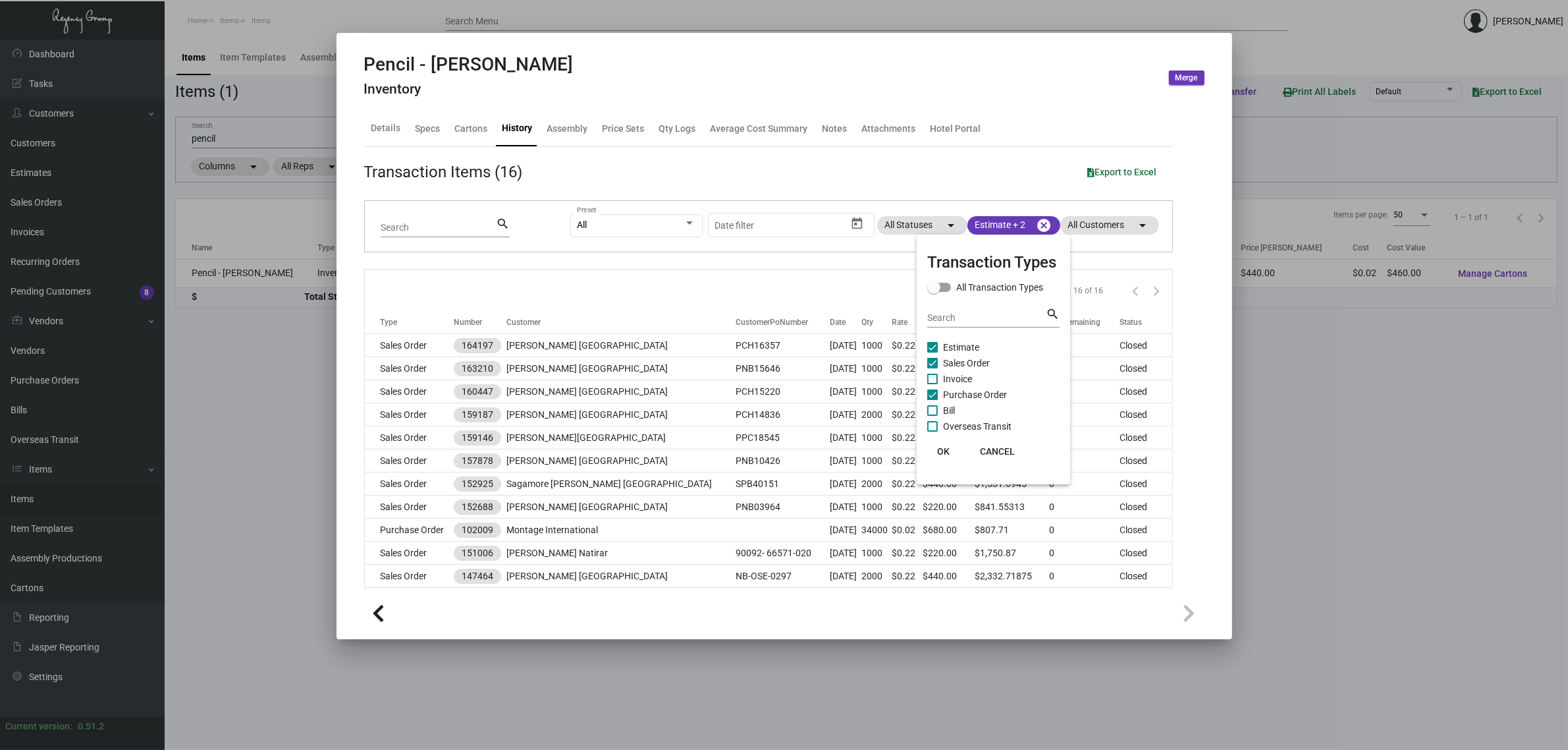
click at [968, 364] on span "Sales Order" at bounding box center [966, 363] width 47 height 16
click at [933, 368] on input "Sales Order" at bounding box center [932, 368] width 1 height 1
checkbox input "false"
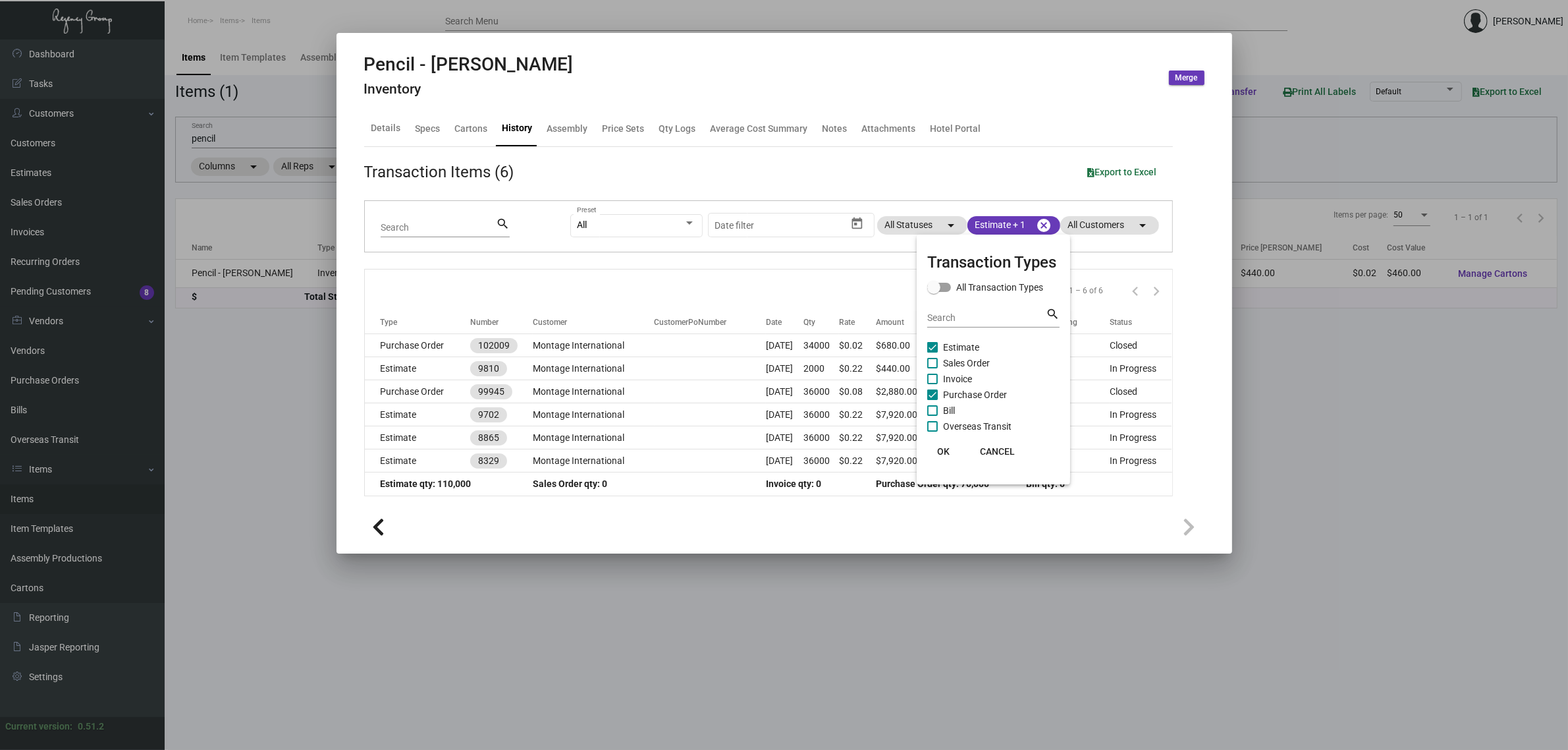
click at [667, 281] on div at bounding box center [784, 375] width 1568 height 750
click at [295, 130] on div at bounding box center [784, 375] width 1568 height 750
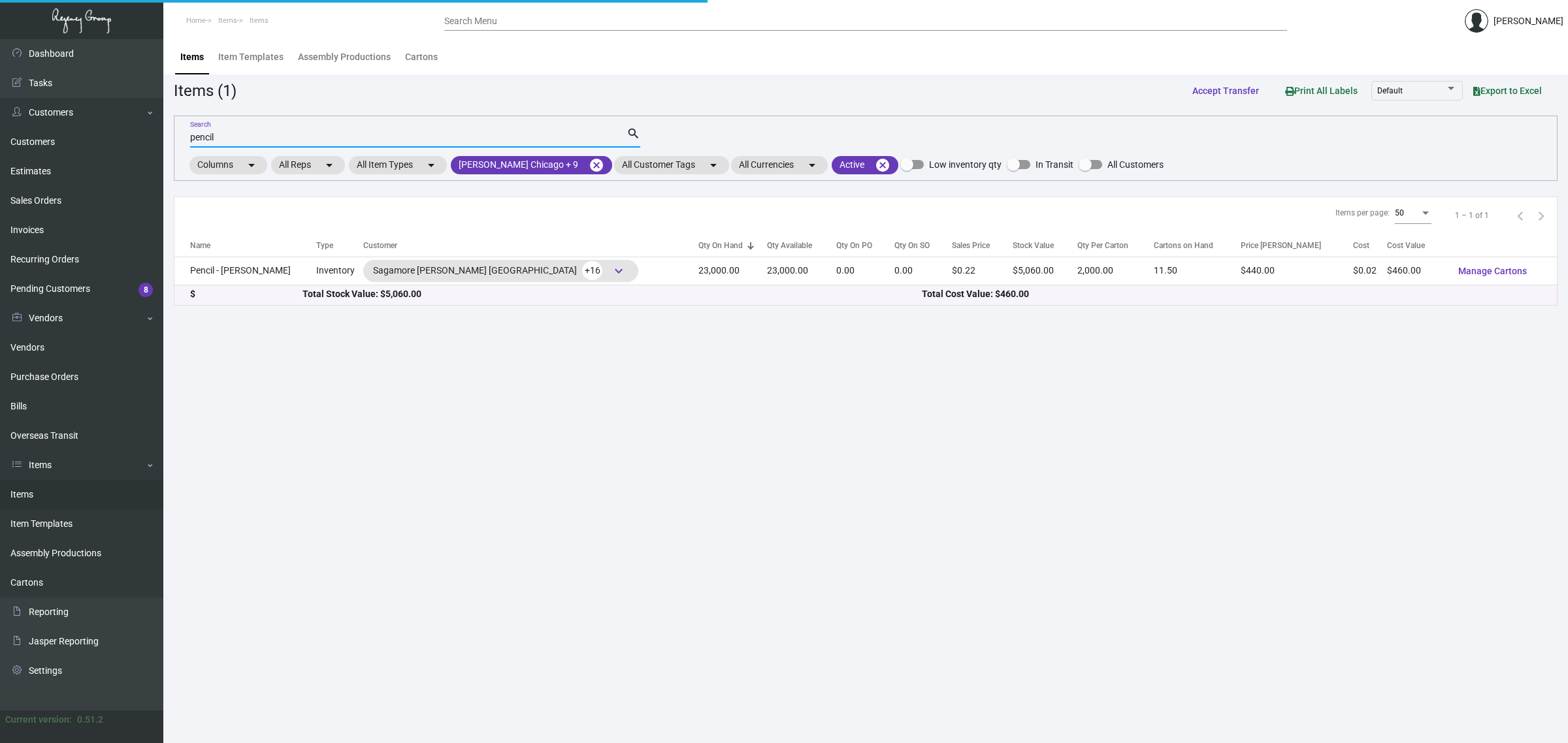
click at [280, 137] on input "pencil" at bounding box center [408, 138] width 437 height 11
type input ";"
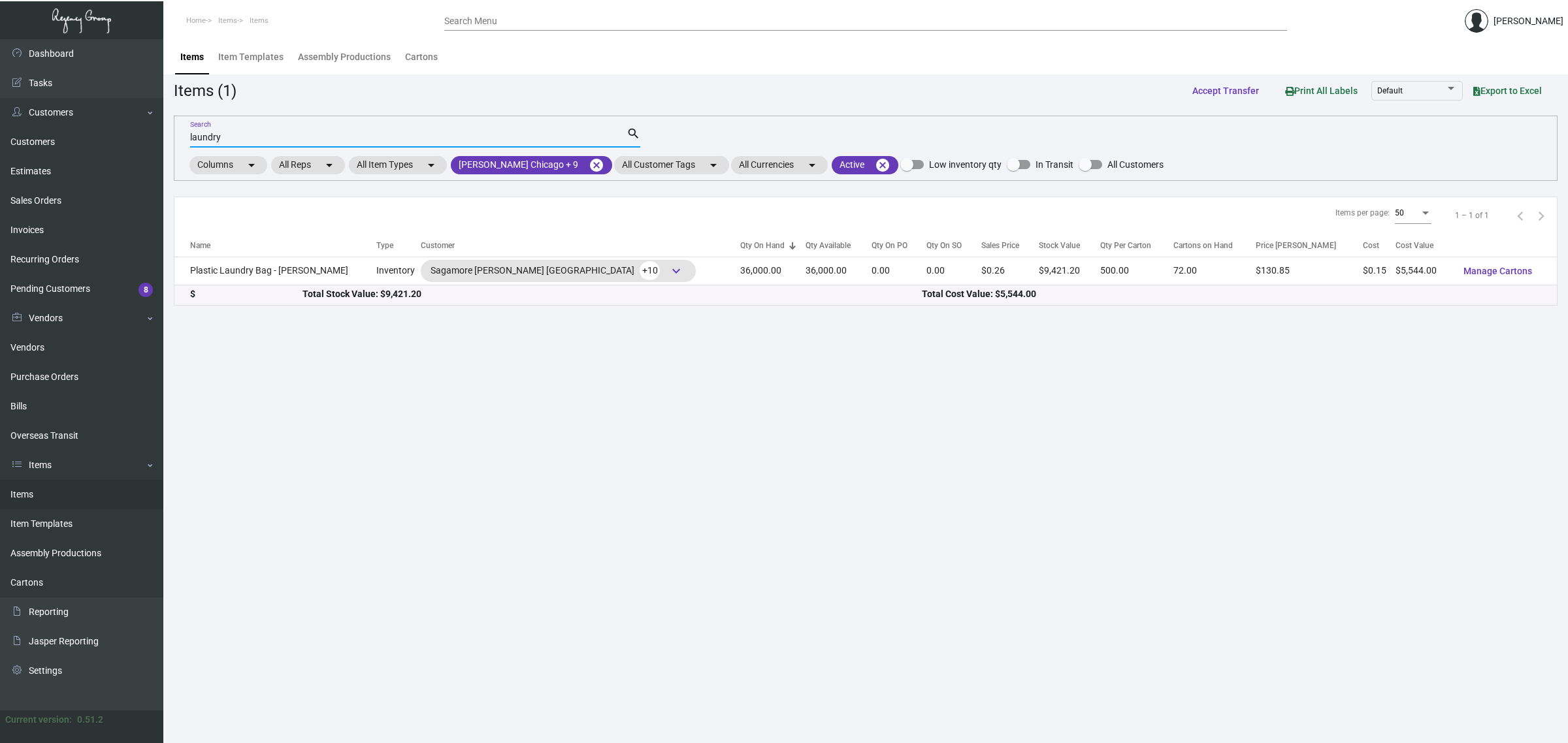
click at [481, 133] on input "laundry" at bounding box center [408, 138] width 437 height 11
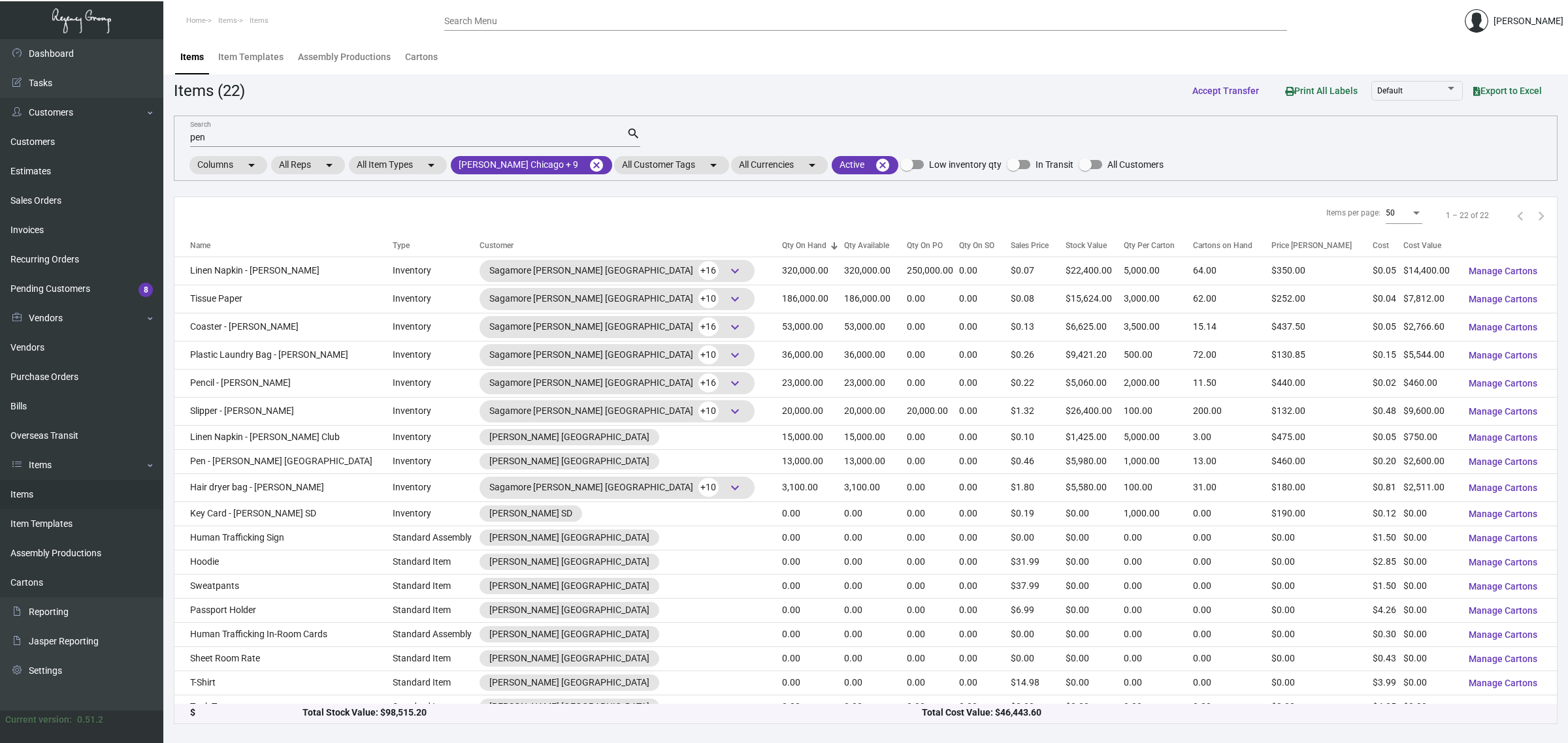
click at [441, 131] on div "pen Search" at bounding box center [408, 137] width 437 height 20
type input "p"
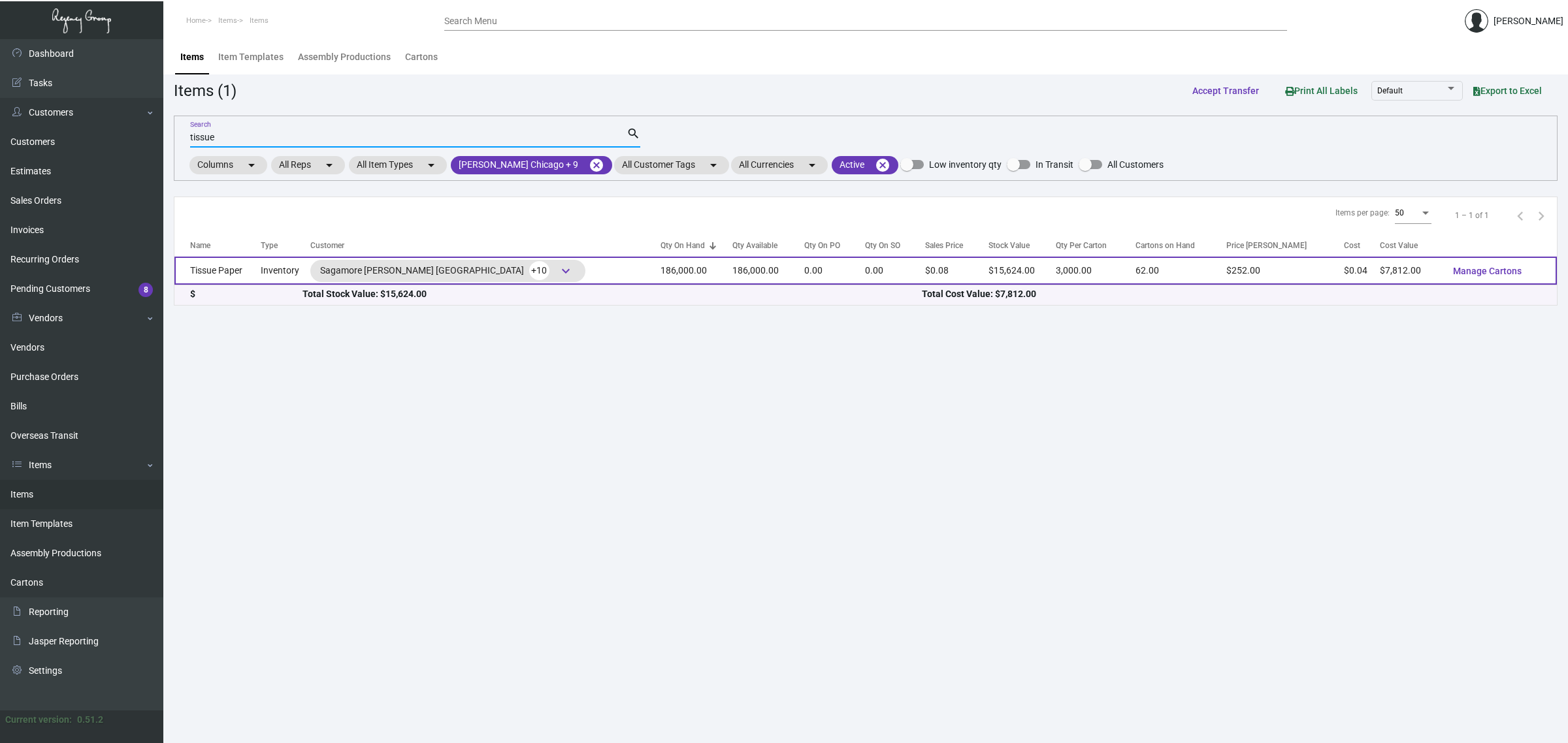
type input "tissue"
click at [558, 273] on span "keyboard_arrow_down" at bounding box center [566, 271] width 15 height 15
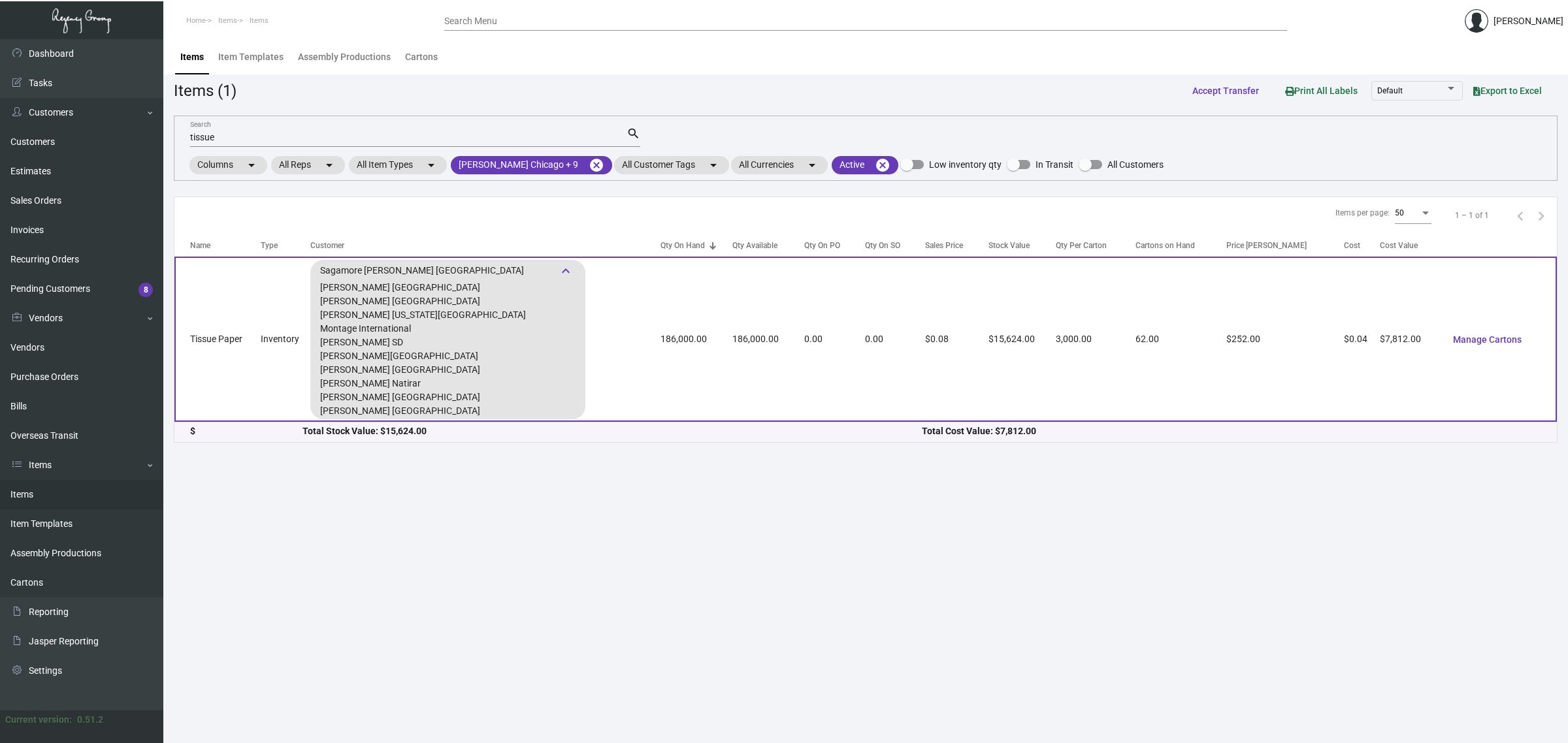
click at [558, 273] on span "keyboard_arrow_down" at bounding box center [566, 271] width 15 height 15
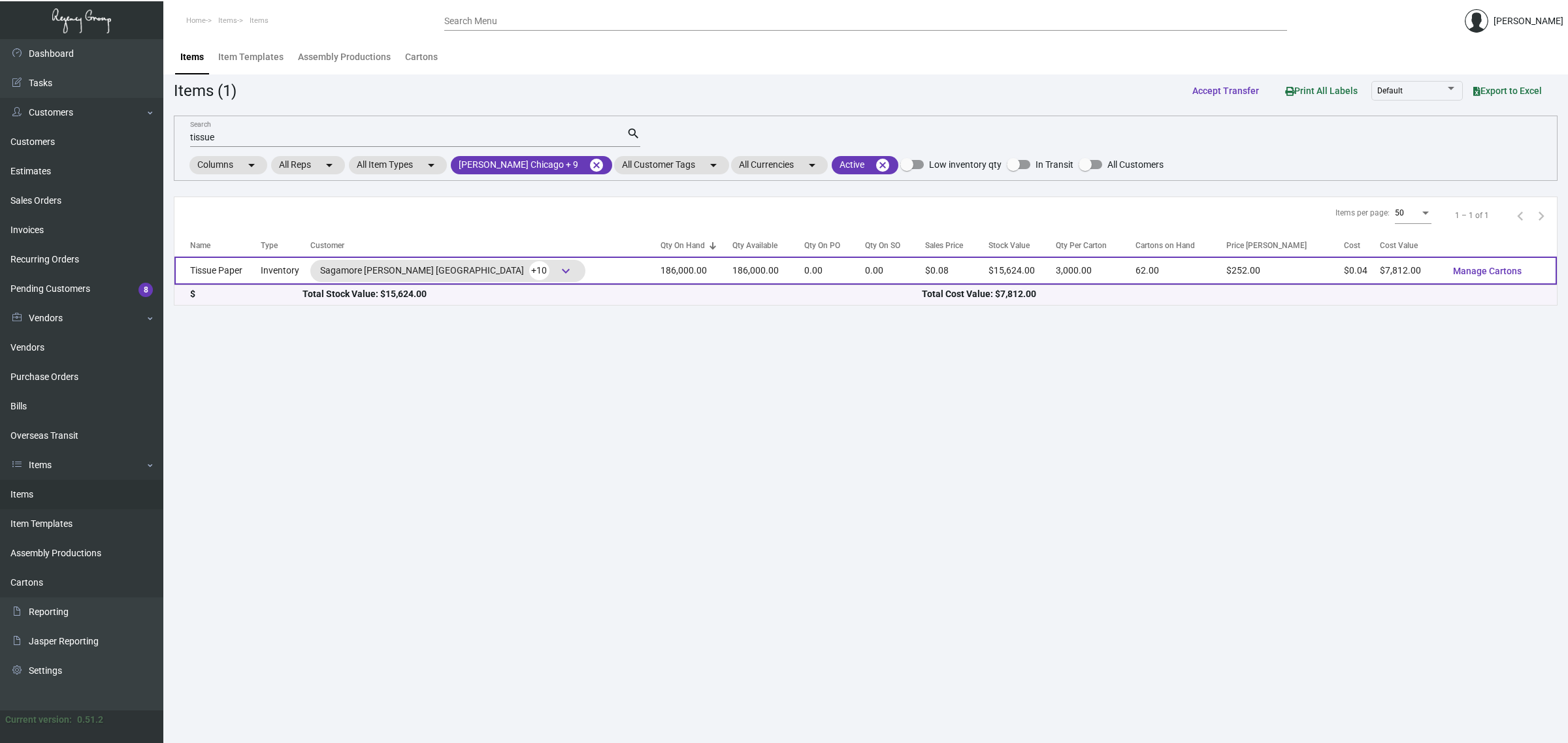
click at [733, 276] on td "186,000.00" at bounding box center [769, 270] width 73 height 28
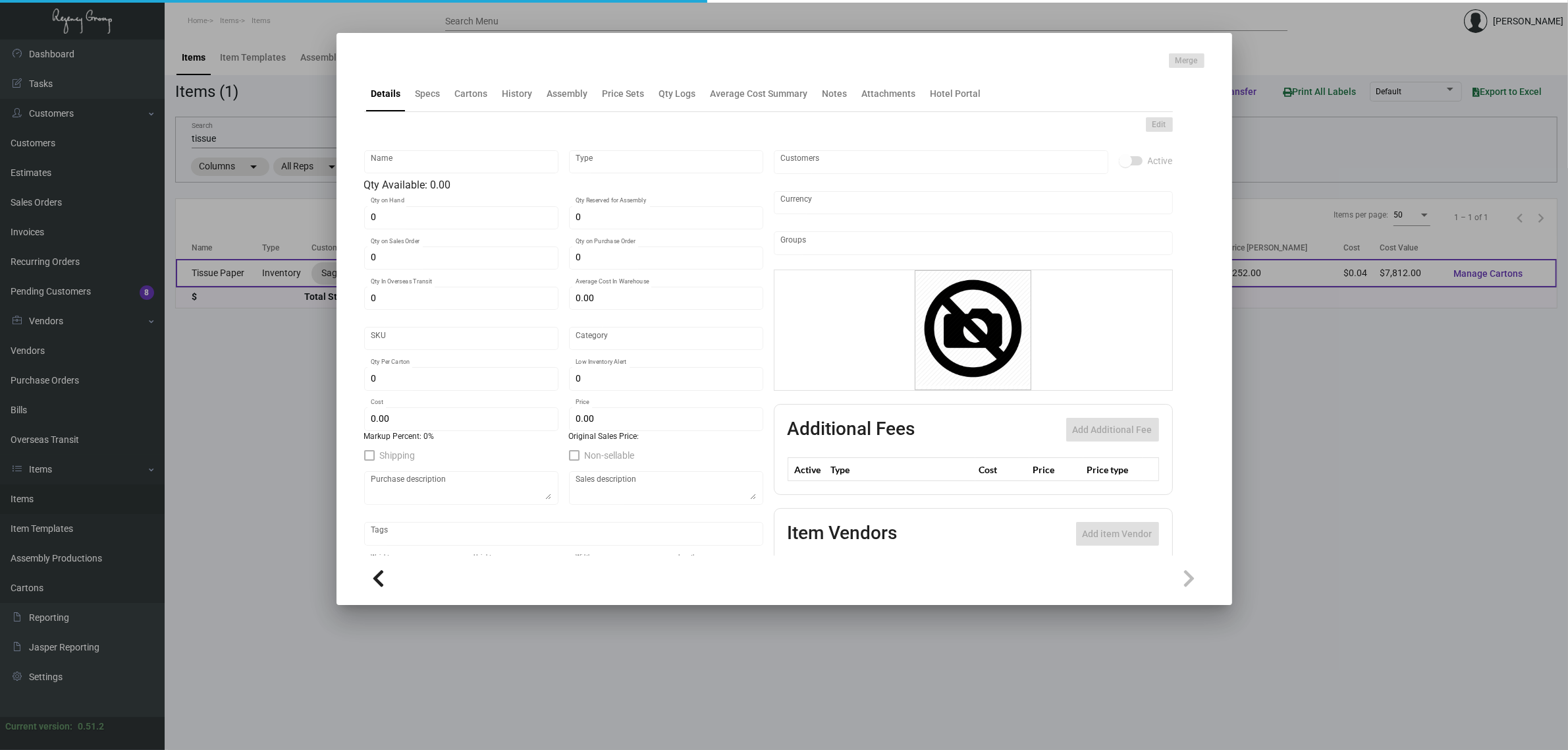
type input "Tissue Paper"
type input "Inventory"
type input "186,000"
type input "$ 0.045"
type input "Overseas"
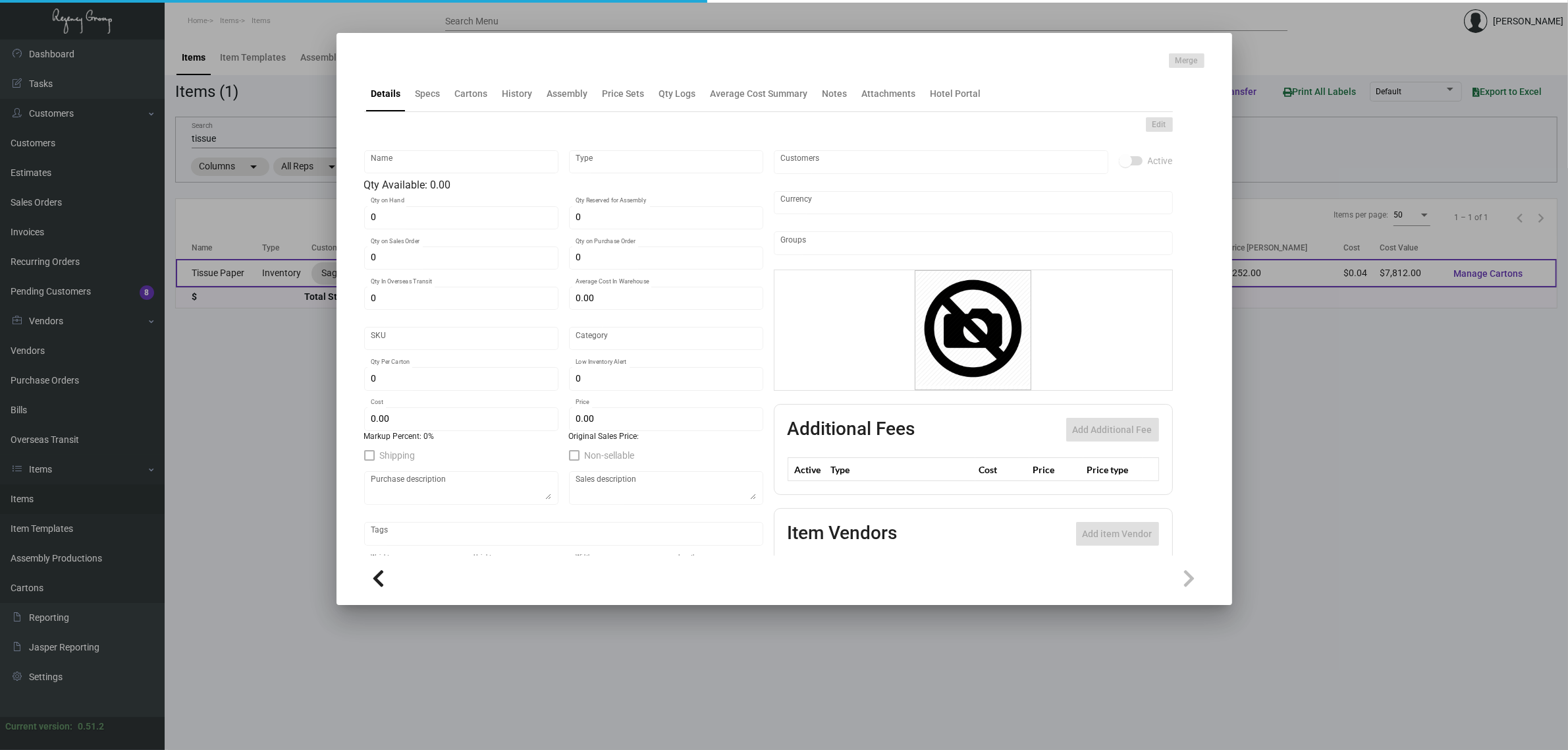
type input "3,000"
type input "$ 0.042"
type input "$ 0.084"
checkbox input "true"
type input "United States Dollar $"
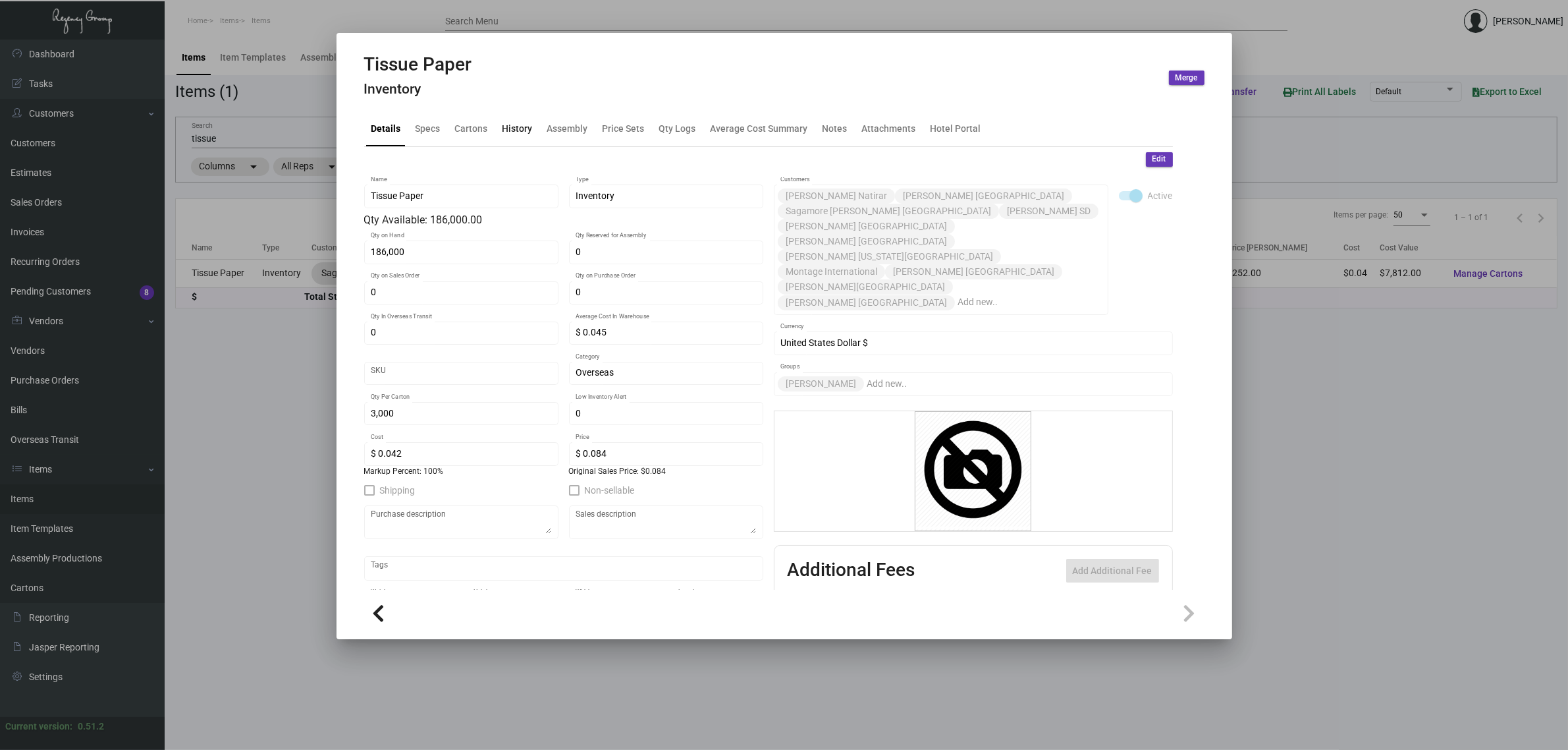
click at [514, 143] on div "History" at bounding box center [517, 129] width 41 height 32
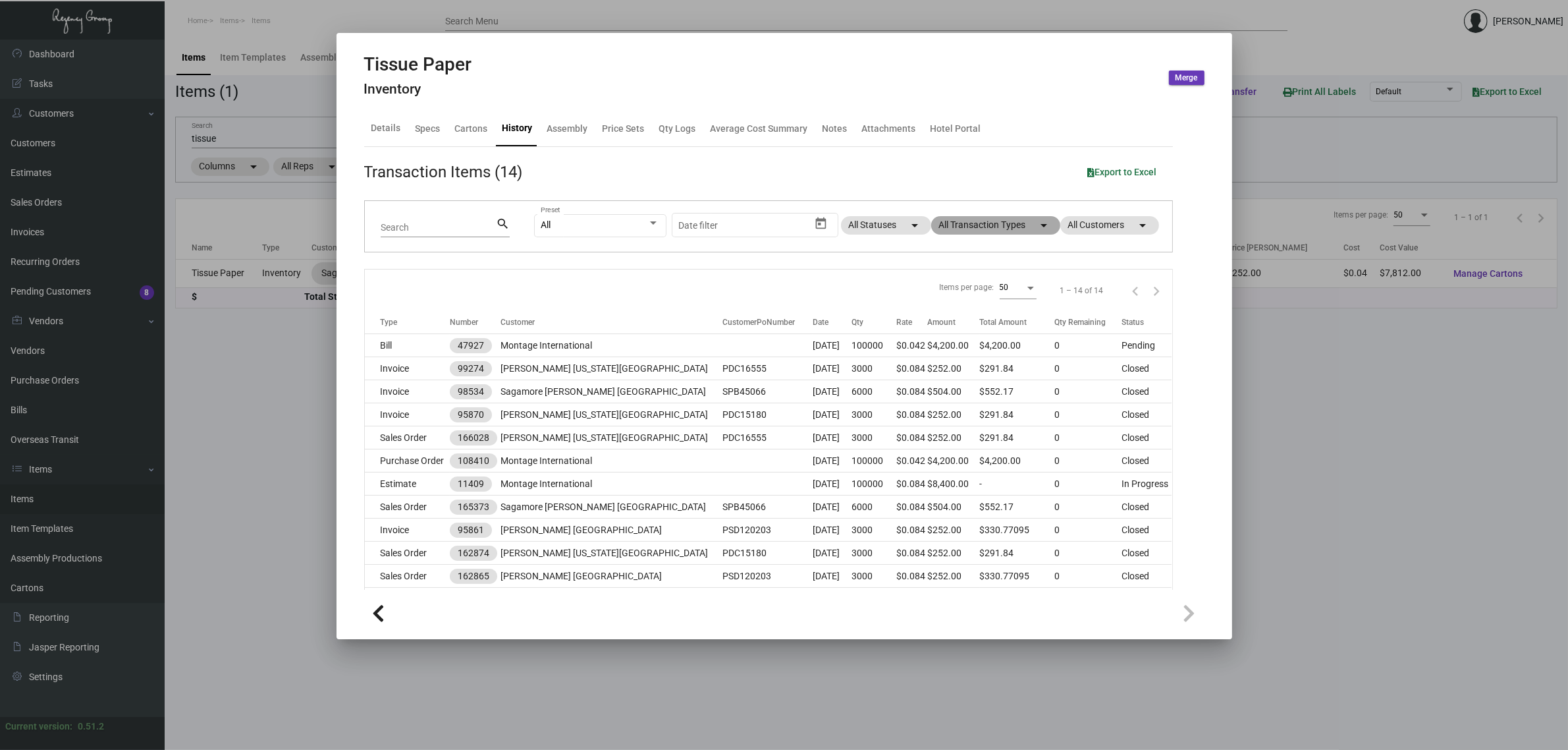
click at [948, 221] on mat-chip "All Transaction Types arrow_drop_down" at bounding box center [996, 225] width 129 height 19
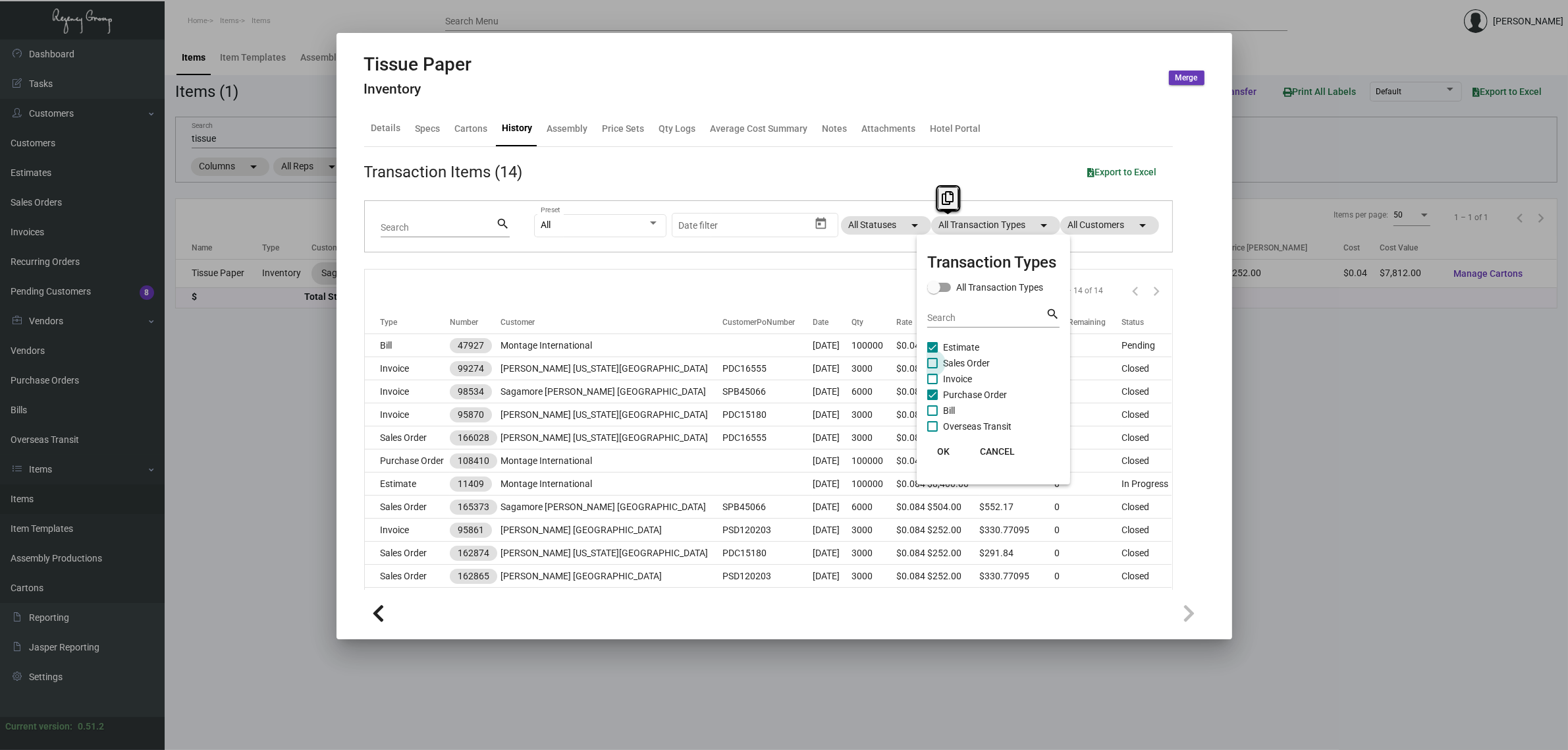
click at [959, 367] on span "Sales Order" at bounding box center [966, 363] width 47 height 16
click at [933, 368] on input "Sales Order" at bounding box center [932, 368] width 1 height 1
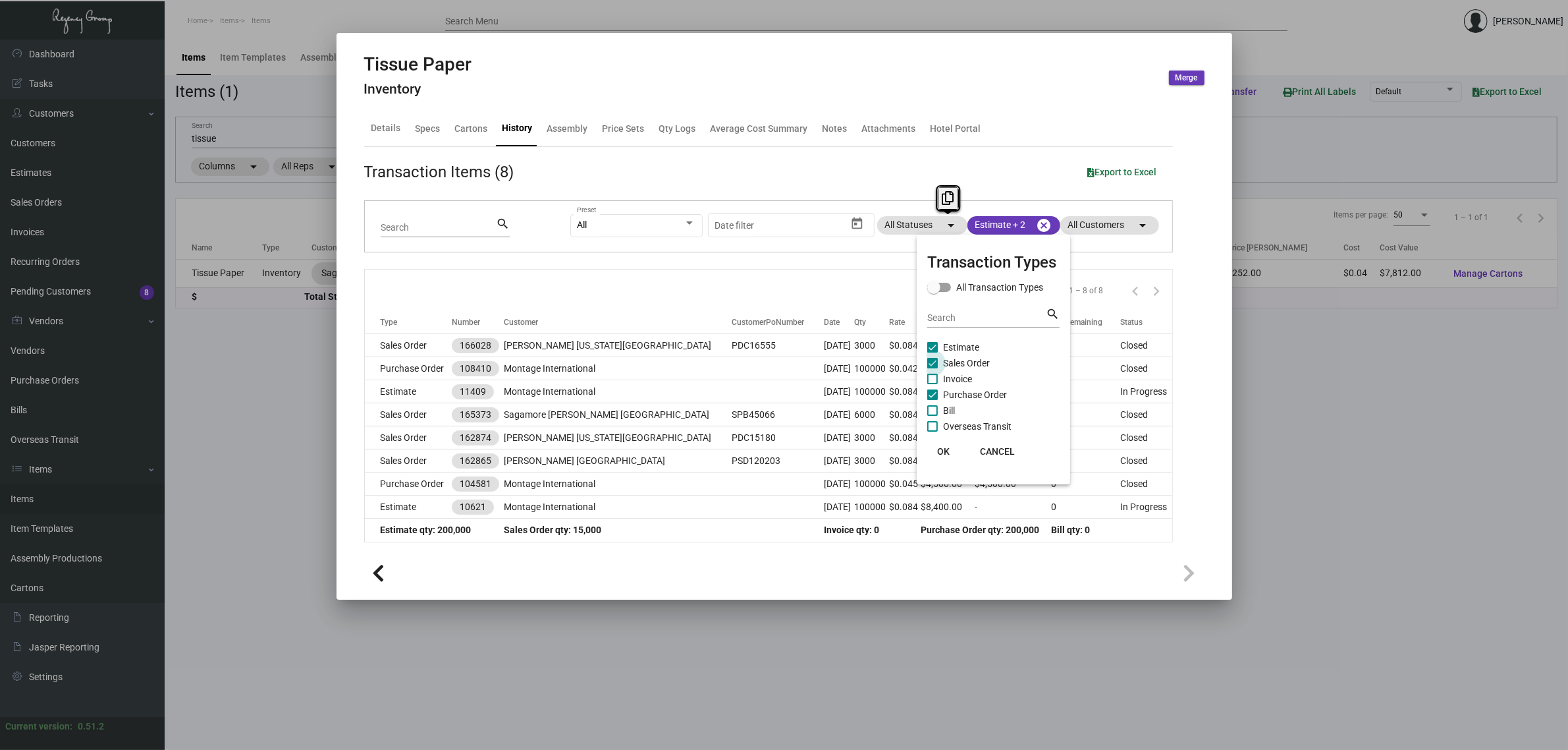
click at [959, 367] on span "Sales Order" at bounding box center [966, 363] width 47 height 16
click at [933, 368] on input "Sales Order" at bounding box center [932, 368] width 1 height 1
checkbox input "false"
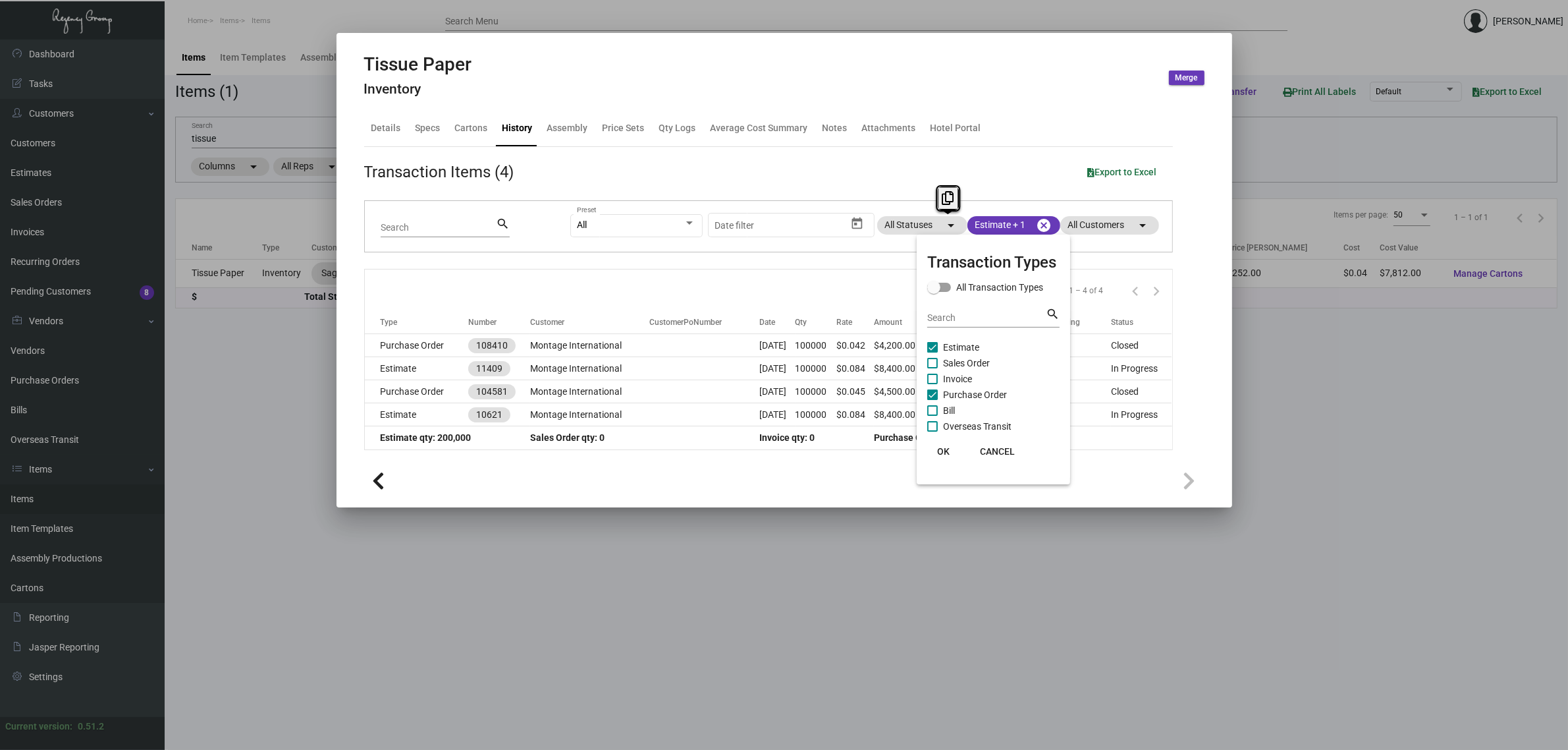
click at [603, 278] on div at bounding box center [784, 375] width 1568 height 750
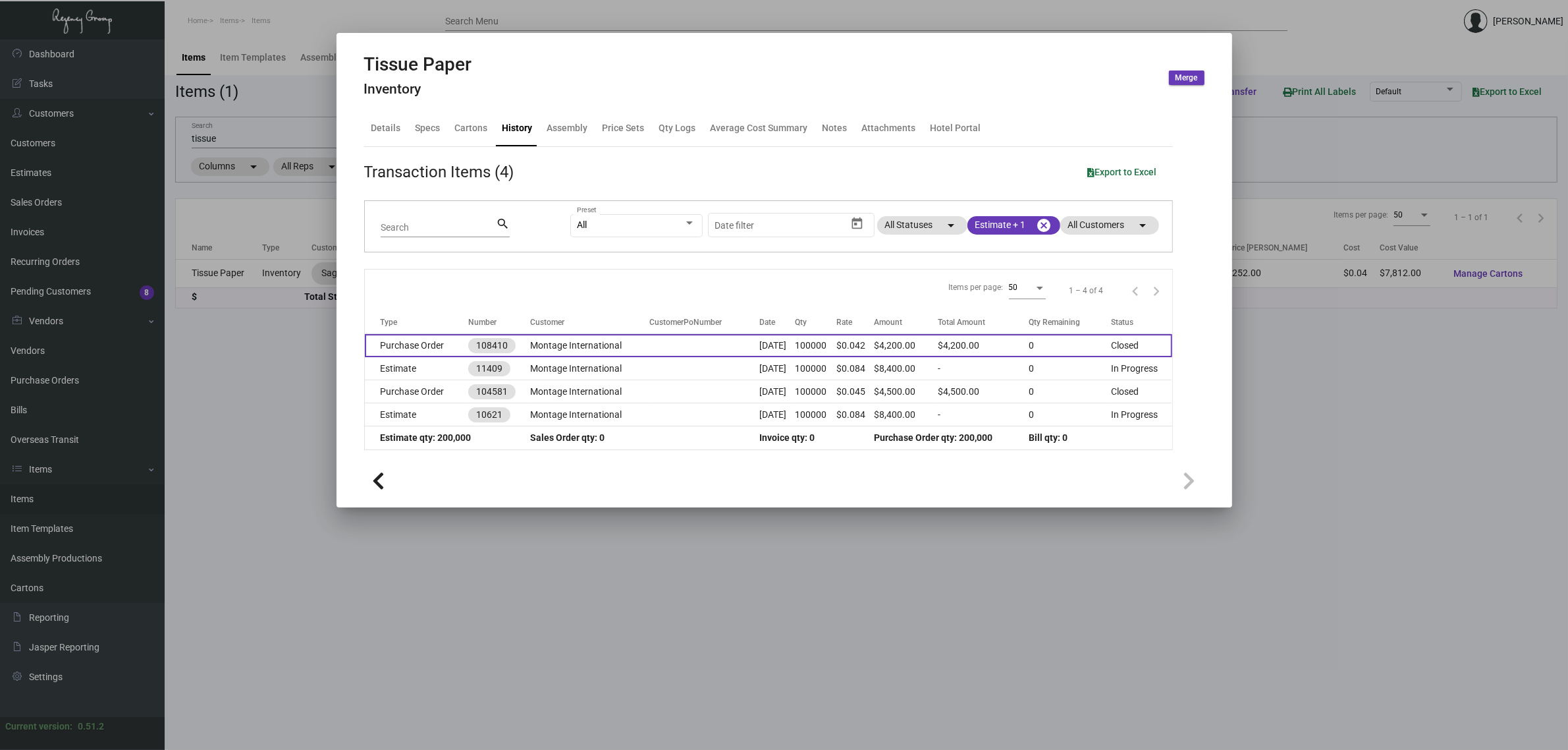
click at [717, 344] on td at bounding box center [704, 346] width 110 height 23
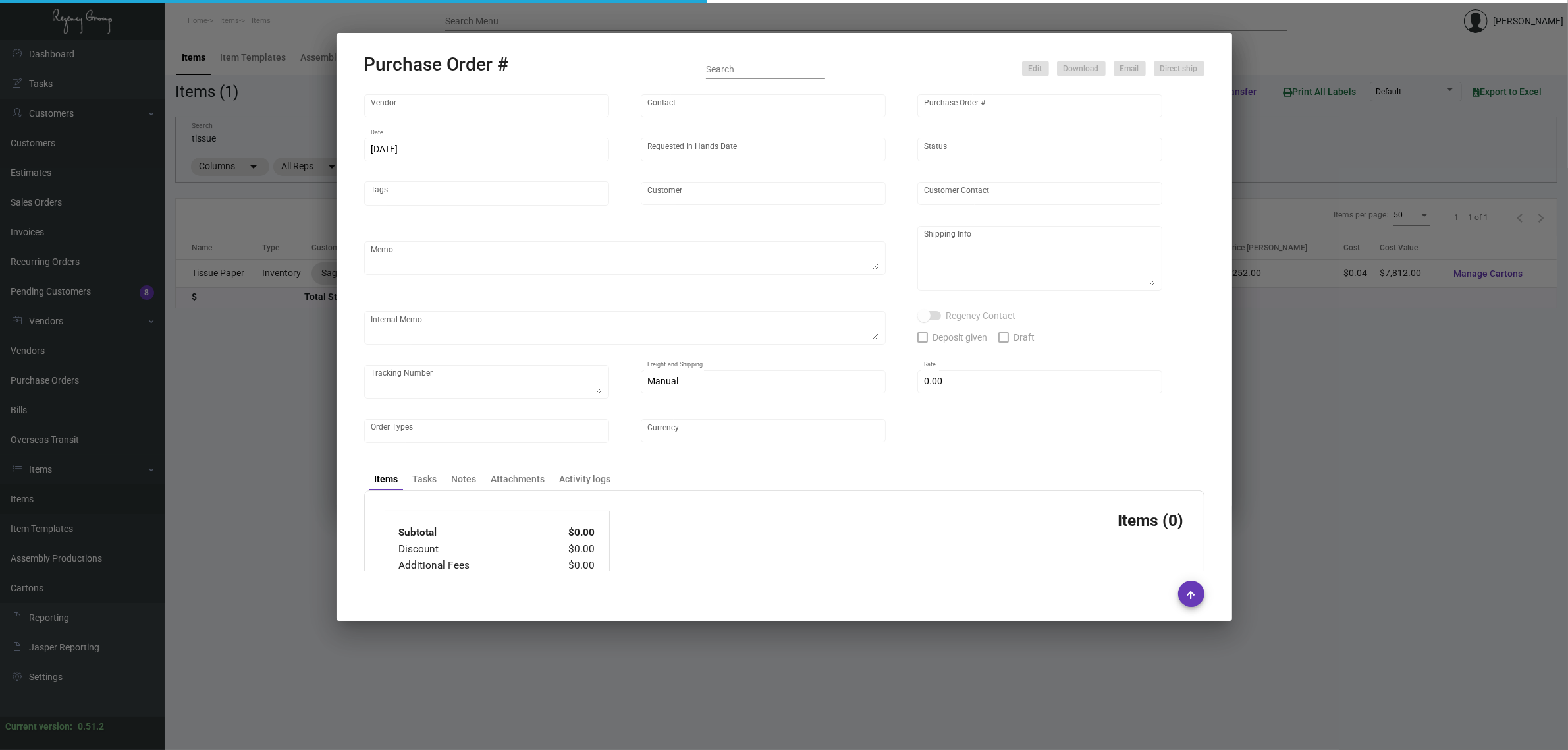
type input "L and L Promos"
type input "[PERSON_NAME]"
type input "108410"
type input "[DATE]"
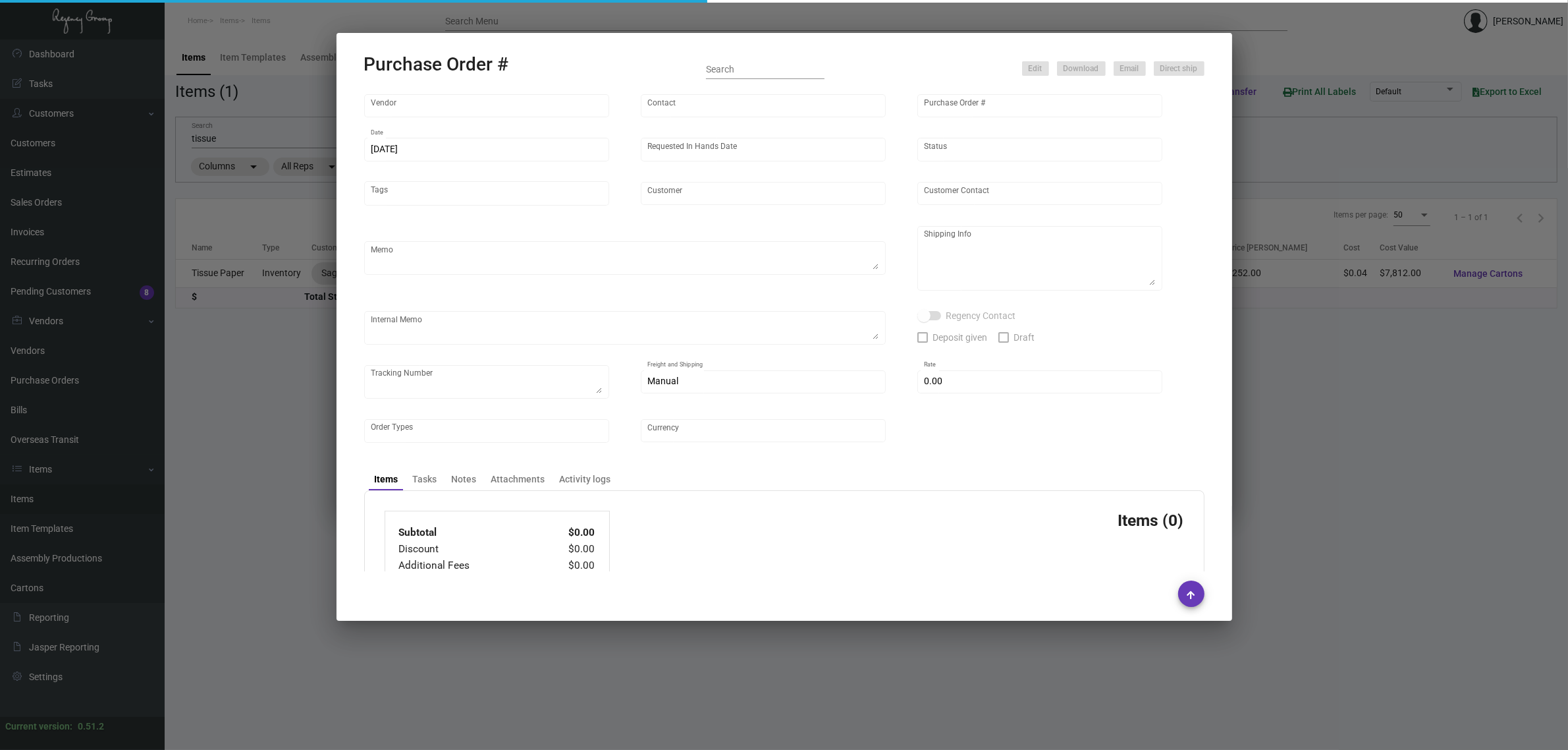
type input "Montage International"
type textarea "Reference quote dated [DATE]. Please send proof for approval to [EMAIL_ADDRESS]…"
type textarea "Regency Group NJ - [PERSON_NAME] [STREET_ADDRESS]"
type textarea "[DATE] - Art approved vendors proof. Production time: 20 days / Shipping time: …"
checkbox input "true"
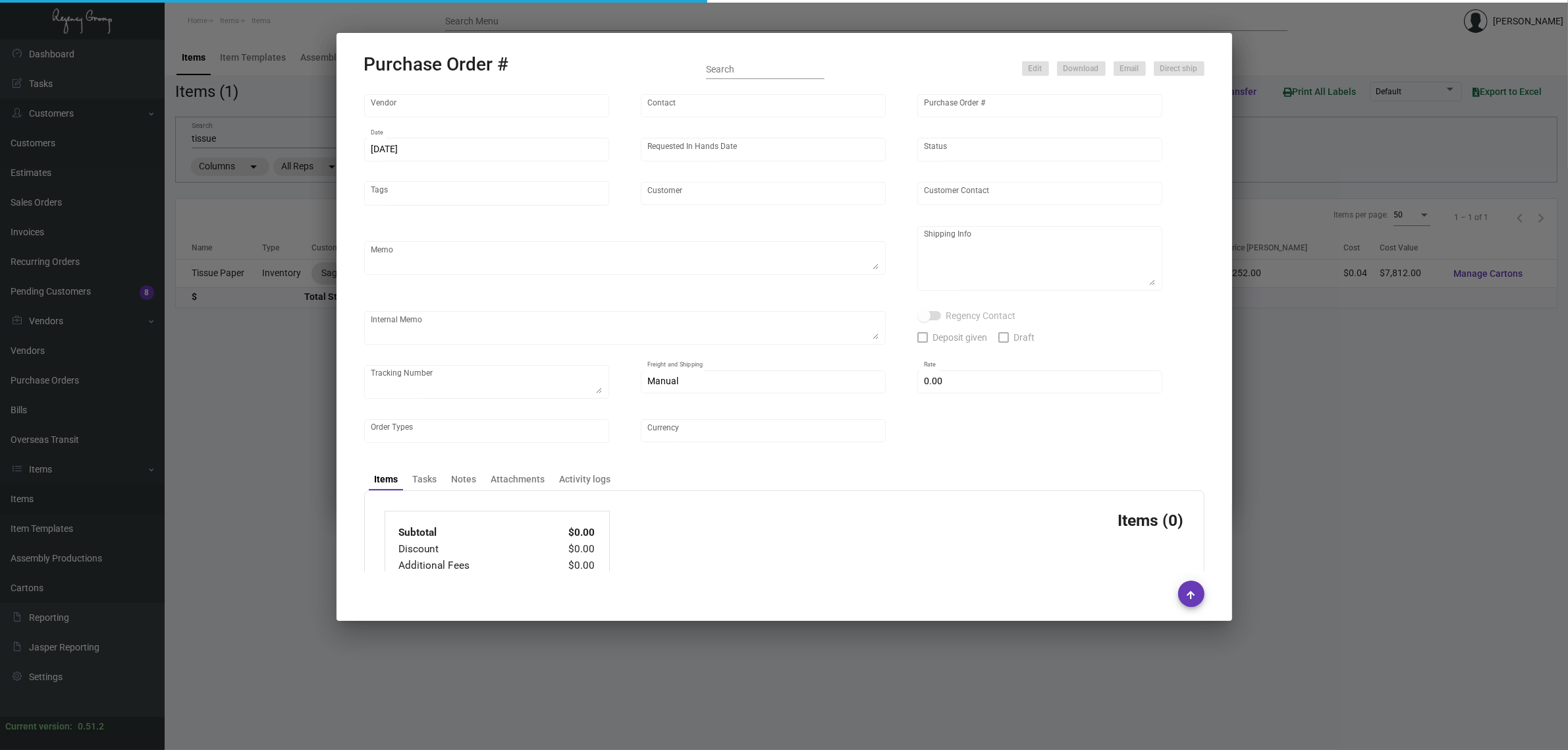
type input "$ 0.00"
type input "United States Dollar $"
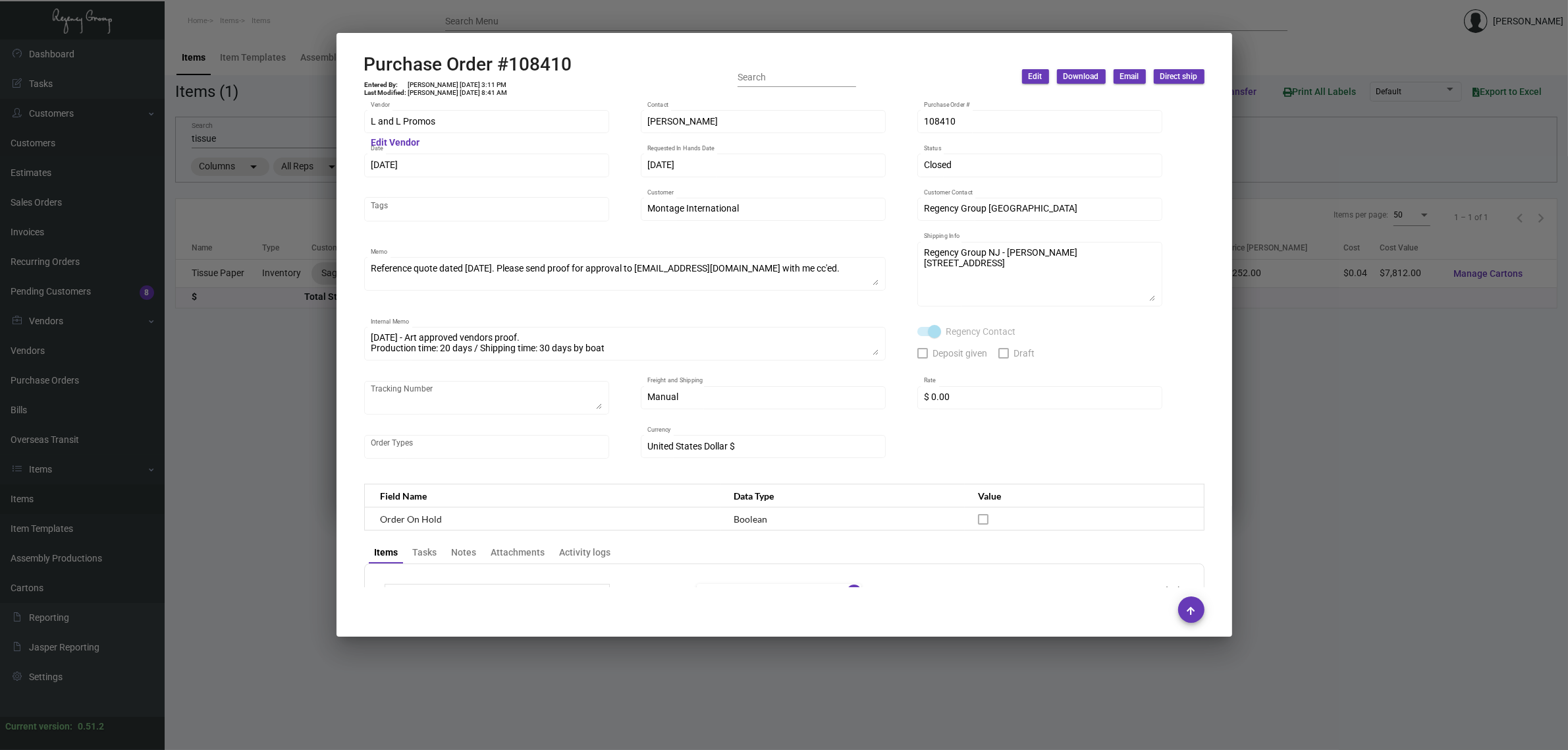
click at [291, 380] on div at bounding box center [784, 375] width 1568 height 750
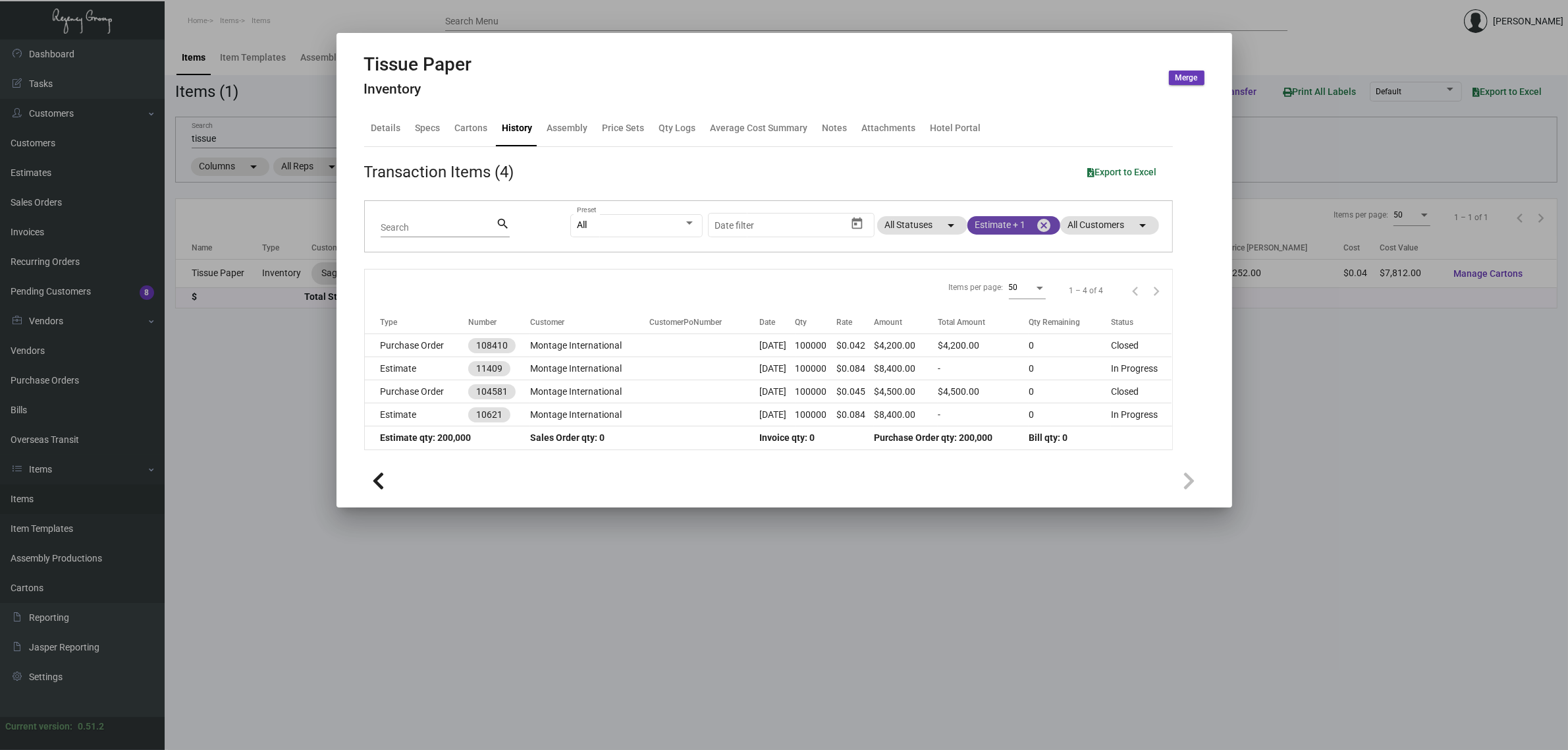
click at [1041, 225] on mat-icon "cancel" at bounding box center [1044, 225] width 16 height 16
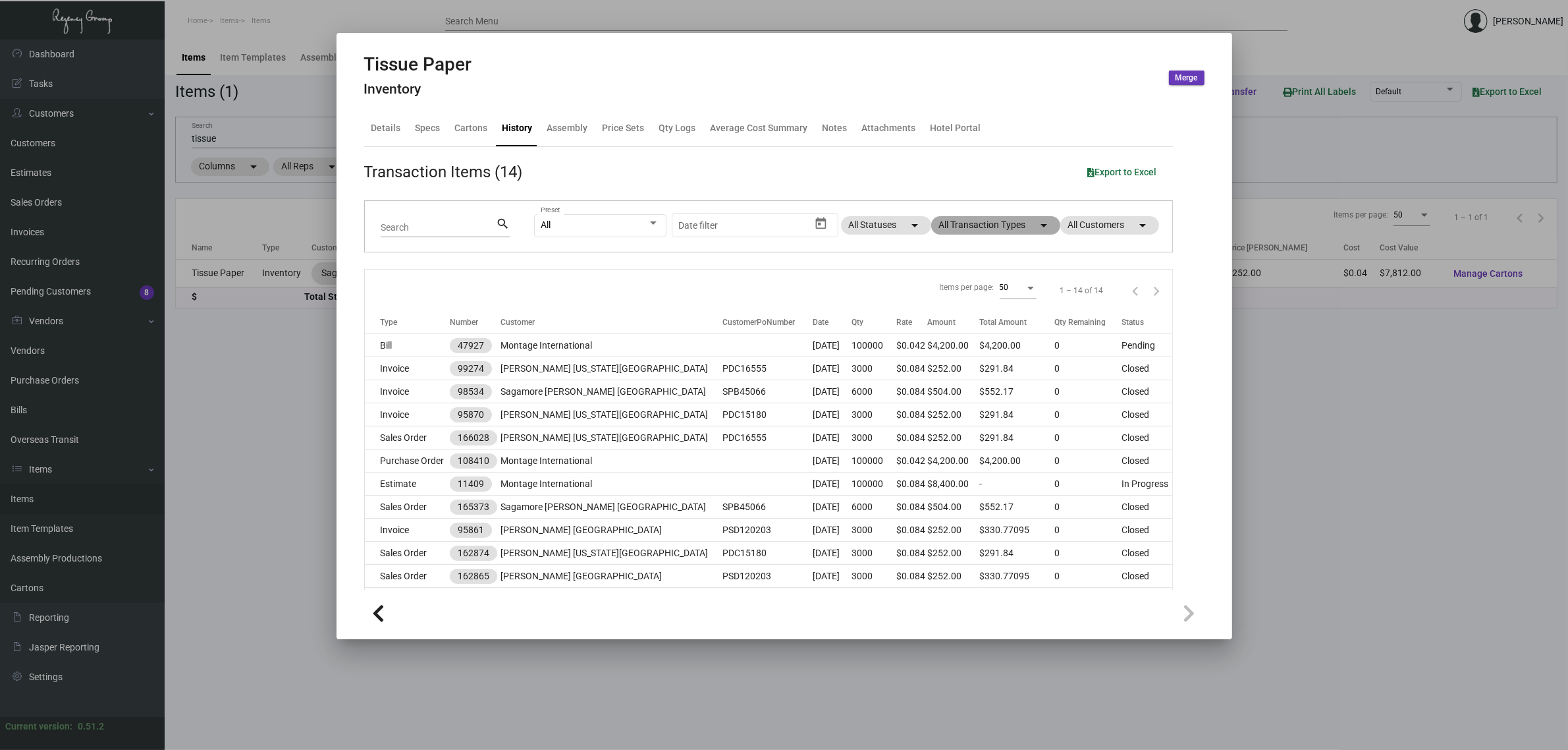
click at [981, 224] on mat-chip "All Transaction Types arrow_drop_down" at bounding box center [996, 225] width 129 height 19
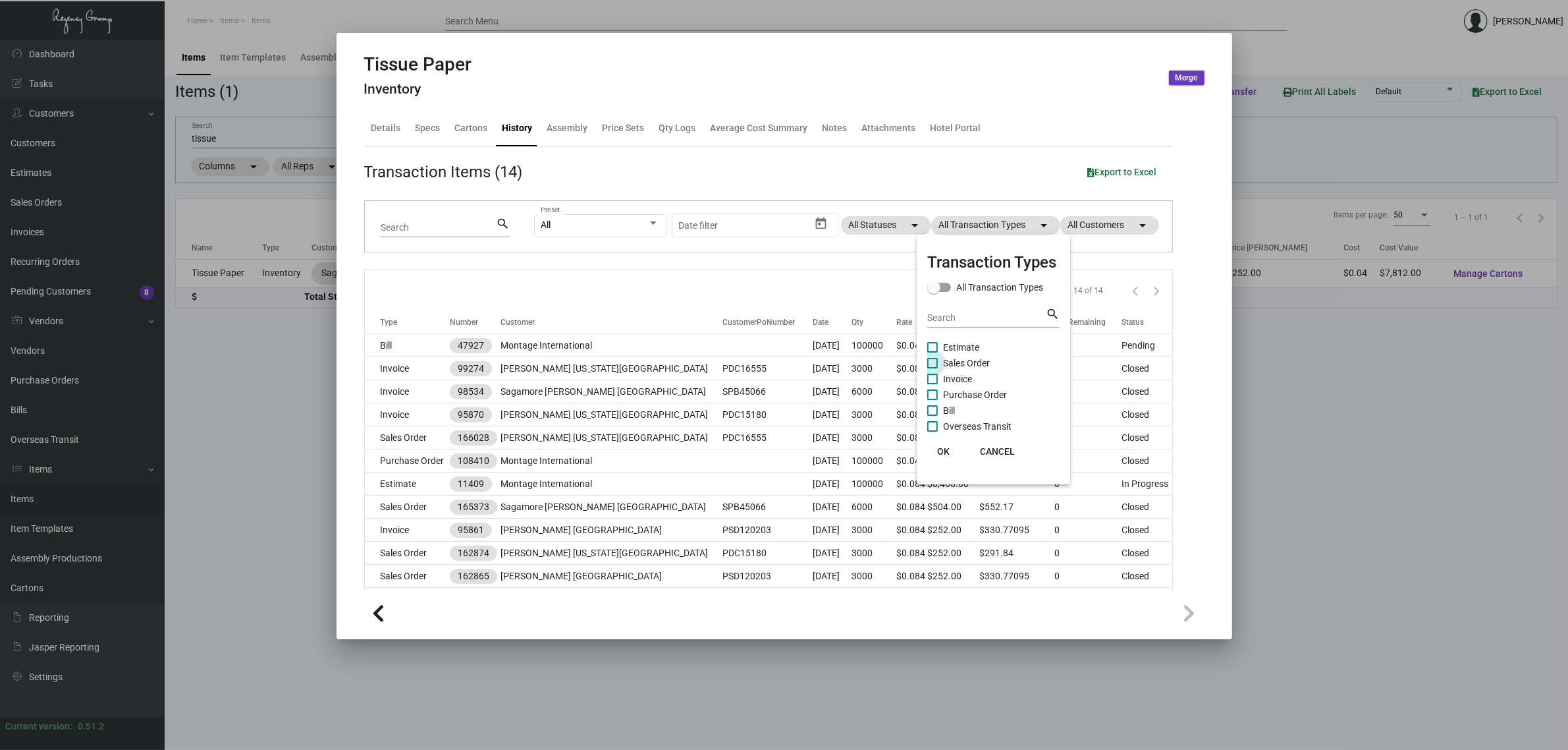
click at [955, 359] on span "Sales Order" at bounding box center [966, 363] width 47 height 16
click at [933, 368] on input "Sales Order" at bounding box center [932, 368] width 1 height 1
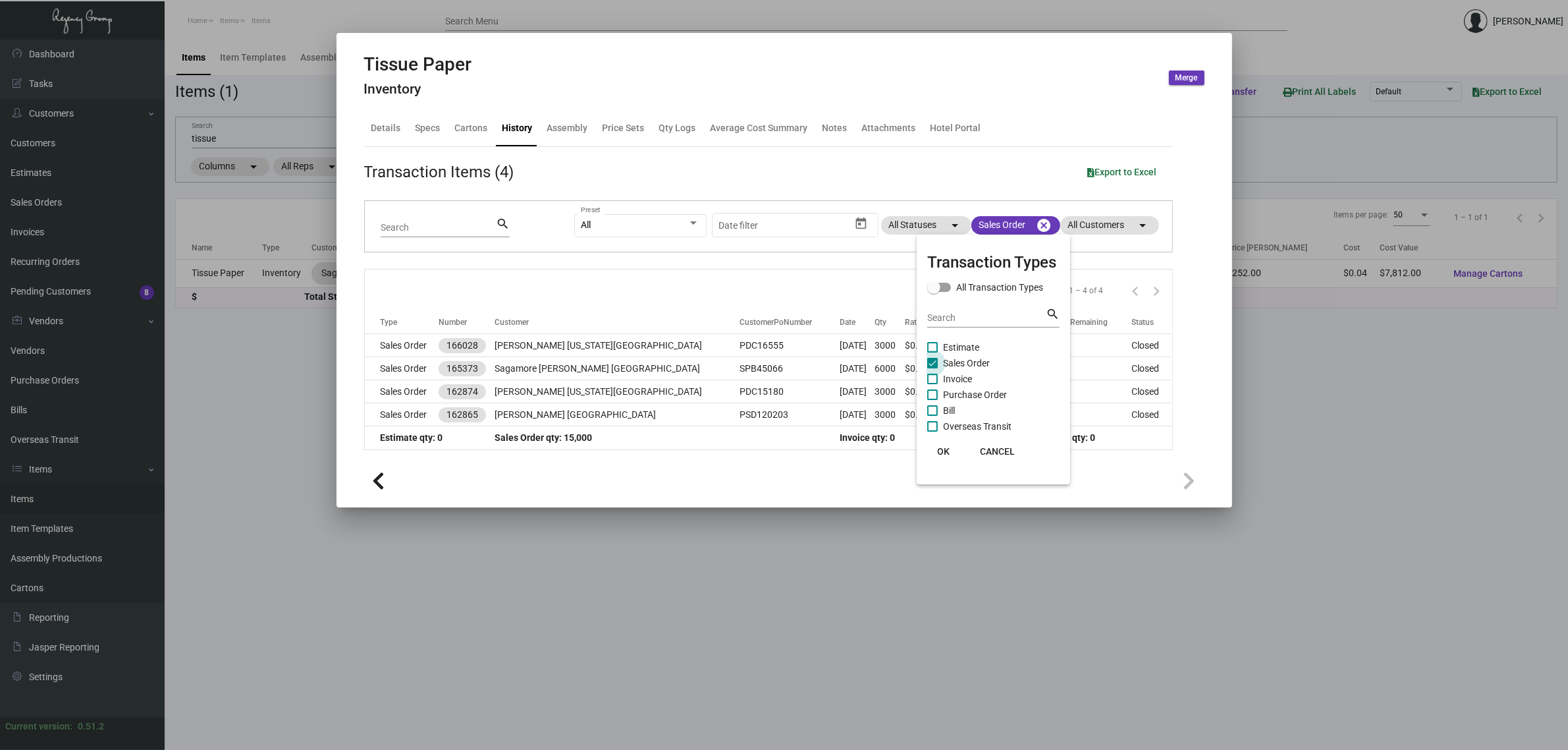
click at [955, 359] on span "Sales Order" at bounding box center [966, 363] width 47 height 16
click at [933, 368] on input "Sales Order" at bounding box center [932, 368] width 1 height 1
checkbox input "false"
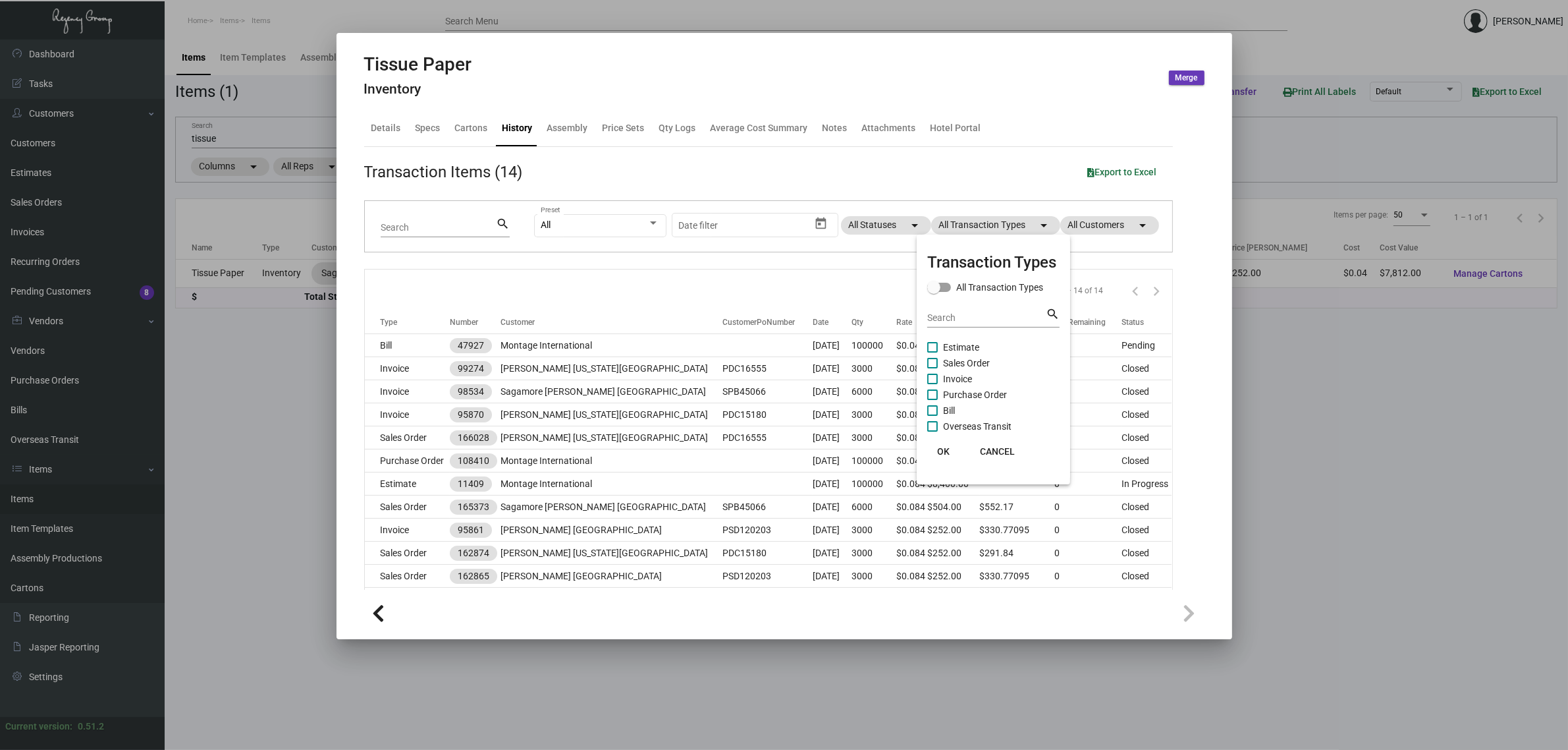
click at [225, 134] on div at bounding box center [784, 375] width 1568 height 750
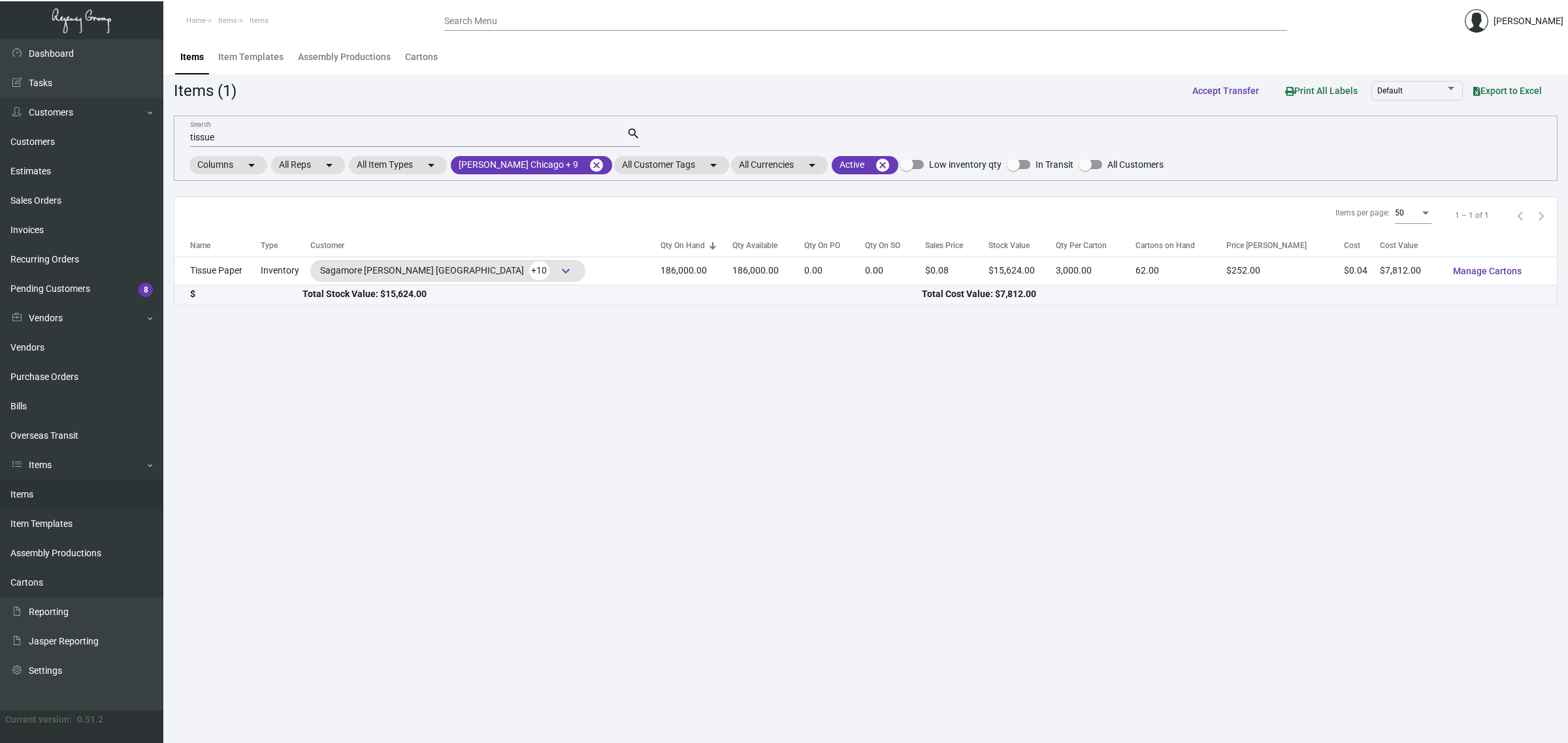
click at [214, 137] on input "tissue" at bounding box center [408, 138] width 437 height 11
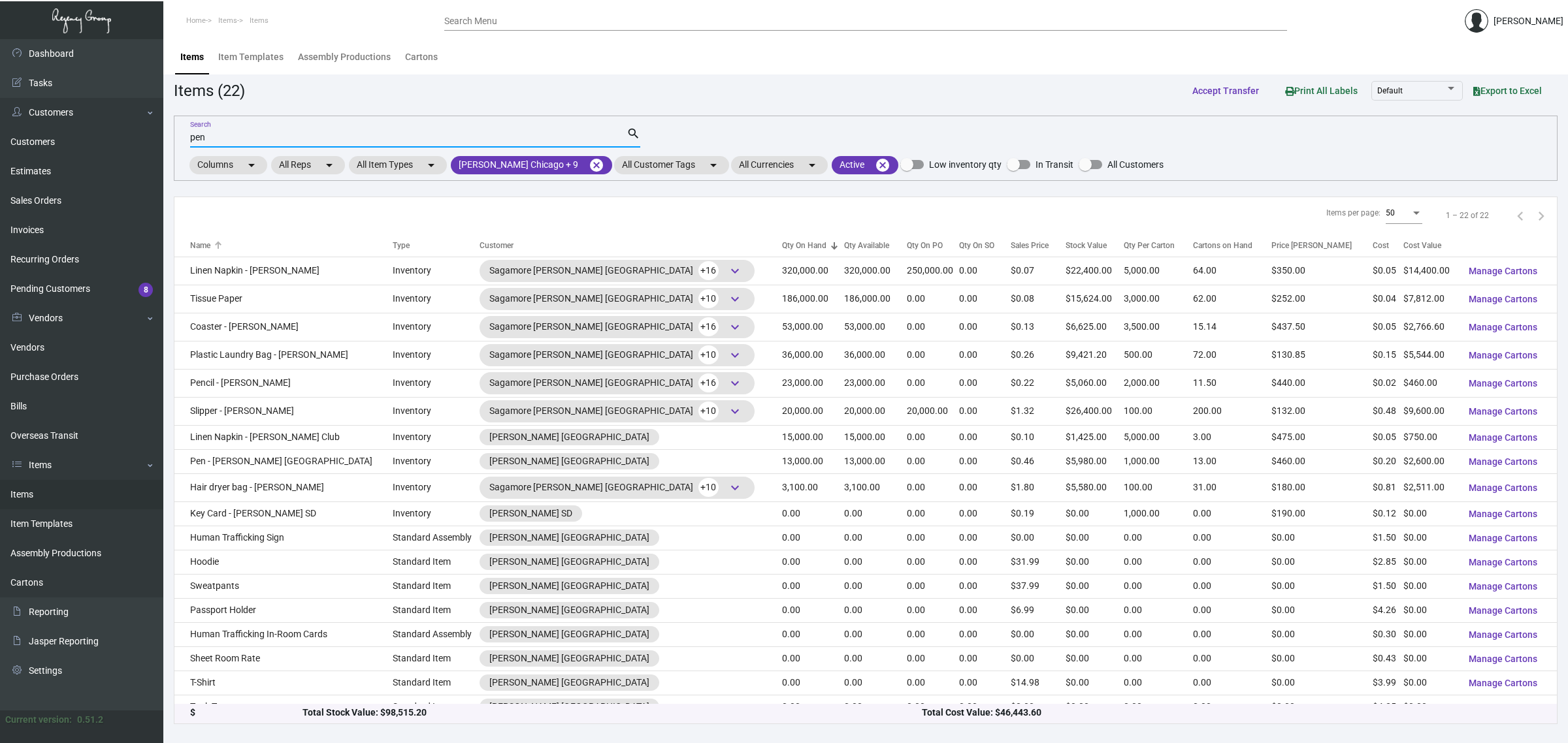
type input "pen"
click at [258, 239] on div "Name" at bounding box center [291, 245] width 202 height 12
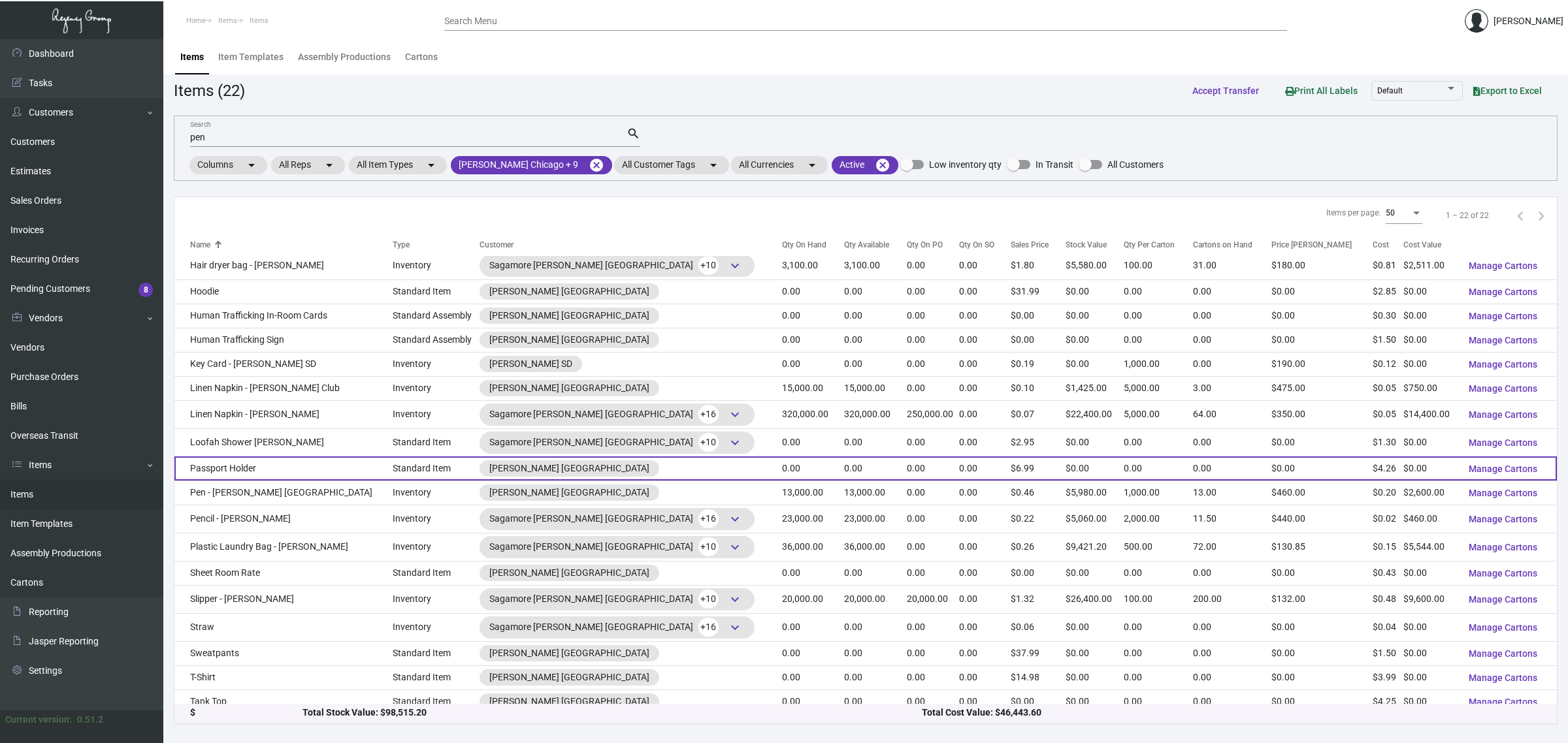
scroll to position [124, 0]
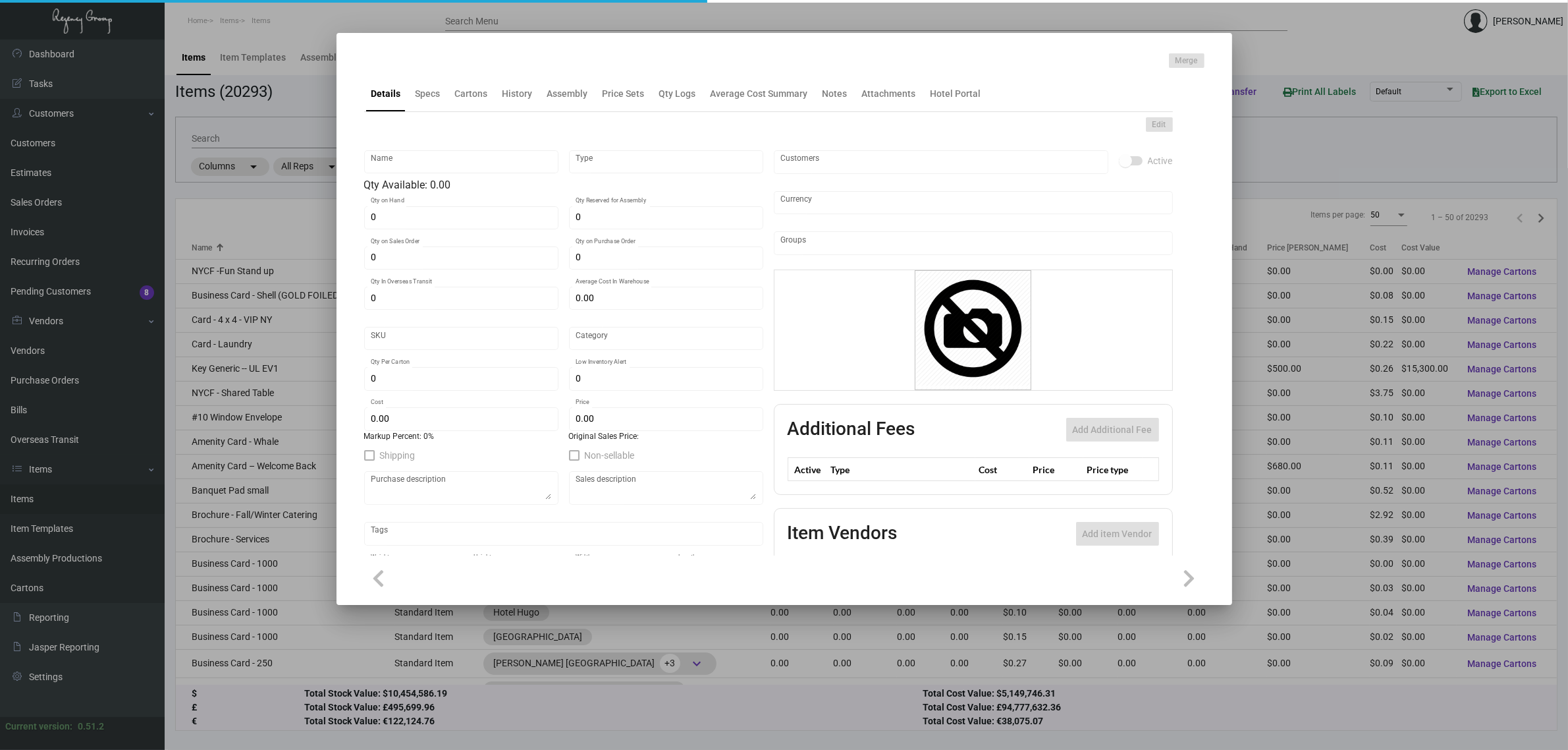
type input "Tissue Paper"
type input "Inventory"
type input "186,000"
type input "$ 0.045"
type input "Overseas"
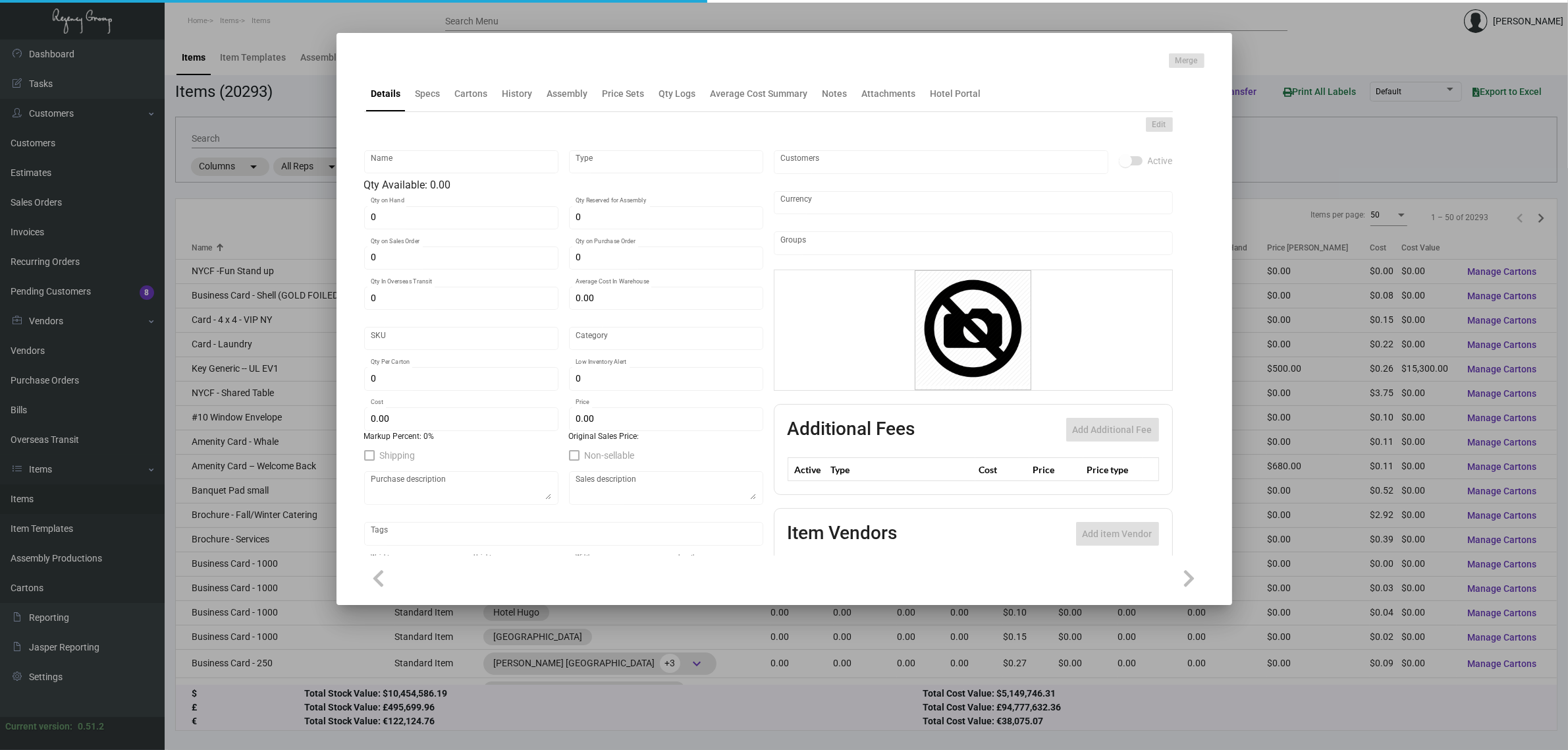
type input "3,000"
type input "$ 0.042"
type input "$ 0.084"
checkbox input "true"
type input "United States Dollar $"
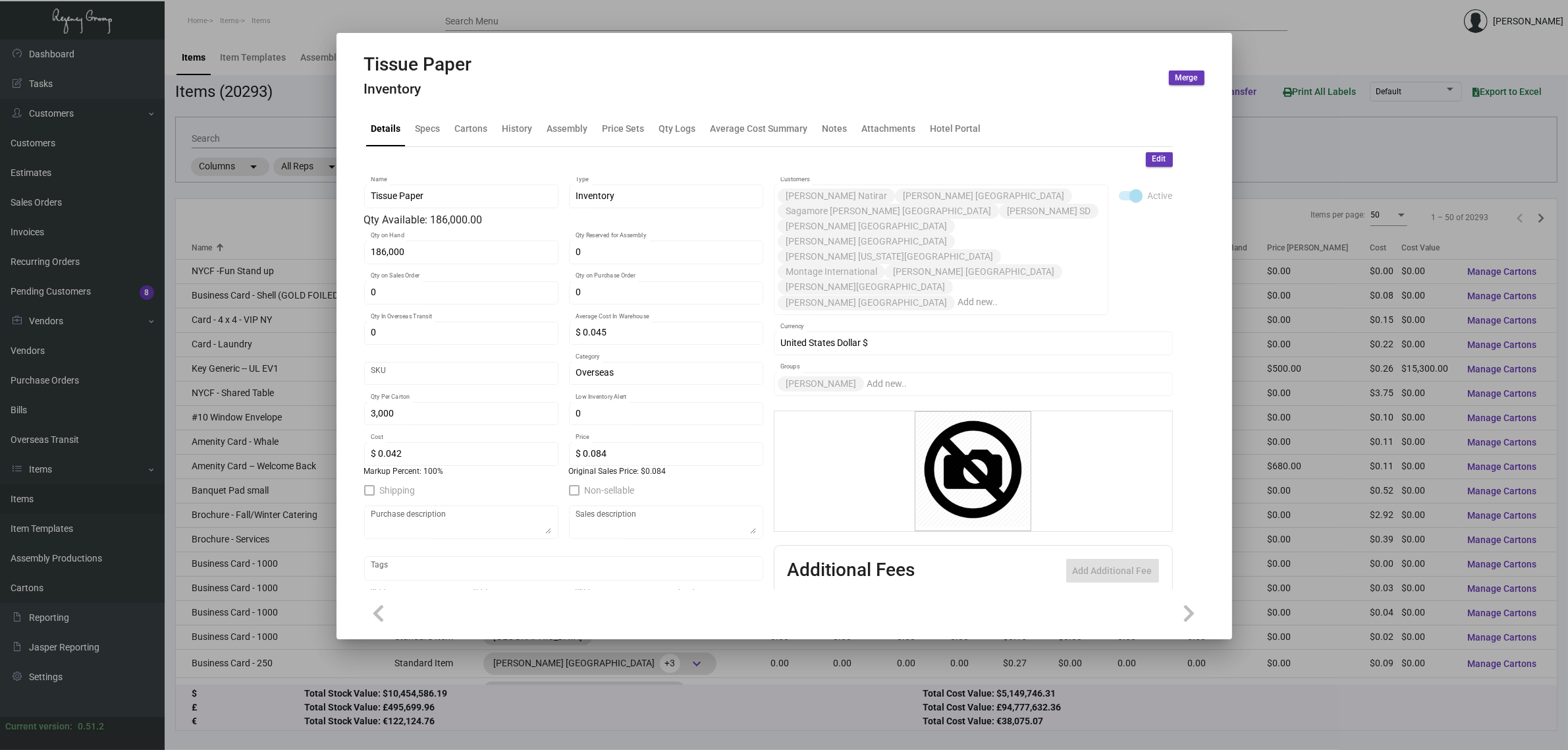
click at [282, 213] on div at bounding box center [784, 375] width 1568 height 750
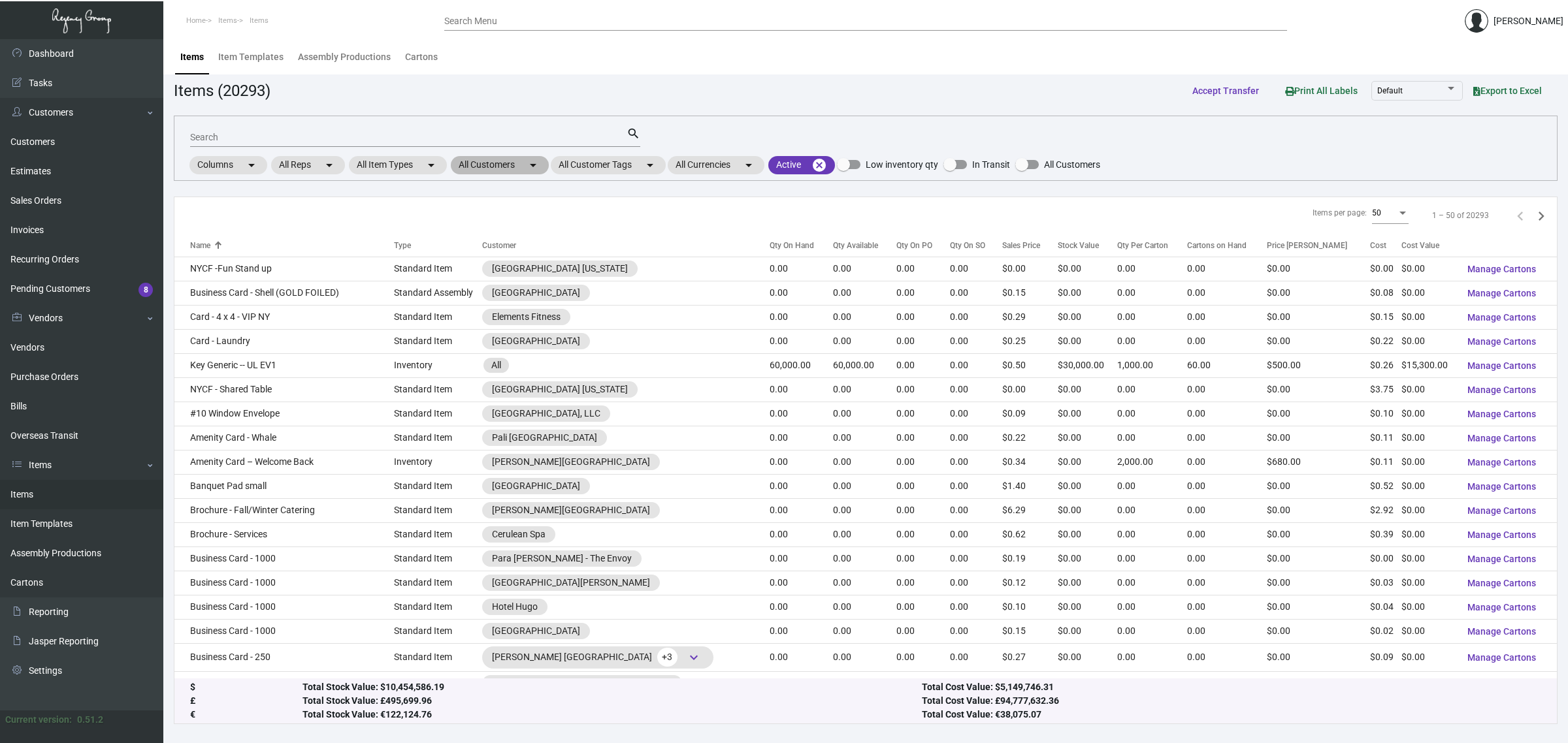
click at [474, 163] on mat-chip "All Customers arrow_drop_down" at bounding box center [499, 165] width 98 height 19
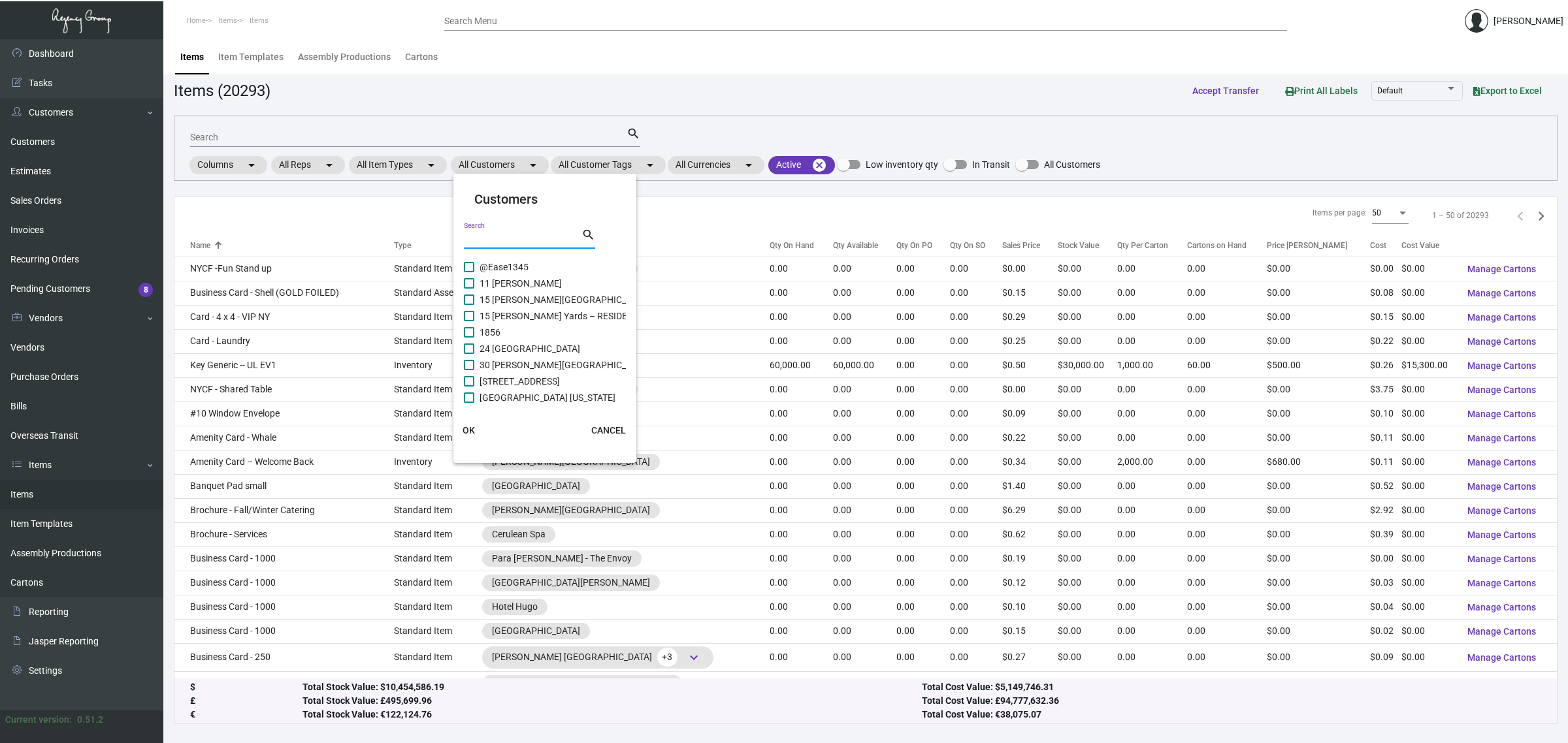
click at [502, 236] on input "Search" at bounding box center [522, 239] width 117 height 11
type input "montage"
click at [520, 268] on span "Montage Big Sky" at bounding box center [513, 267] width 68 height 15
click at [469, 272] on input "Montage Big Sky" at bounding box center [468, 272] width 1 height 1
checkbox input "true"
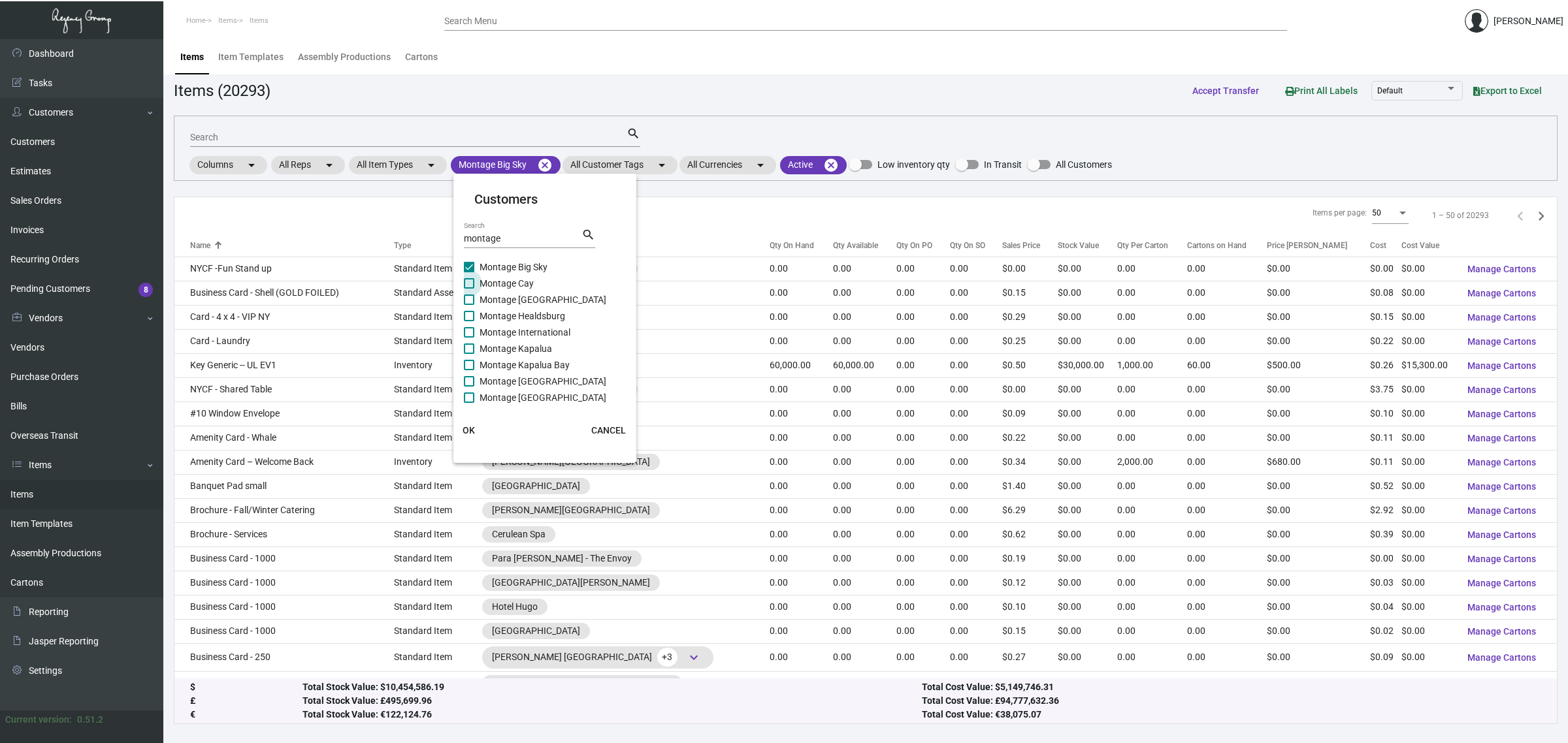
click at [519, 280] on span "Montage Cay" at bounding box center [506, 283] width 54 height 15
click at [469, 289] on input "Montage Cay" at bounding box center [468, 289] width 1 height 1
checkbox input "true"
click at [533, 299] on span "Montage [GEOGRAPHIC_DATA]" at bounding box center [543, 300] width 127 height 15
click at [469, 305] on input "Montage [GEOGRAPHIC_DATA]" at bounding box center [468, 305] width 1 height 1
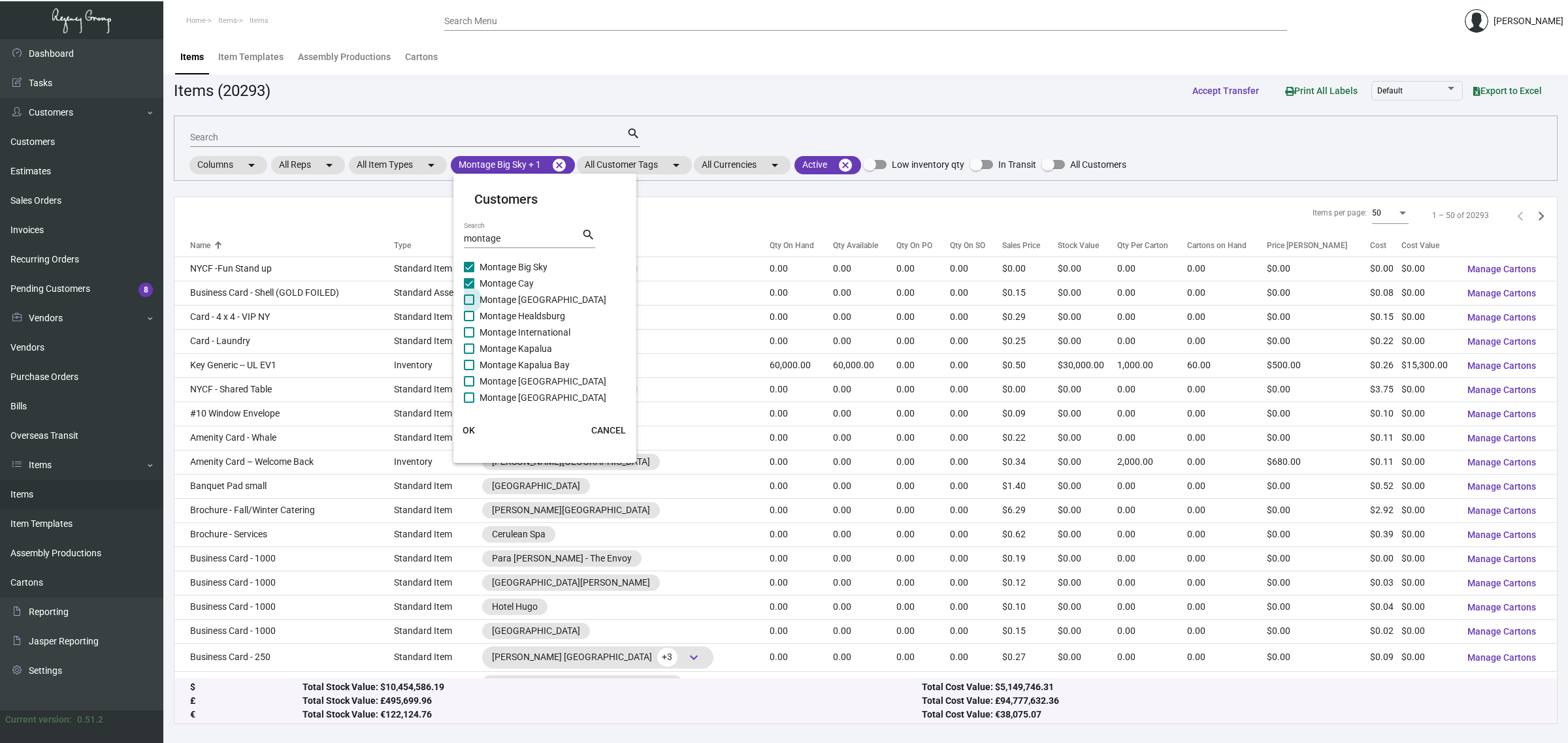
checkbox input "true"
click at [537, 318] on span "Montage Healdsburg" at bounding box center [522, 316] width 86 height 15
click at [469, 321] on input "Montage Healdsburg" at bounding box center [468, 321] width 1 height 1
checkbox input "true"
click at [541, 333] on span "Montage International" at bounding box center [524, 332] width 90 height 15
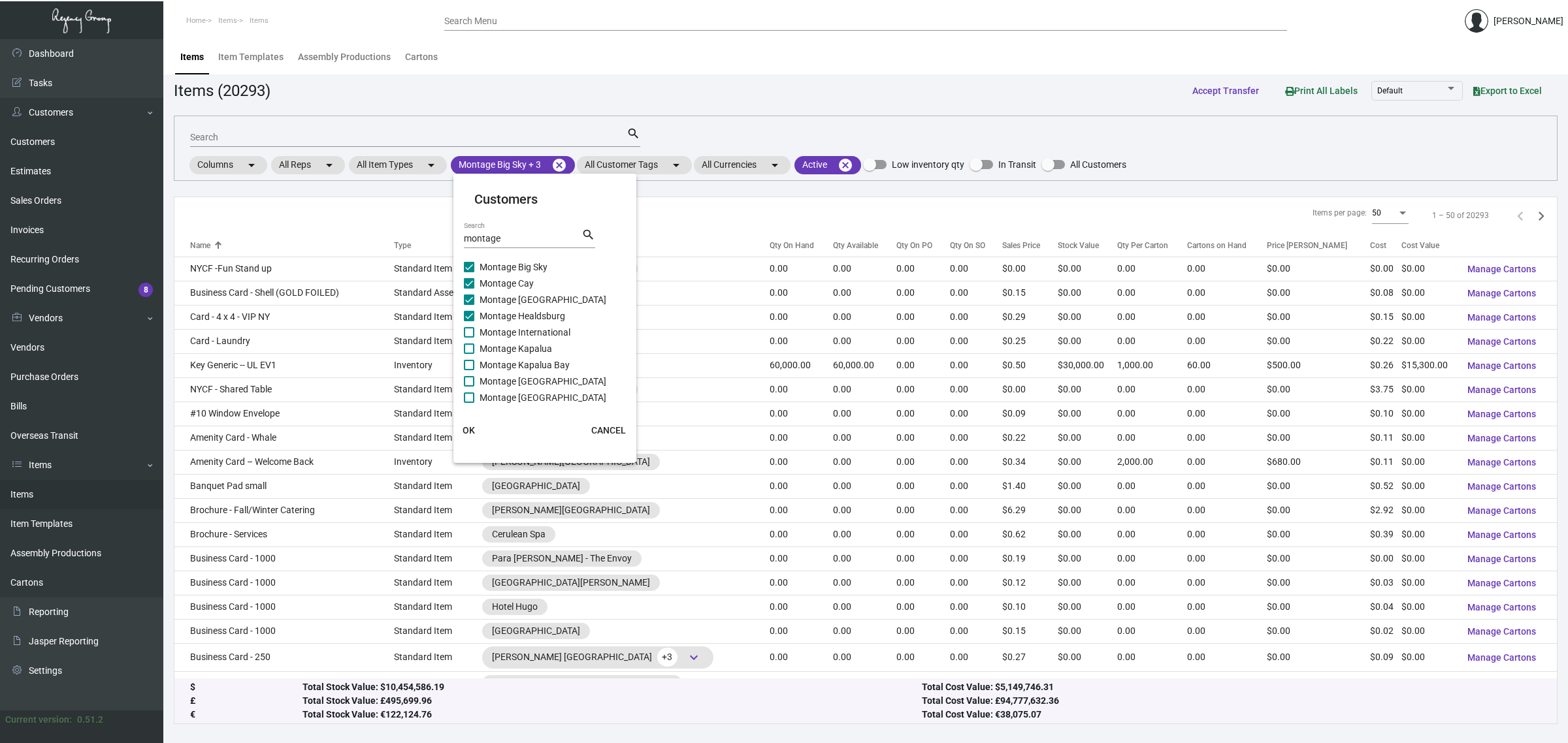
click at [469, 338] on input "Montage International" at bounding box center [468, 338] width 1 height 1
checkbox input "true"
click at [541, 348] on span "Montage Kapalua" at bounding box center [515, 348] width 73 height 15
click at [469, 354] on input "Montage Kapalua" at bounding box center [468, 354] width 1 height 1
checkbox input "true"
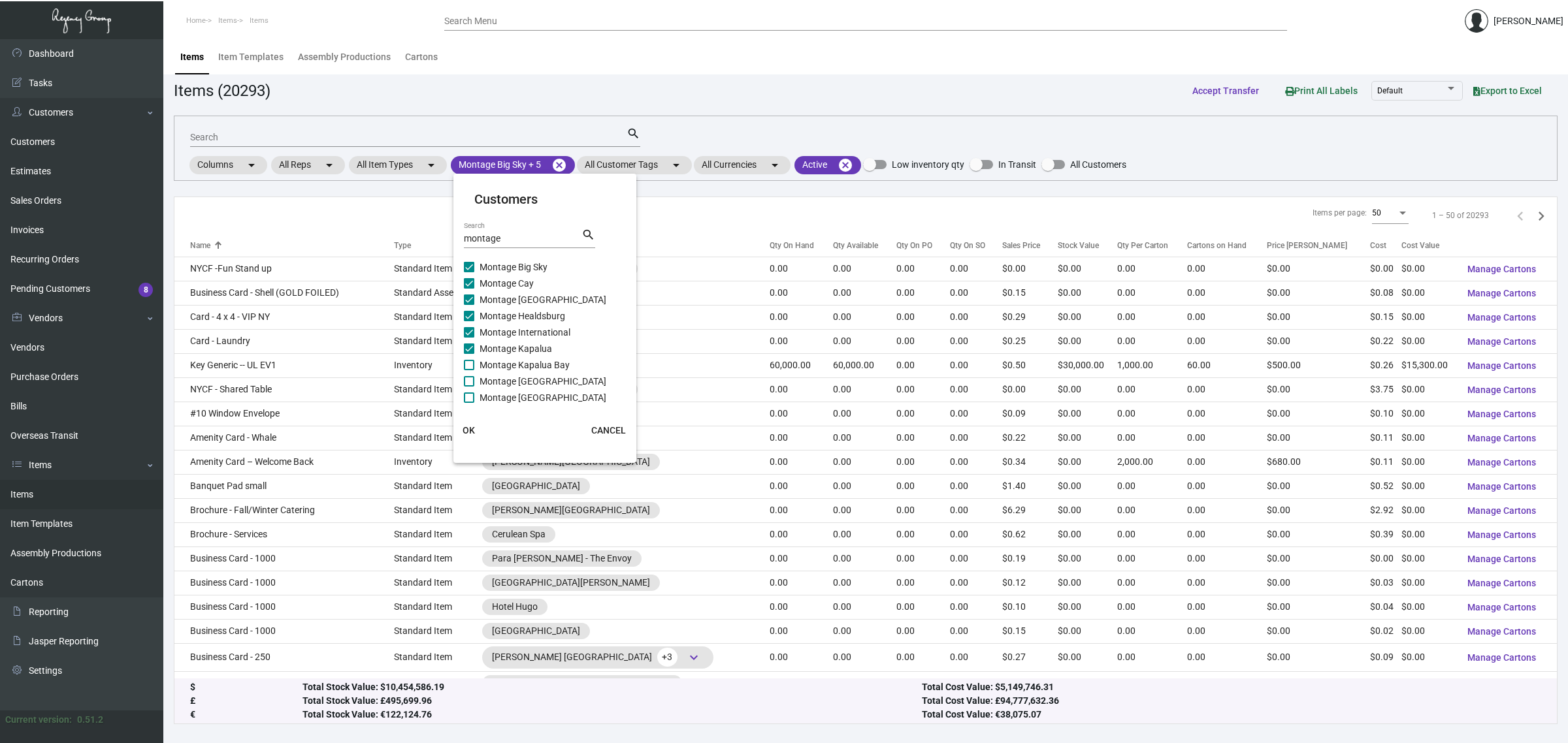
click at [551, 365] on span "Montage Kapalua Bay" at bounding box center [524, 365] width 90 height 15
click at [469, 370] on input "Montage Kapalua Bay" at bounding box center [468, 370] width 1 height 1
checkbox input "true"
click at [552, 377] on span "Montage [GEOGRAPHIC_DATA]" at bounding box center [543, 381] width 127 height 15
click at [469, 386] on input "Montage [GEOGRAPHIC_DATA]" at bounding box center [468, 386] width 1 height 1
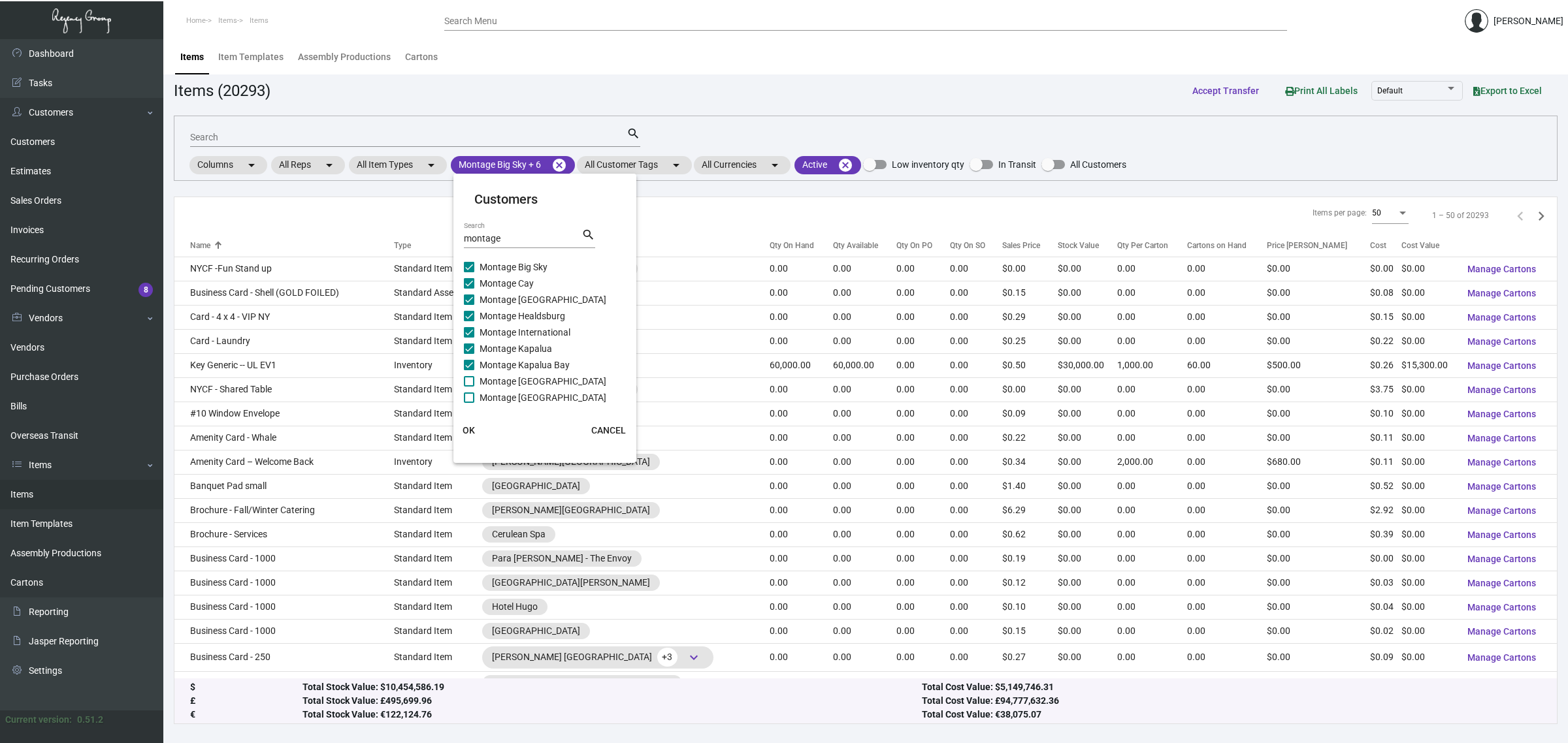
checkbox input "true"
click at [553, 393] on span "Montage [GEOGRAPHIC_DATA]" at bounding box center [543, 398] width 127 height 15
click at [469, 403] on input "Montage [GEOGRAPHIC_DATA]" at bounding box center [468, 403] width 1 height 1
checkbox input "true"
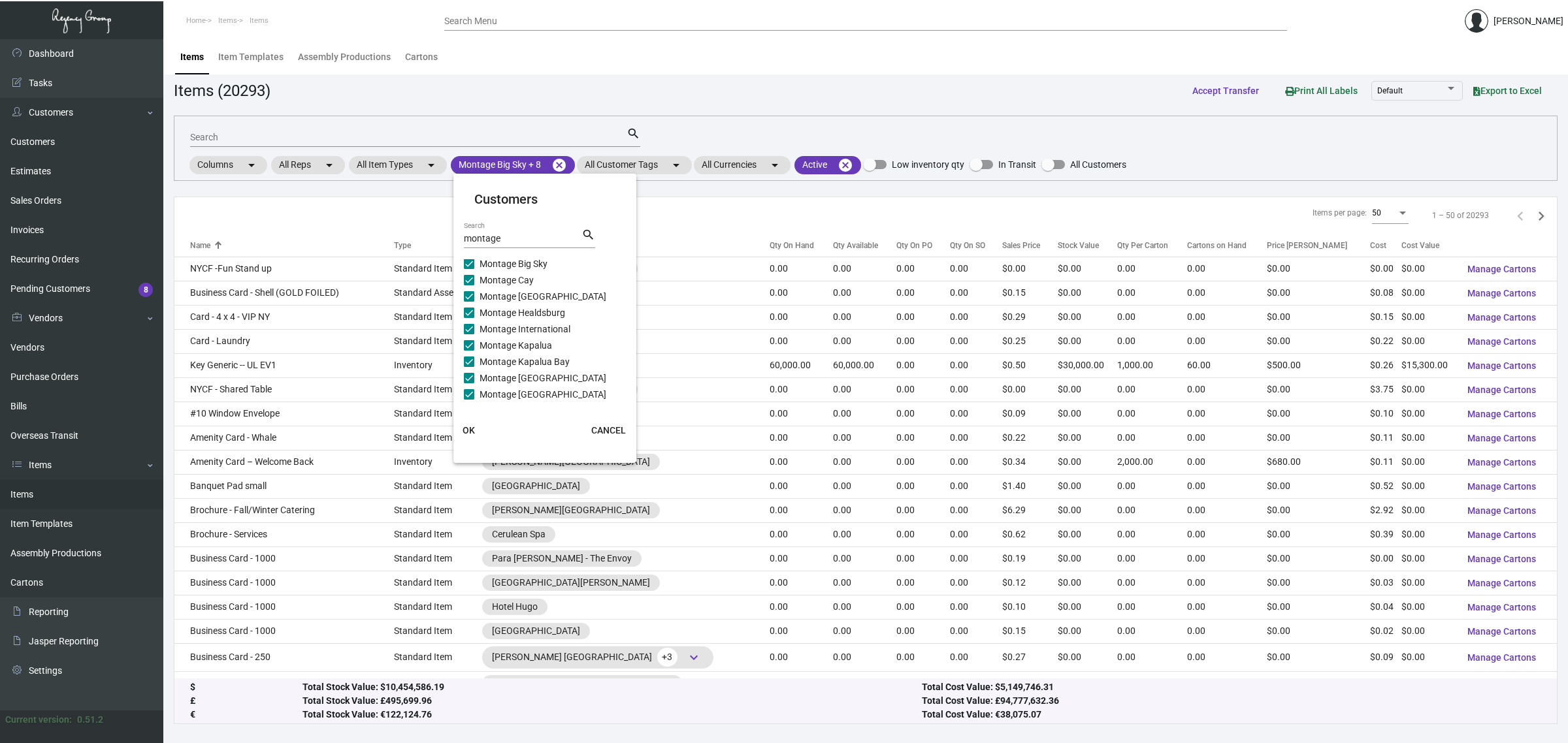
click at [469, 425] on span "OK" at bounding box center [468, 430] width 12 height 11
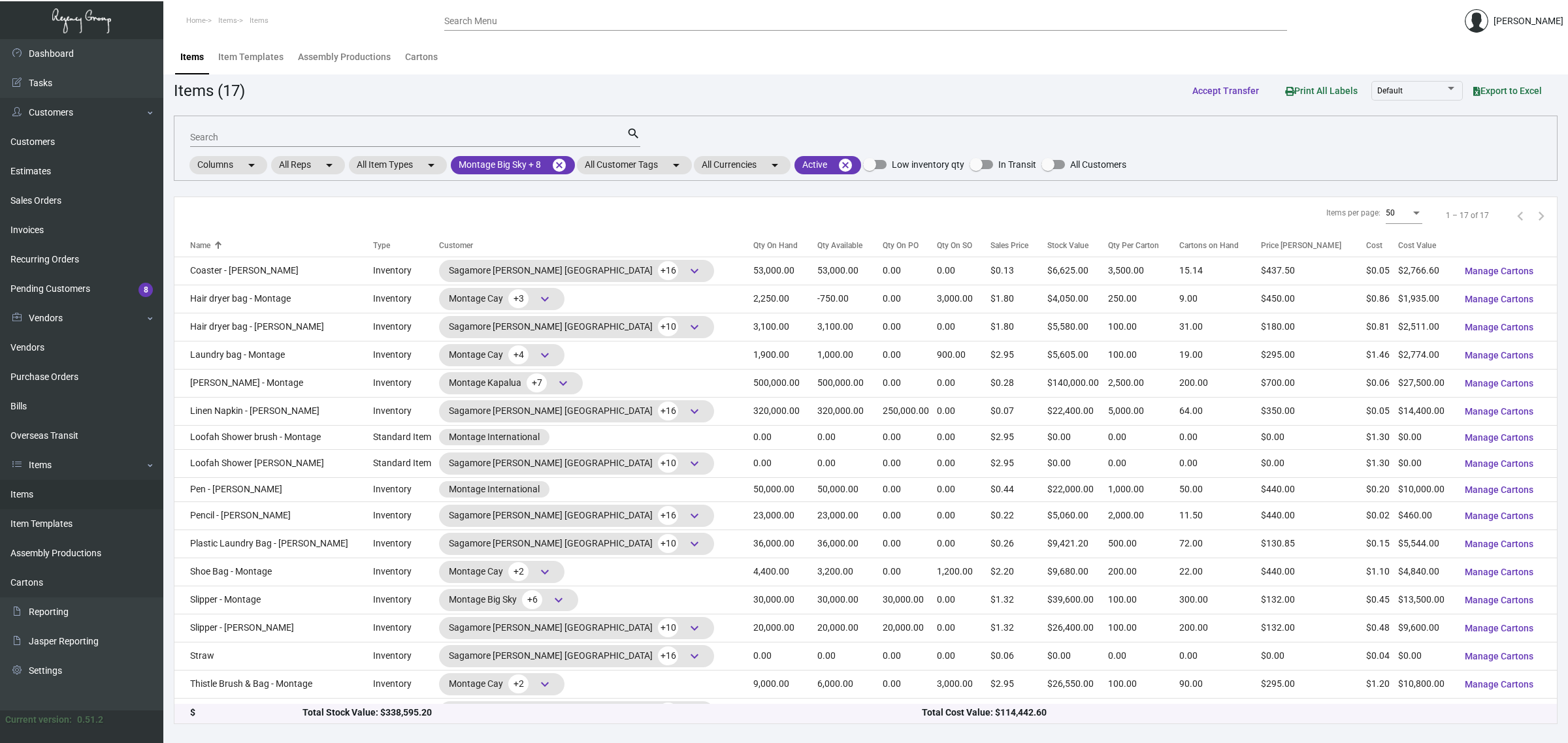
click at [320, 139] on input "Search" at bounding box center [408, 138] width 437 height 11
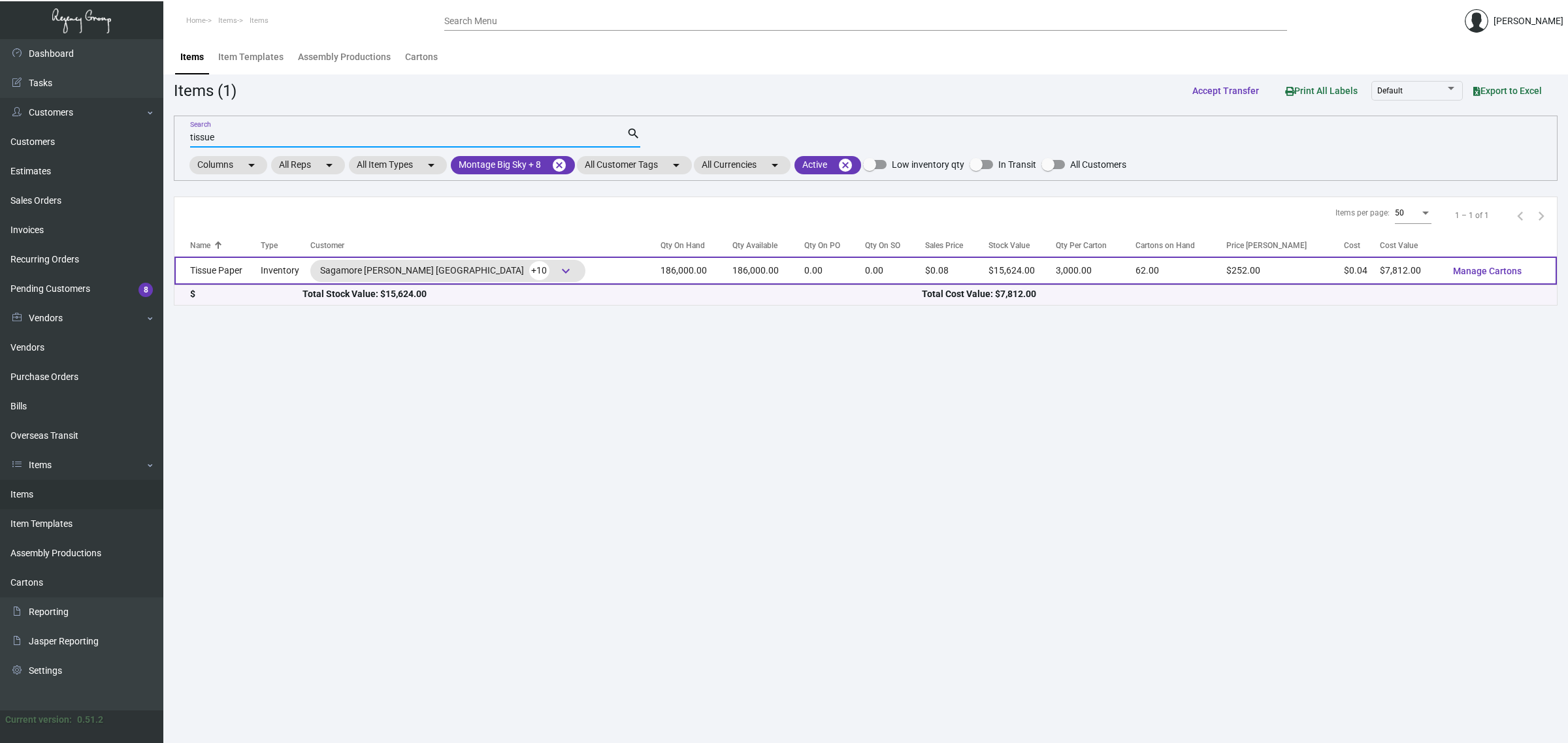
type input "tissue"
click at [558, 268] on span "keyboard_arrow_down" at bounding box center [566, 271] width 15 height 15
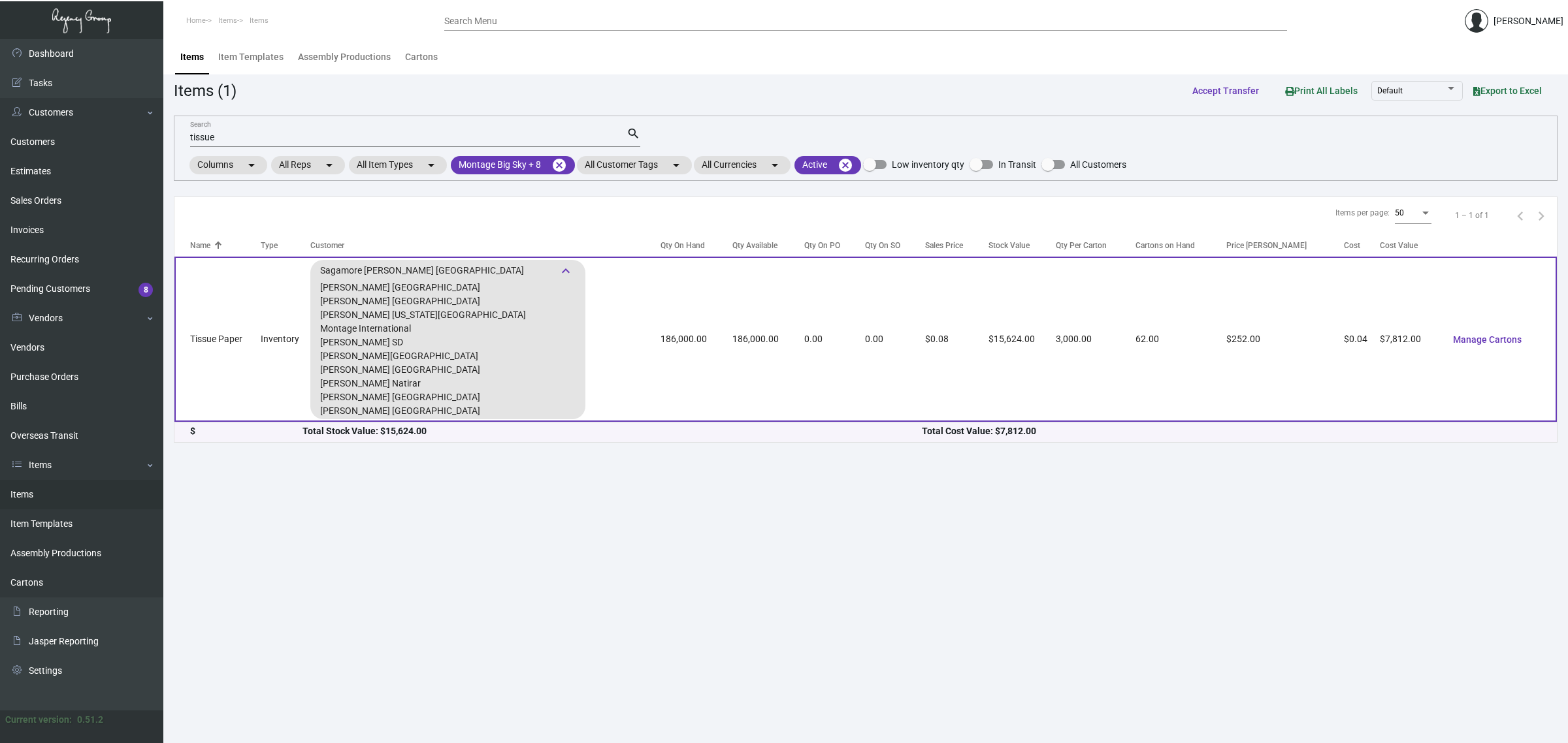
click at [558, 268] on span "keyboard_arrow_down" at bounding box center [566, 271] width 15 height 15
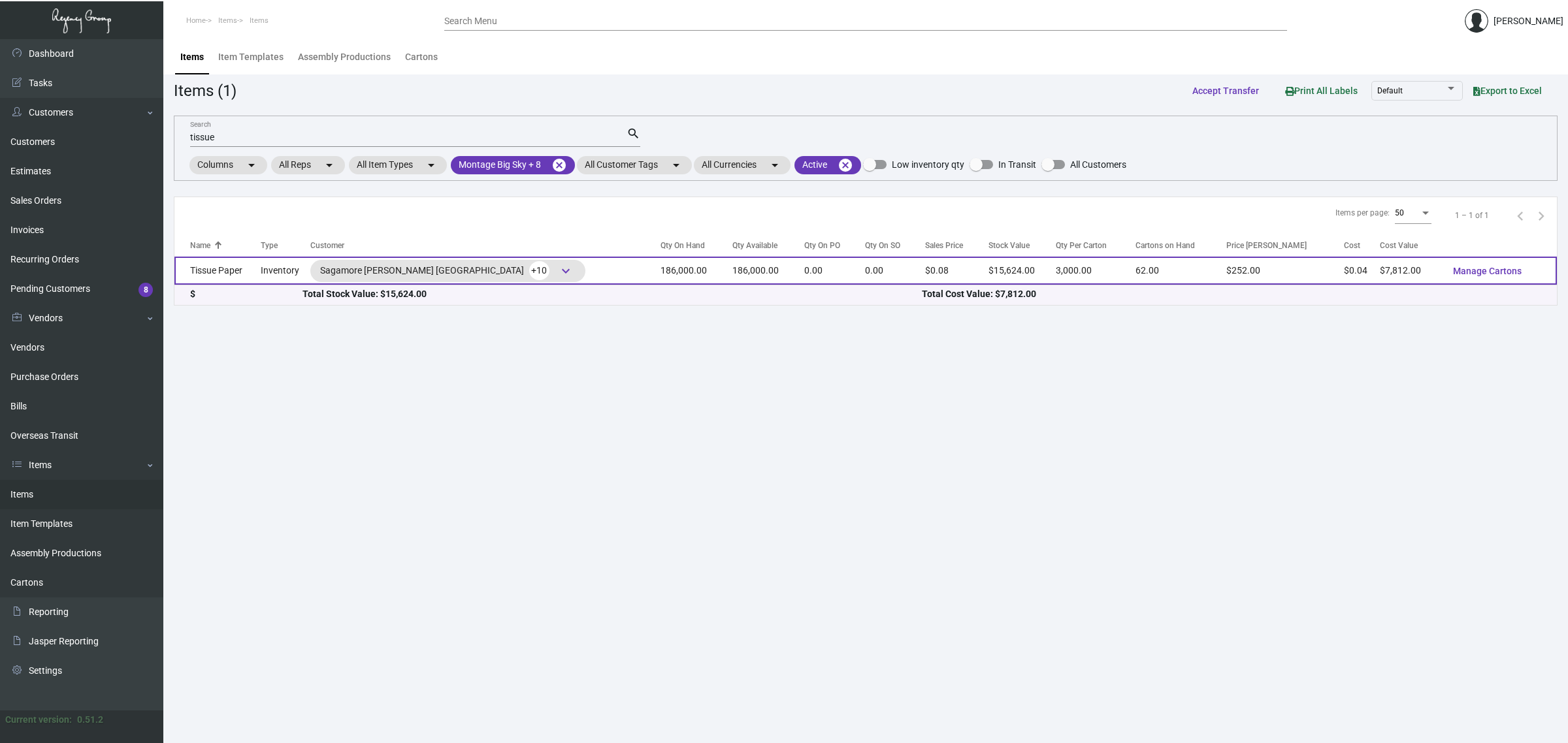
click at [558, 268] on span "keyboard_arrow_down" at bounding box center [566, 271] width 15 height 15
